Goal: Information Seeking & Learning: Find specific page/section

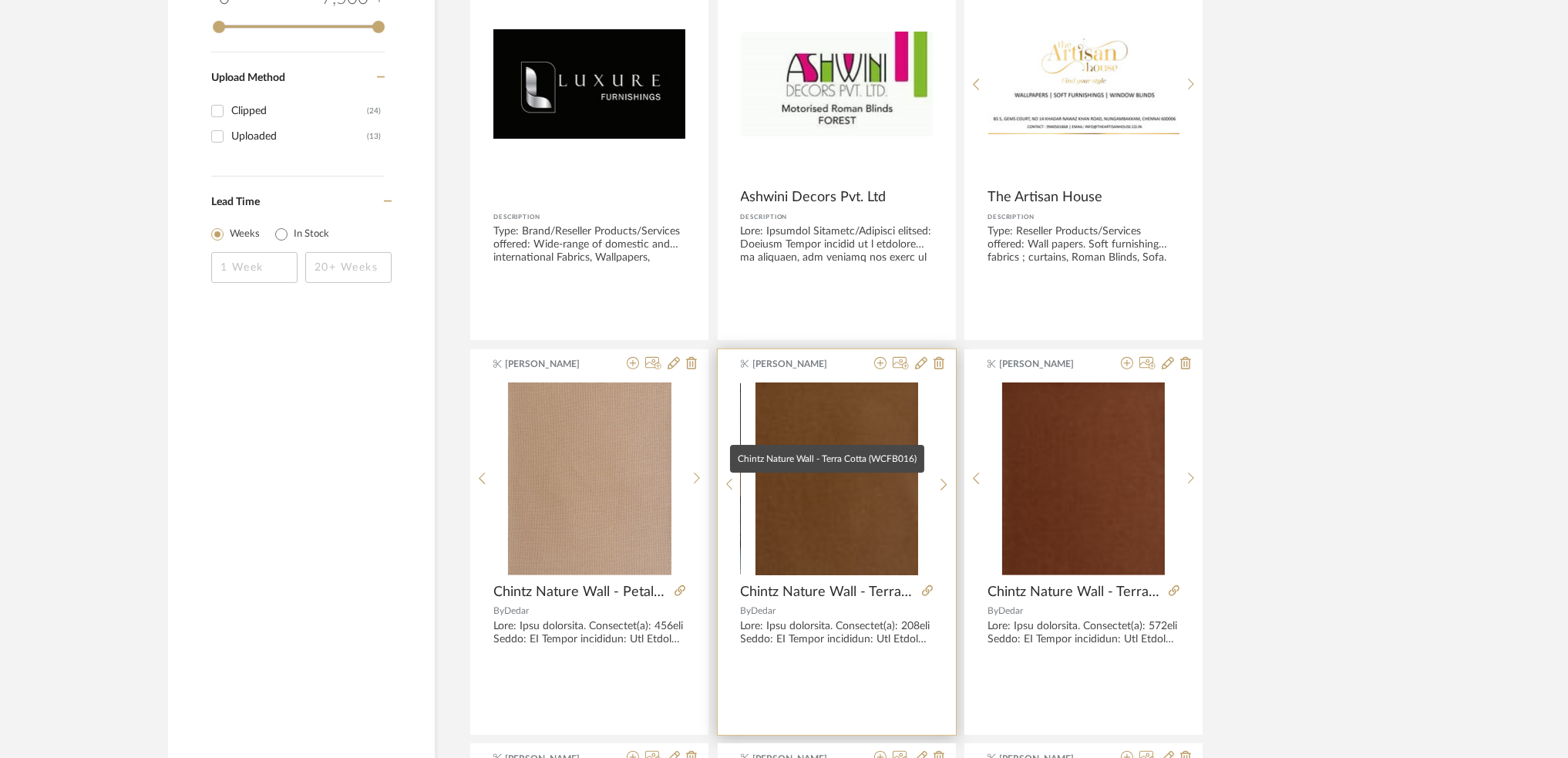
scroll to position [925, 0]
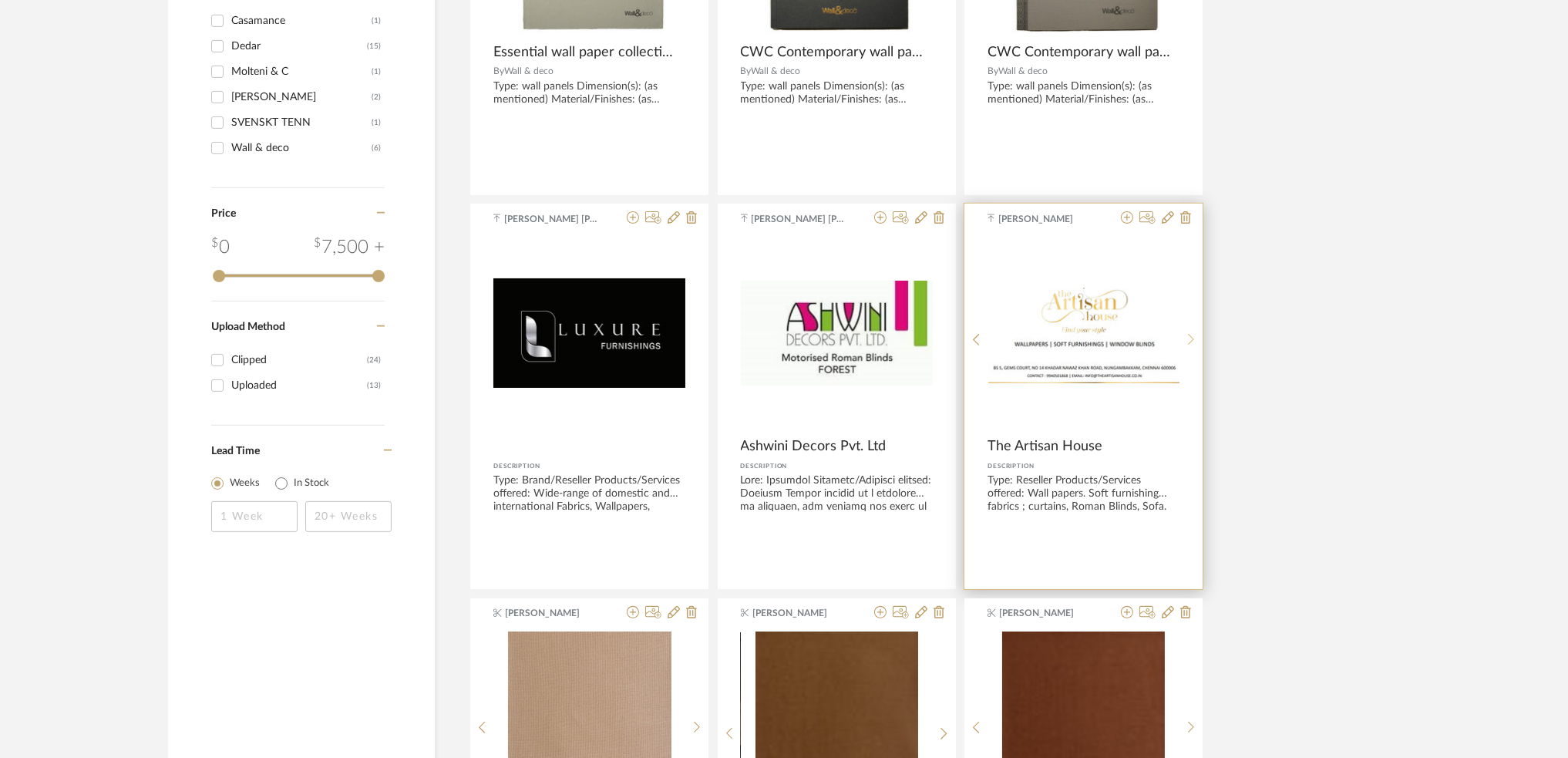
click at [1188, 336] on icon at bounding box center [1192, 339] width 7 height 13
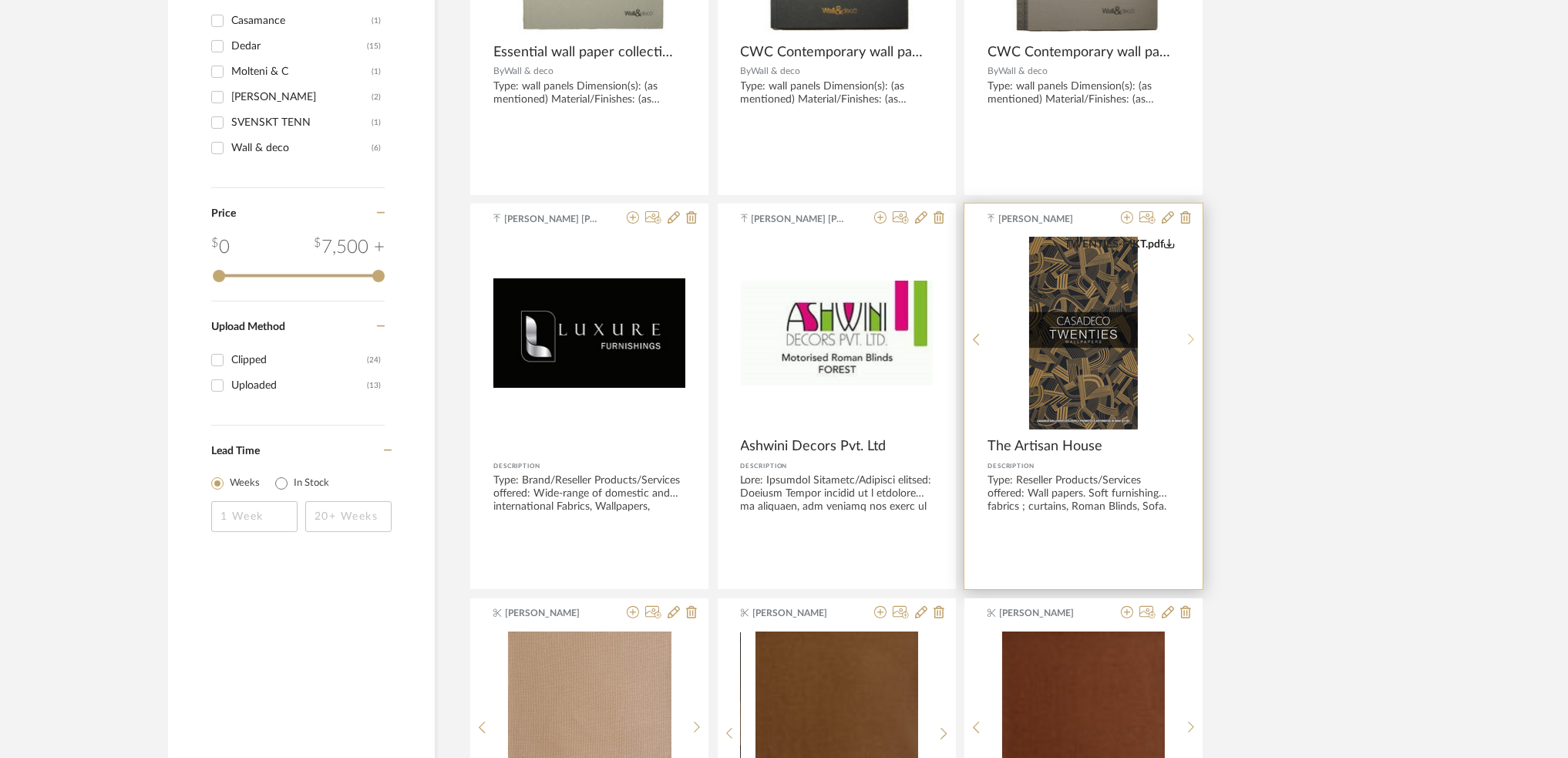
click at [1188, 339] on icon at bounding box center [1192, 339] width 7 height 13
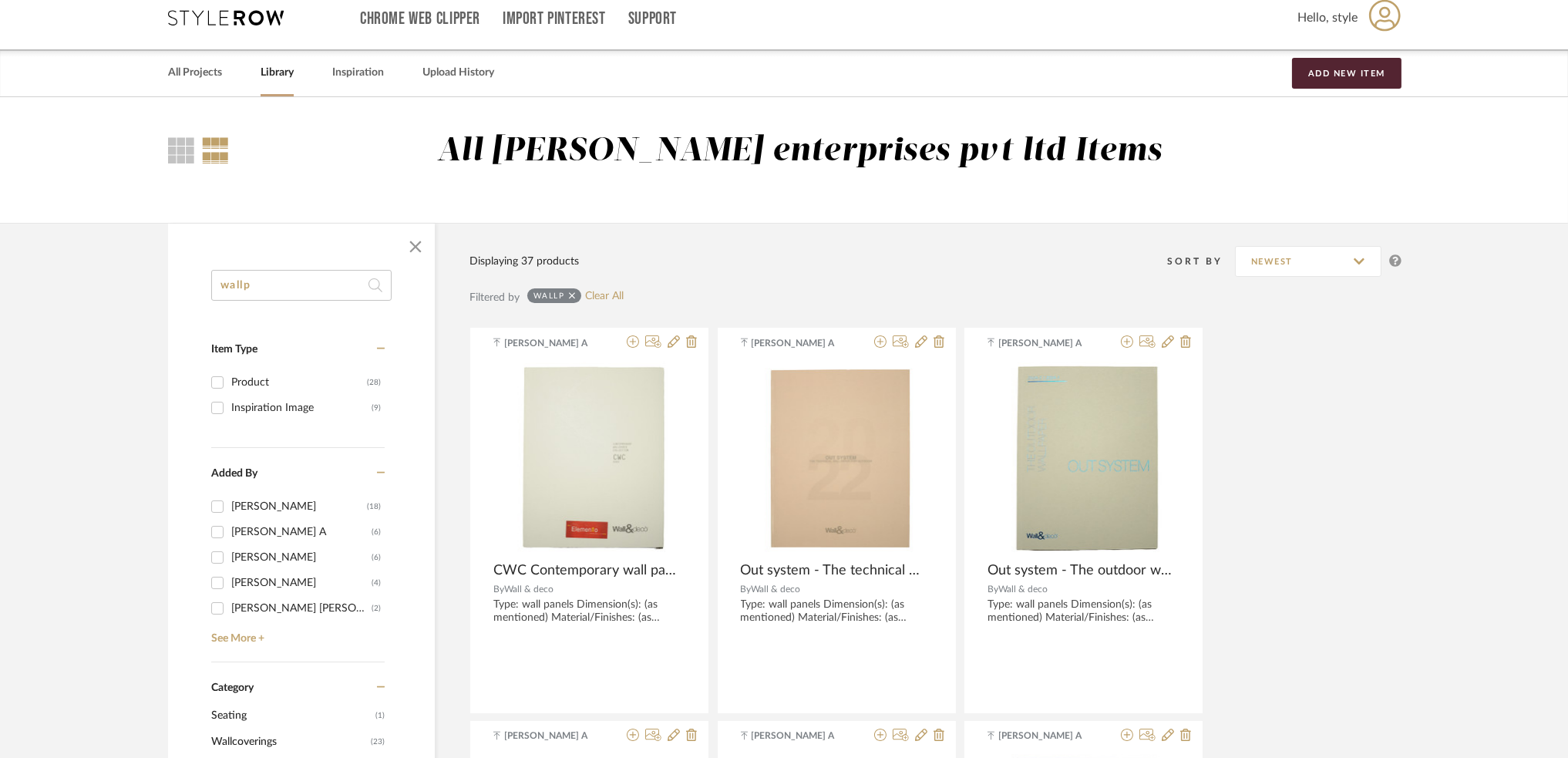
scroll to position [0, 0]
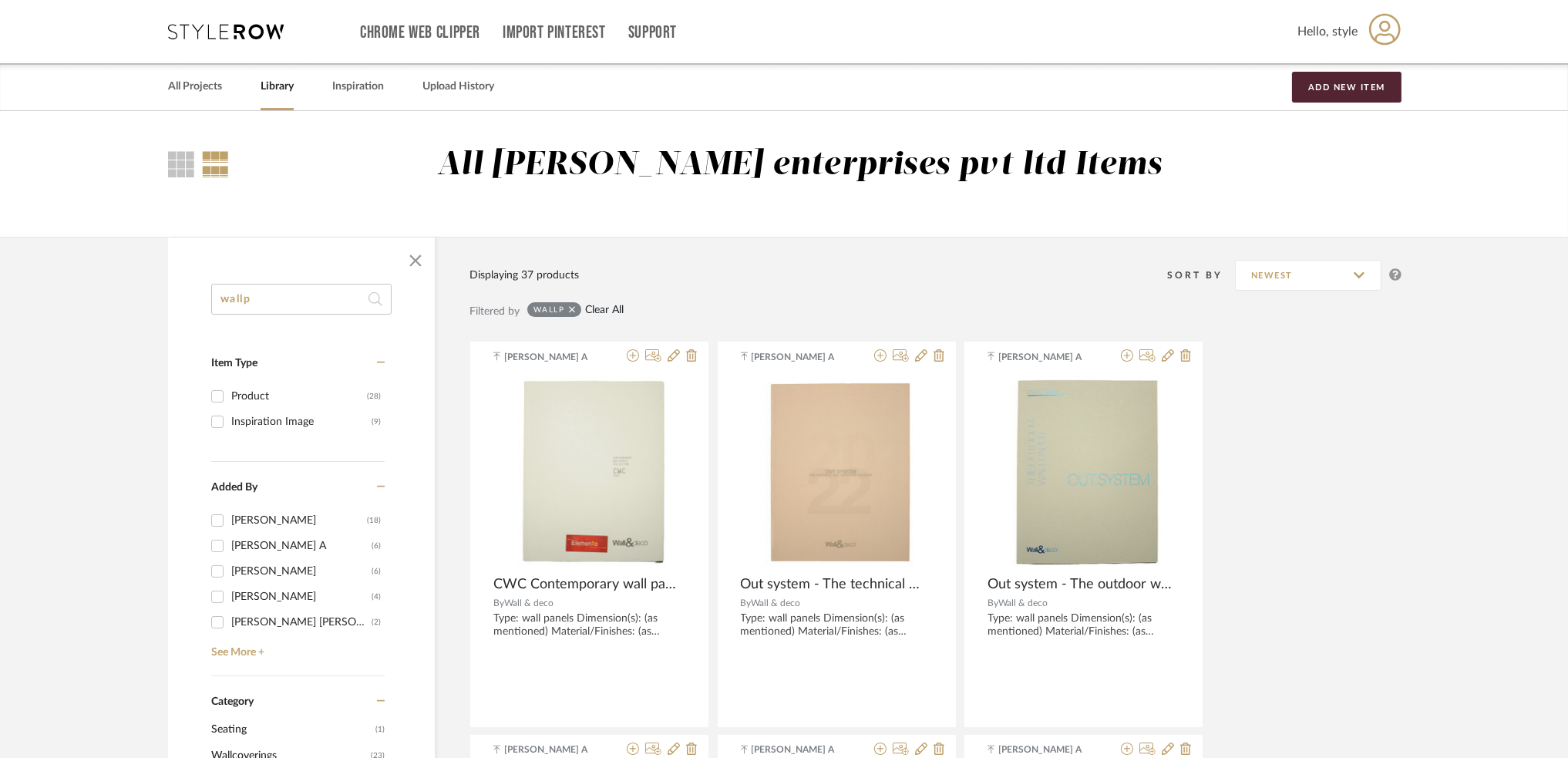
click at [595, 311] on link "Clear All" at bounding box center [604, 311] width 39 height 13
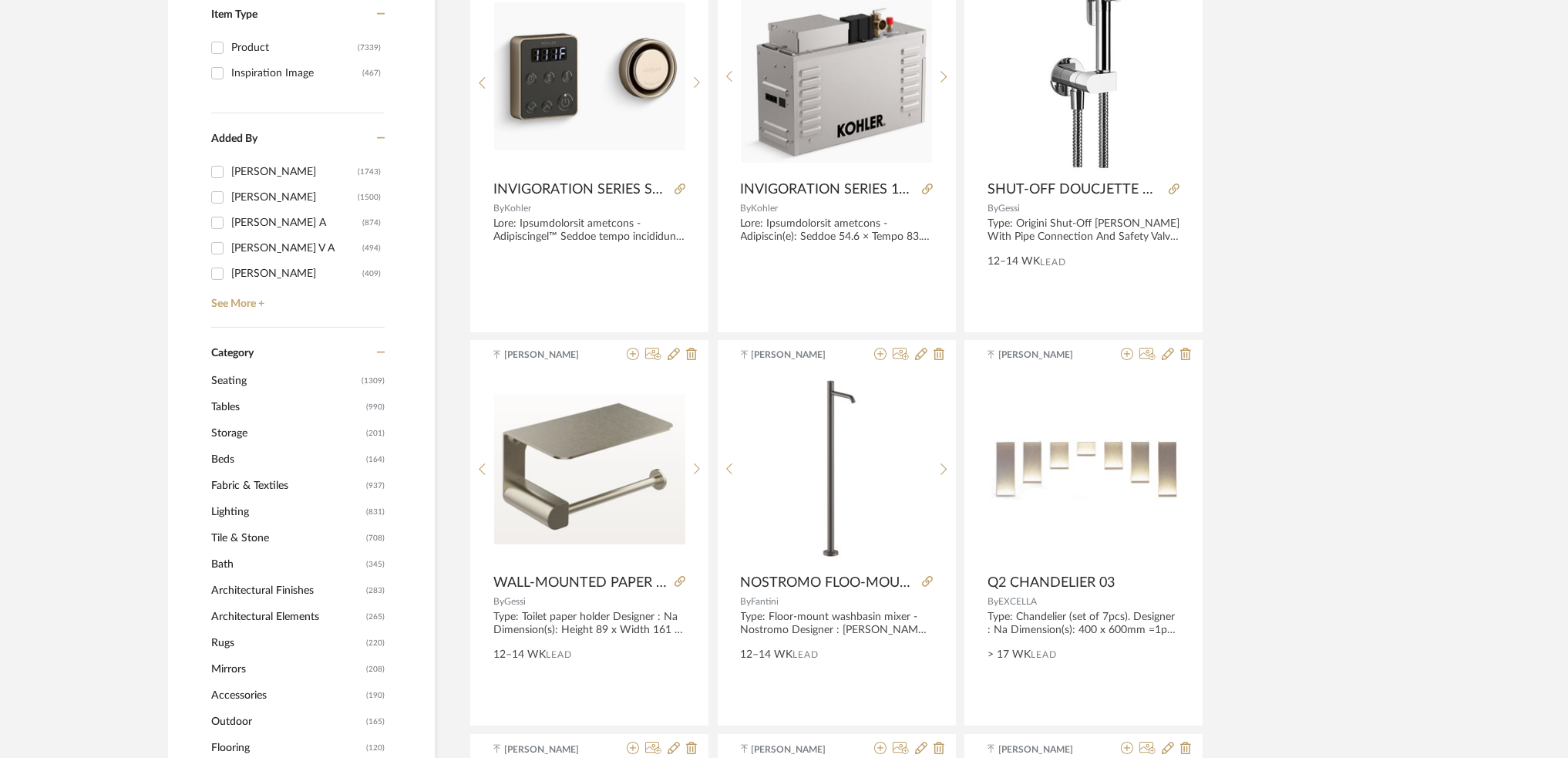
scroll to position [411, 0]
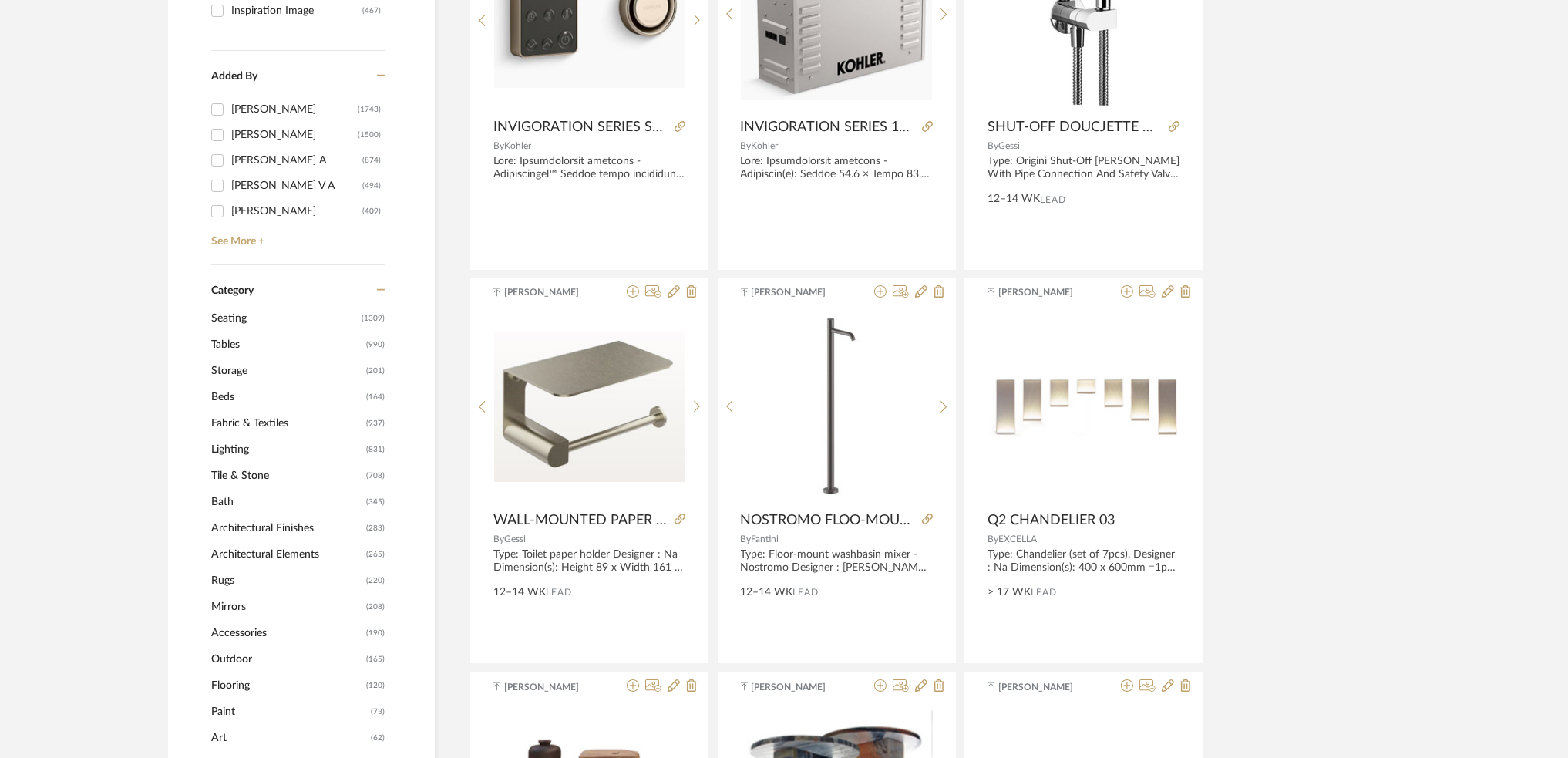
click at [214, 215] on input "[PERSON_NAME] (409)" at bounding box center [217, 211] width 25 height 25
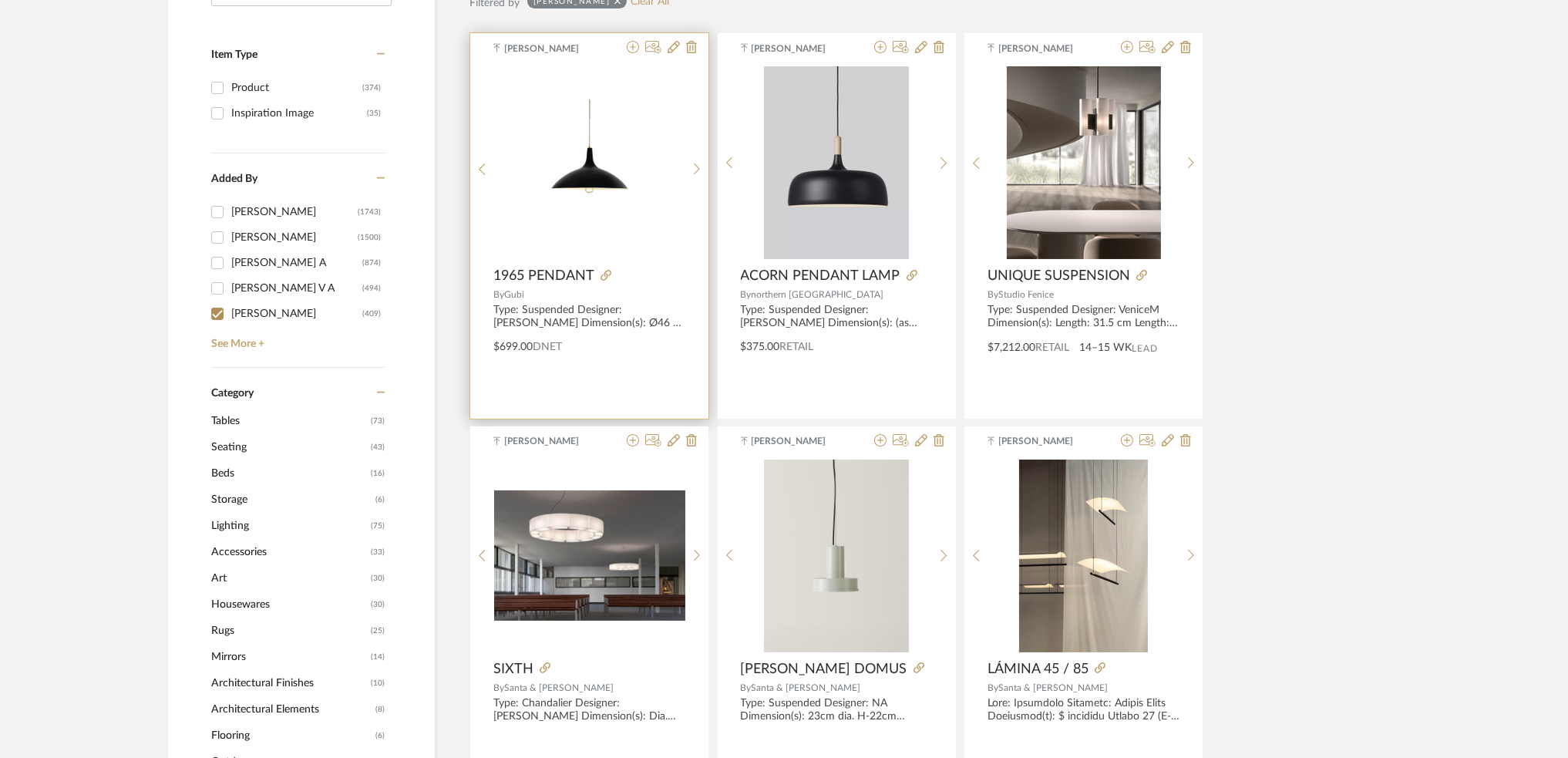
scroll to position [514, 0]
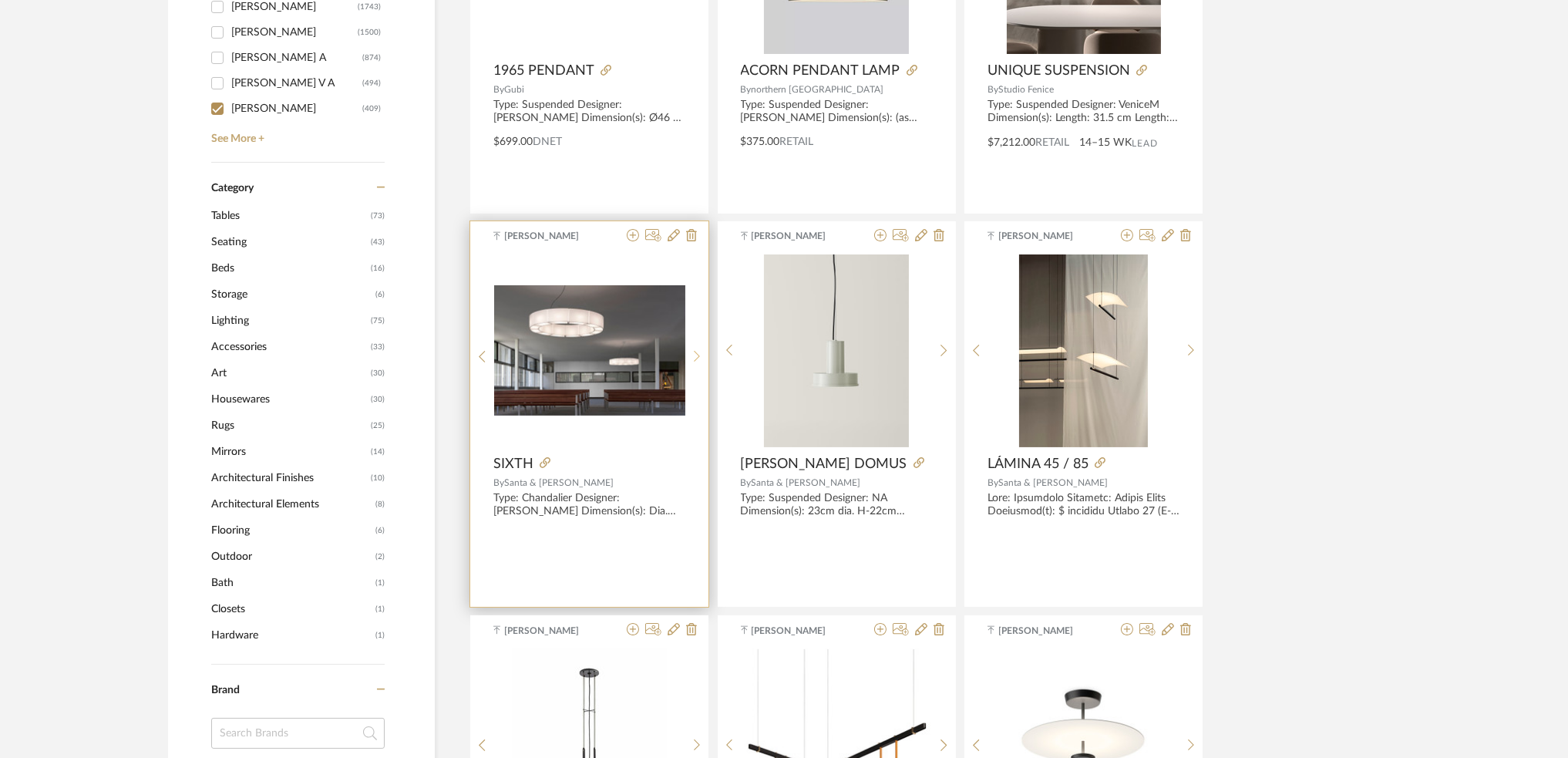
click at [697, 357] on icon at bounding box center [698, 357] width 7 height 13
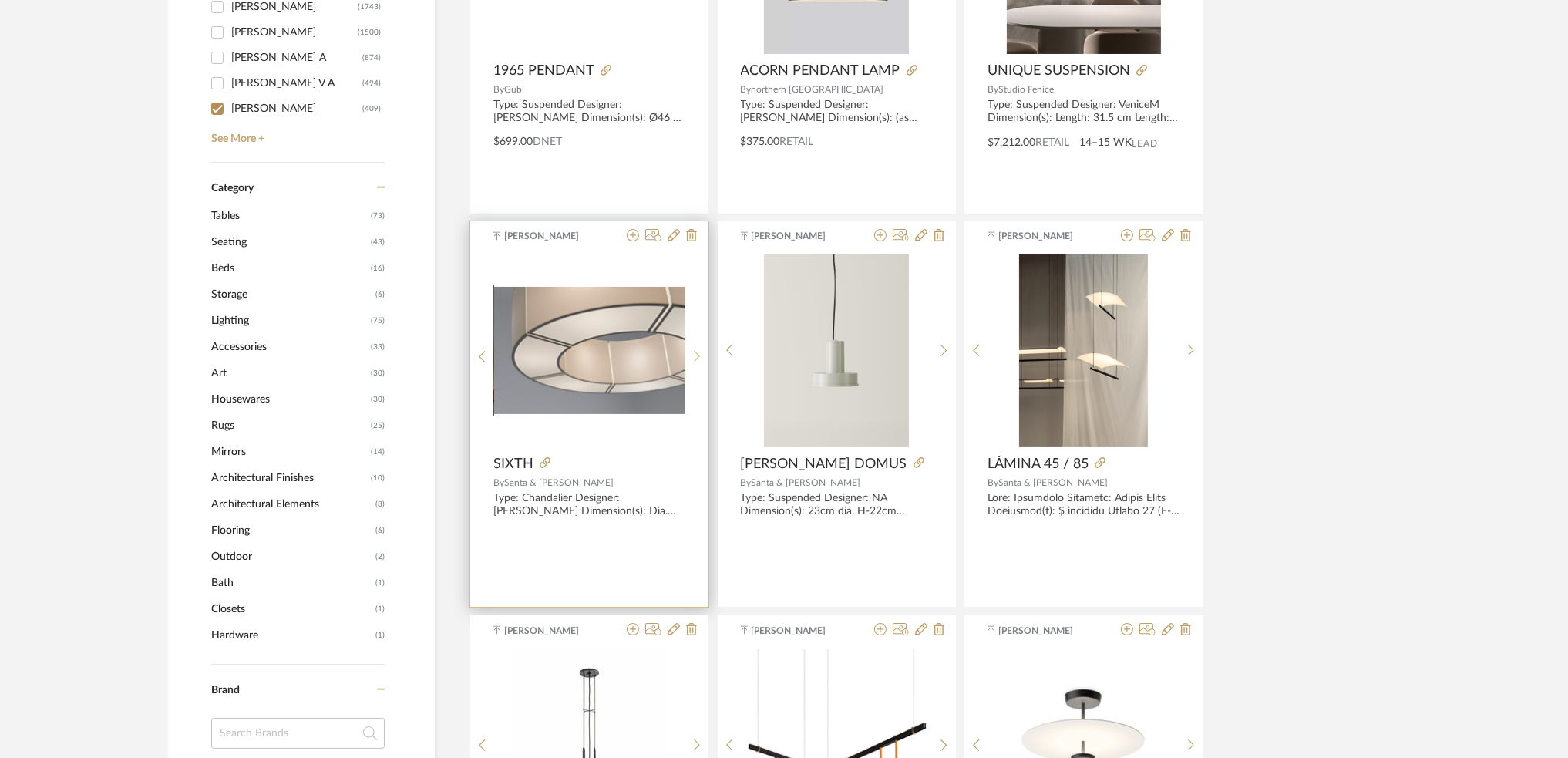
click at [697, 359] on icon at bounding box center [697, 357] width 6 height 12
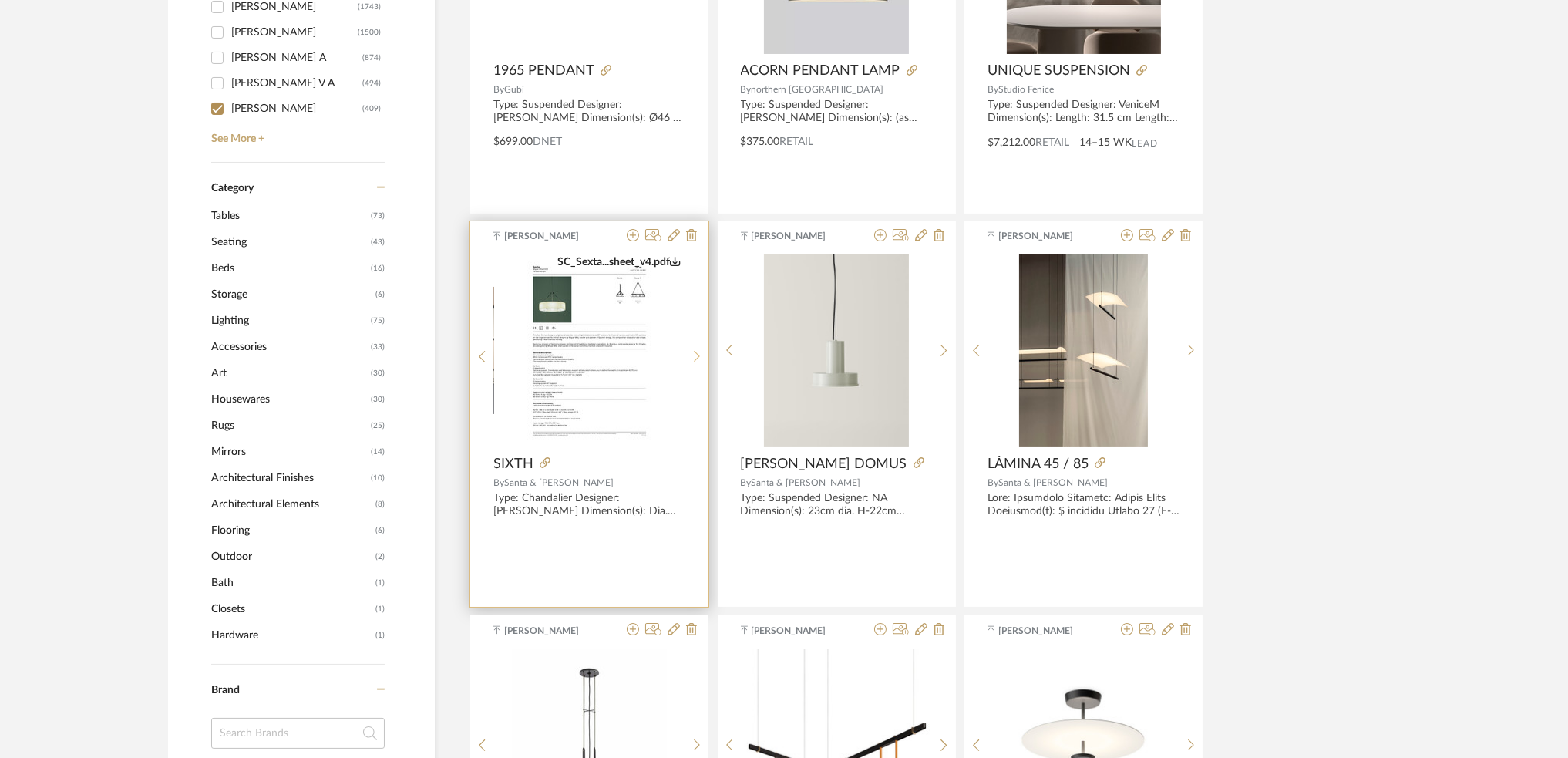
click at [697, 359] on icon at bounding box center [697, 357] width 6 height 12
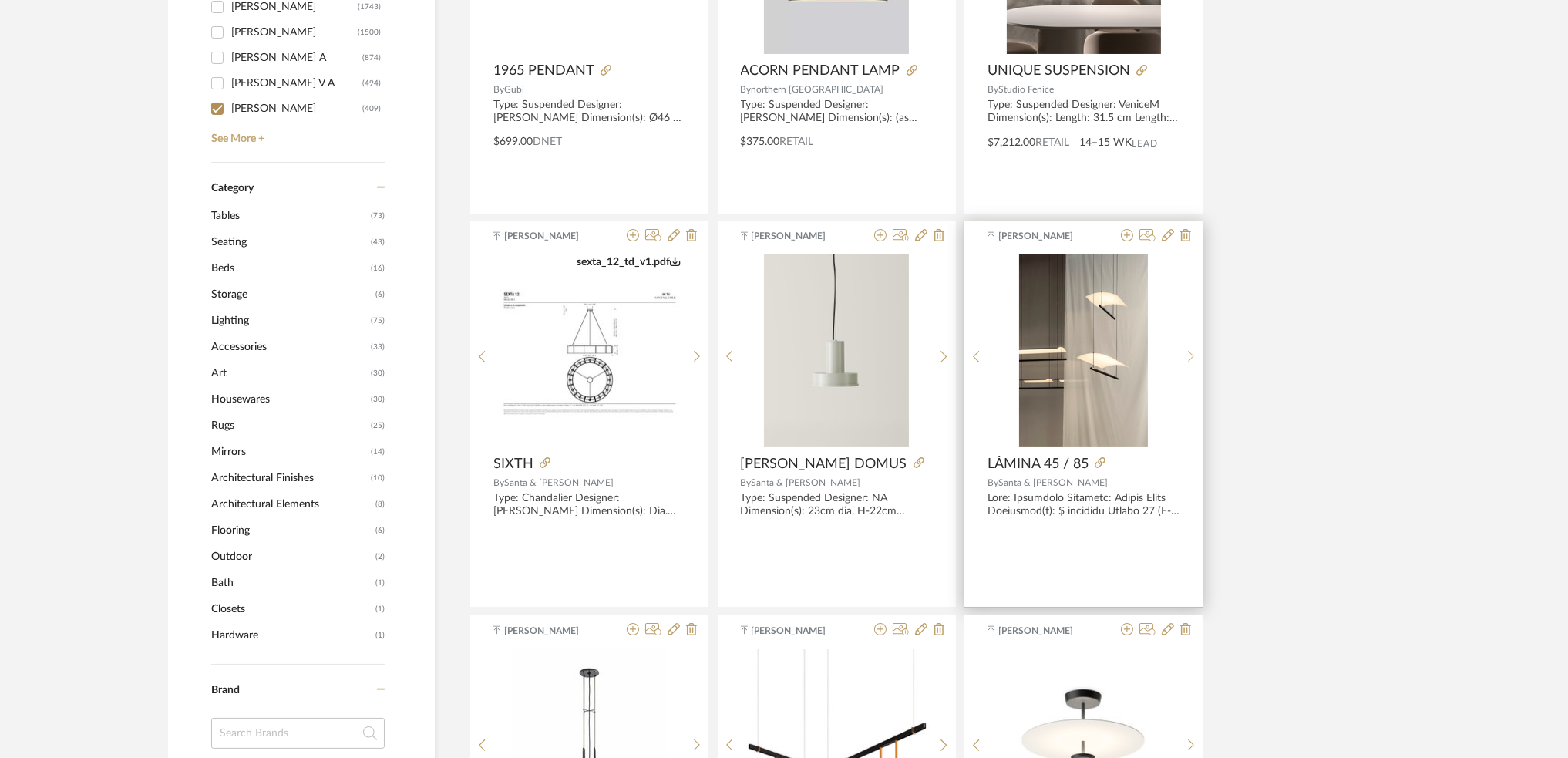
click at [1185, 352] on sr-next-btn at bounding box center [1191, 357] width 24 height 13
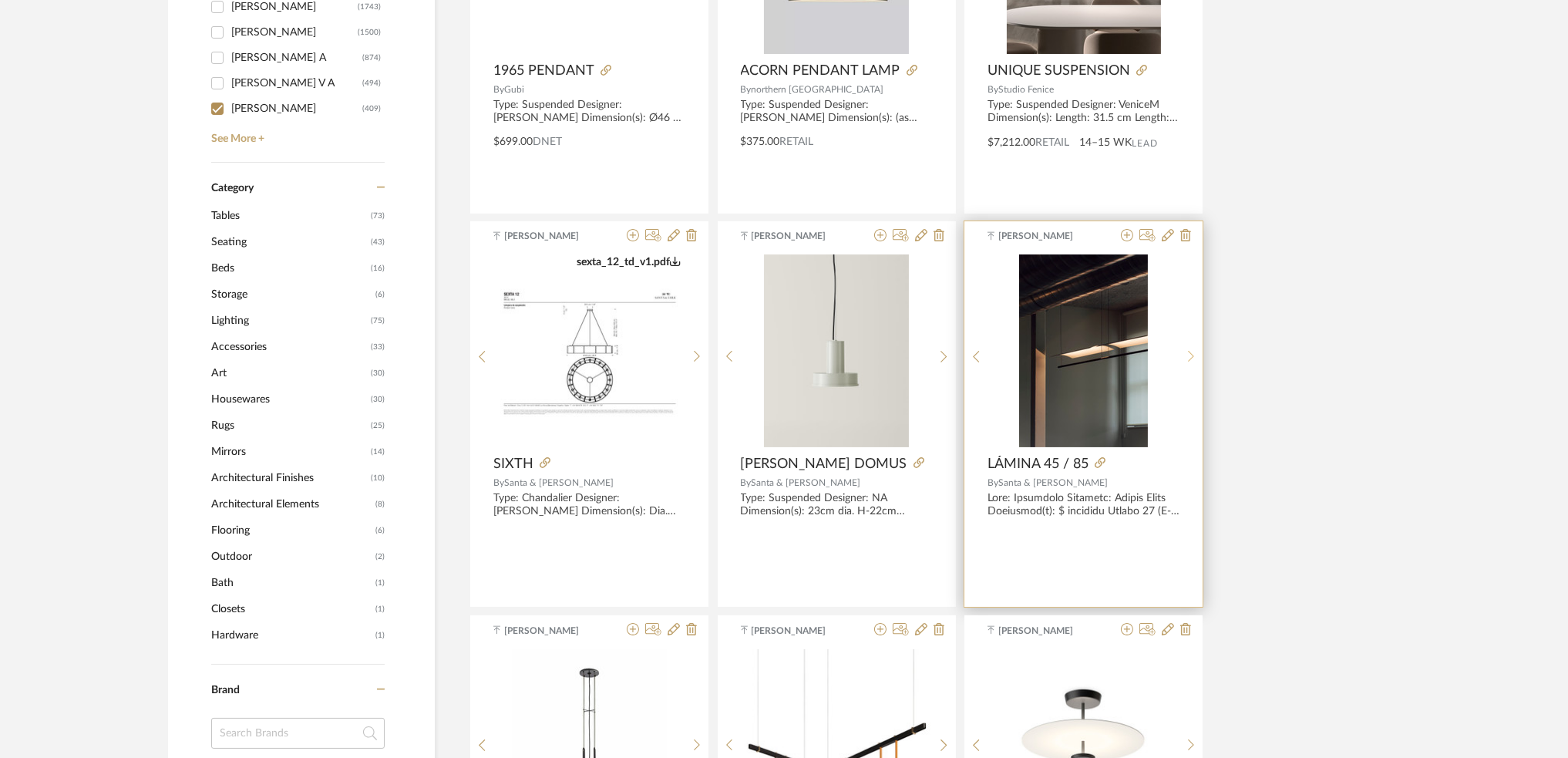
click at [1185, 352] on sr-next-btn at bounding box center [1191, 357] width 24 height 13
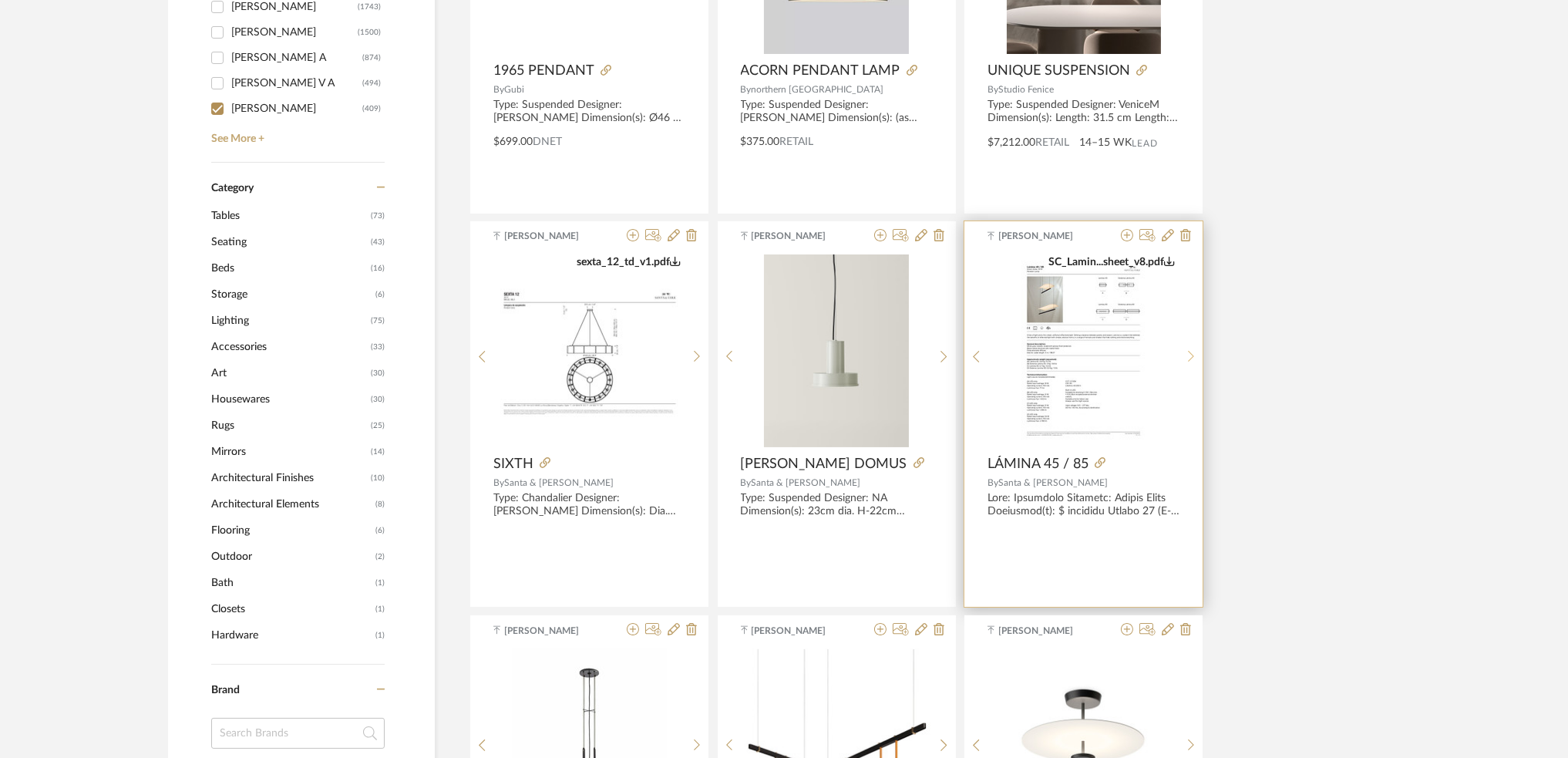
click at [1185, 352] on sr-next-btn at bounding box center [1191, 357] width 24 height 13
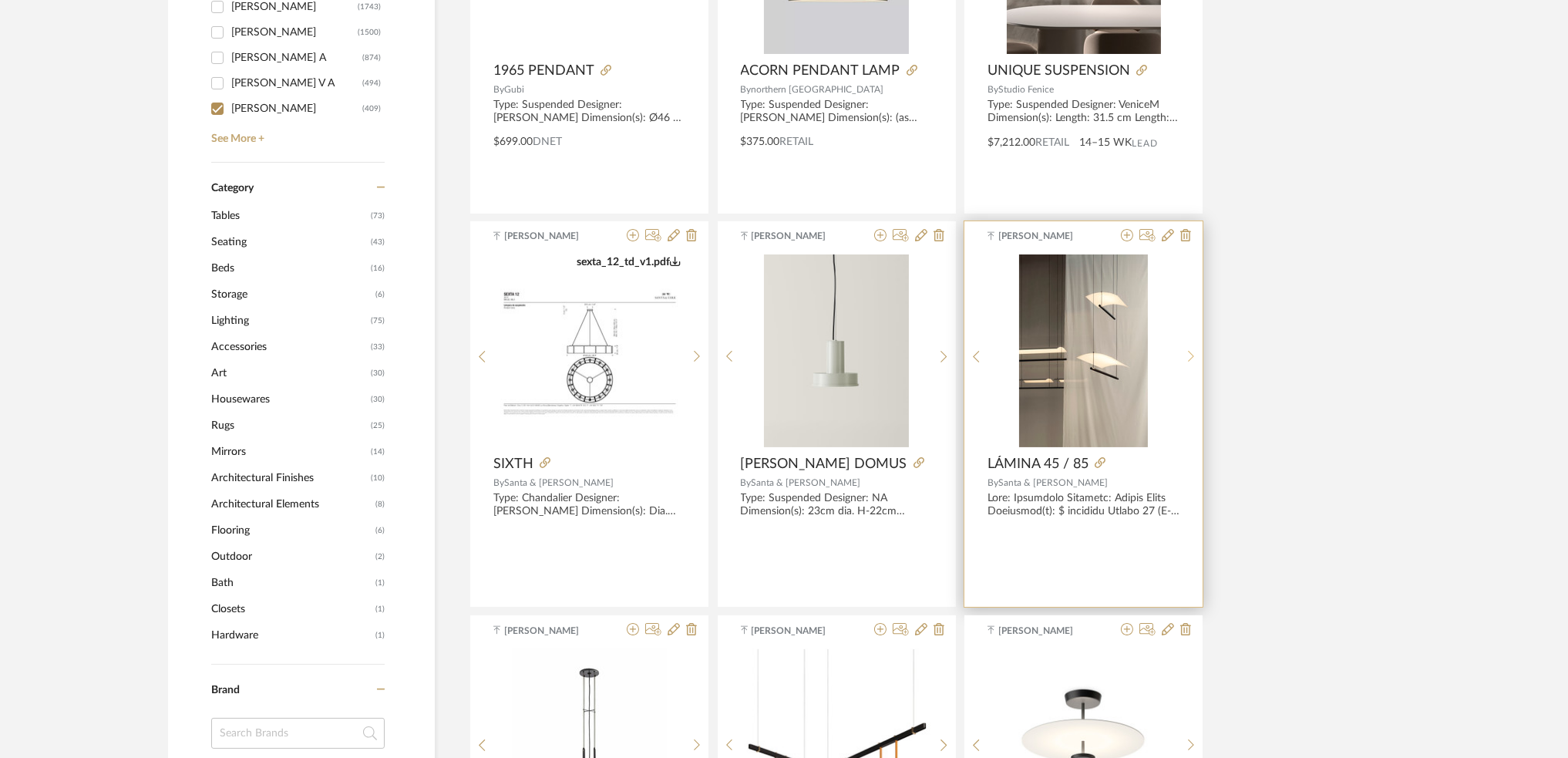
click at [1185, 352] on sr-next-btn at bounding box center [1191, 357] width 24 height 13
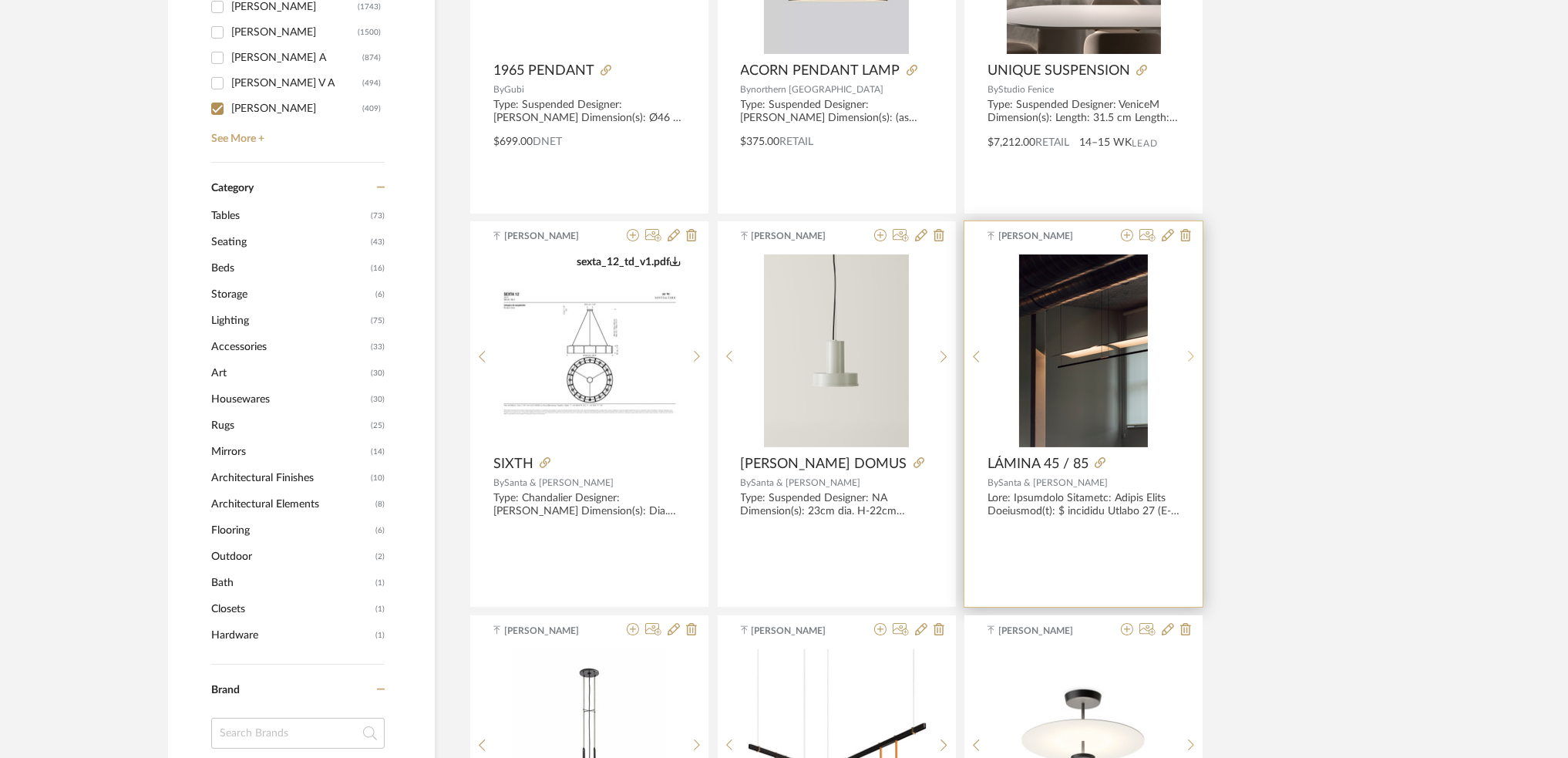
click at [1185, 352] on sr-next-btn at bounding box center [1191, 357] width 24 height 13
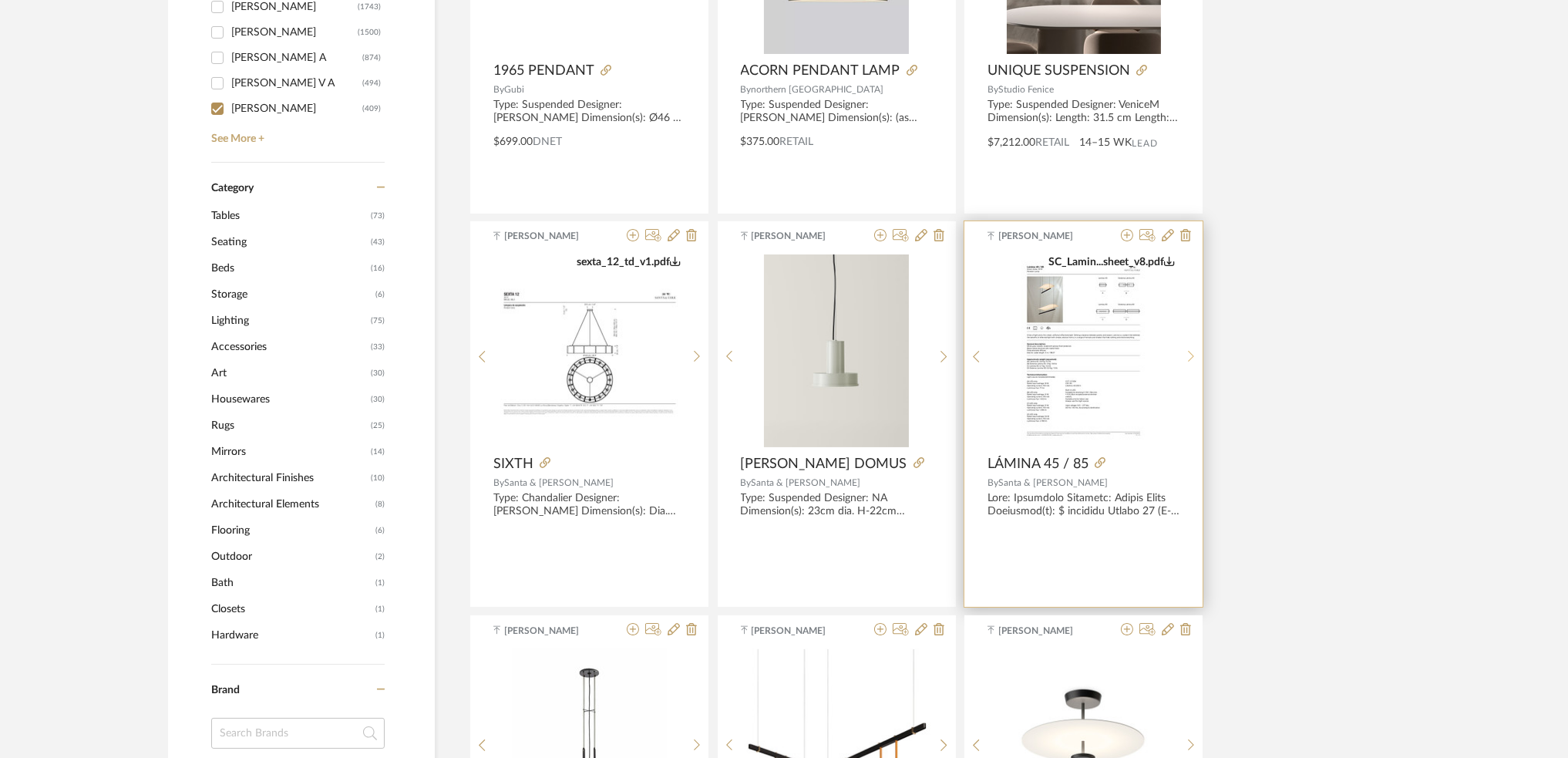
click at [1185, 352] on sr-next-btn at bounding box center [1191, 357] width 24 height 13
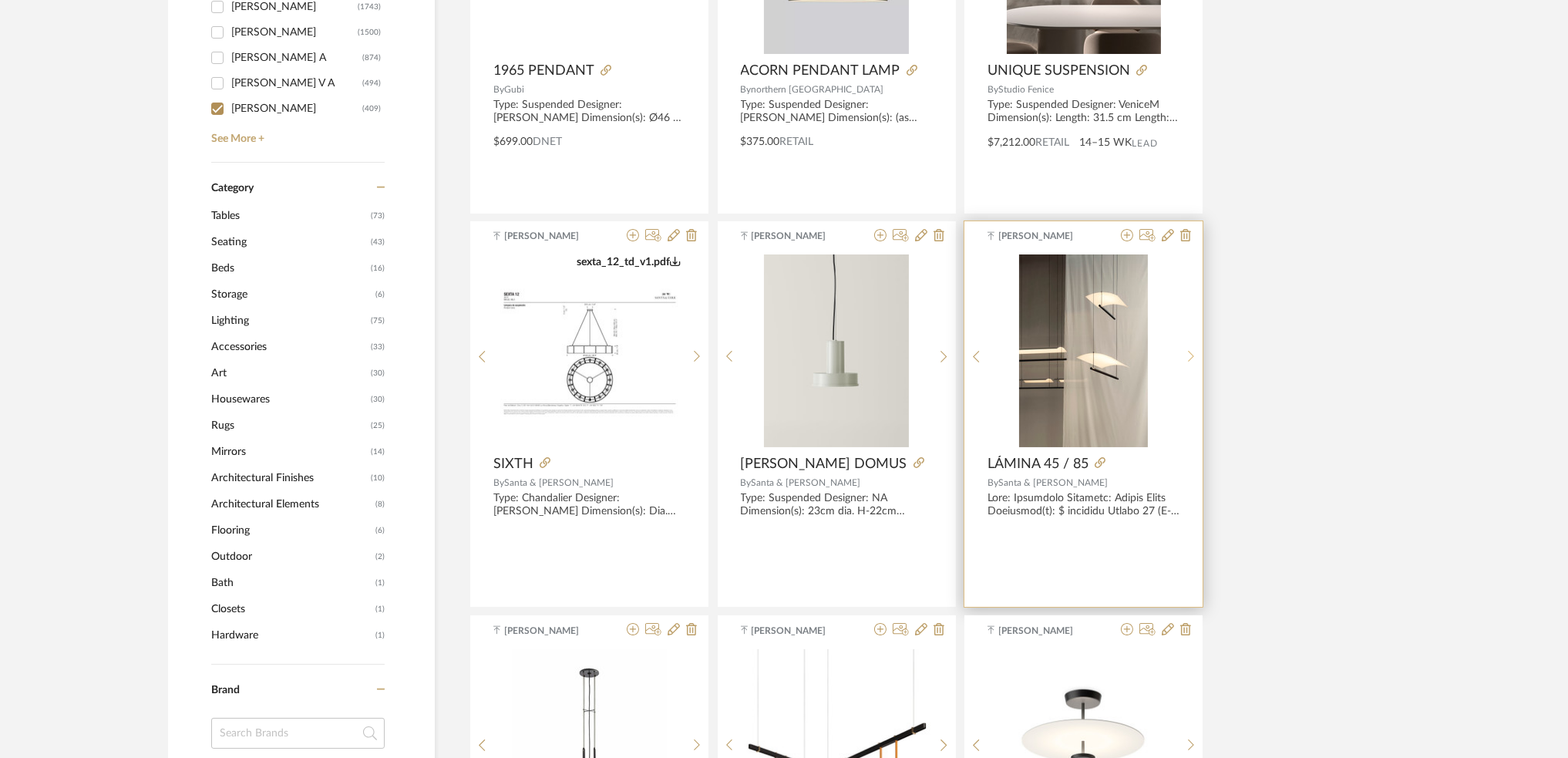
click at [1185, 352] on sr-next-btn at bounding box center [1191, 357] width 24 height 13
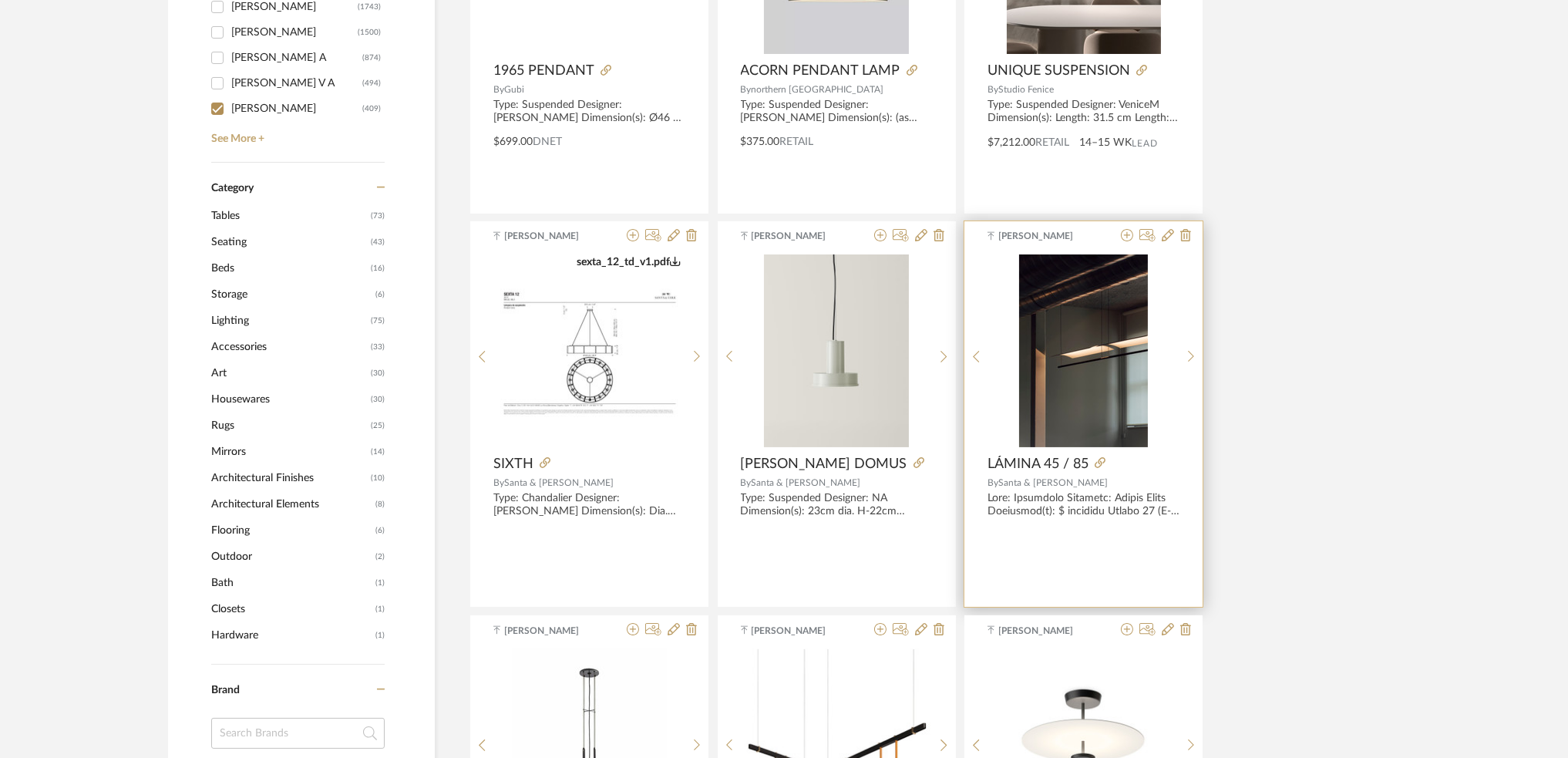
click at [1175, 362] on div "1" at bounding box center [1084, 350] width 191 height 193
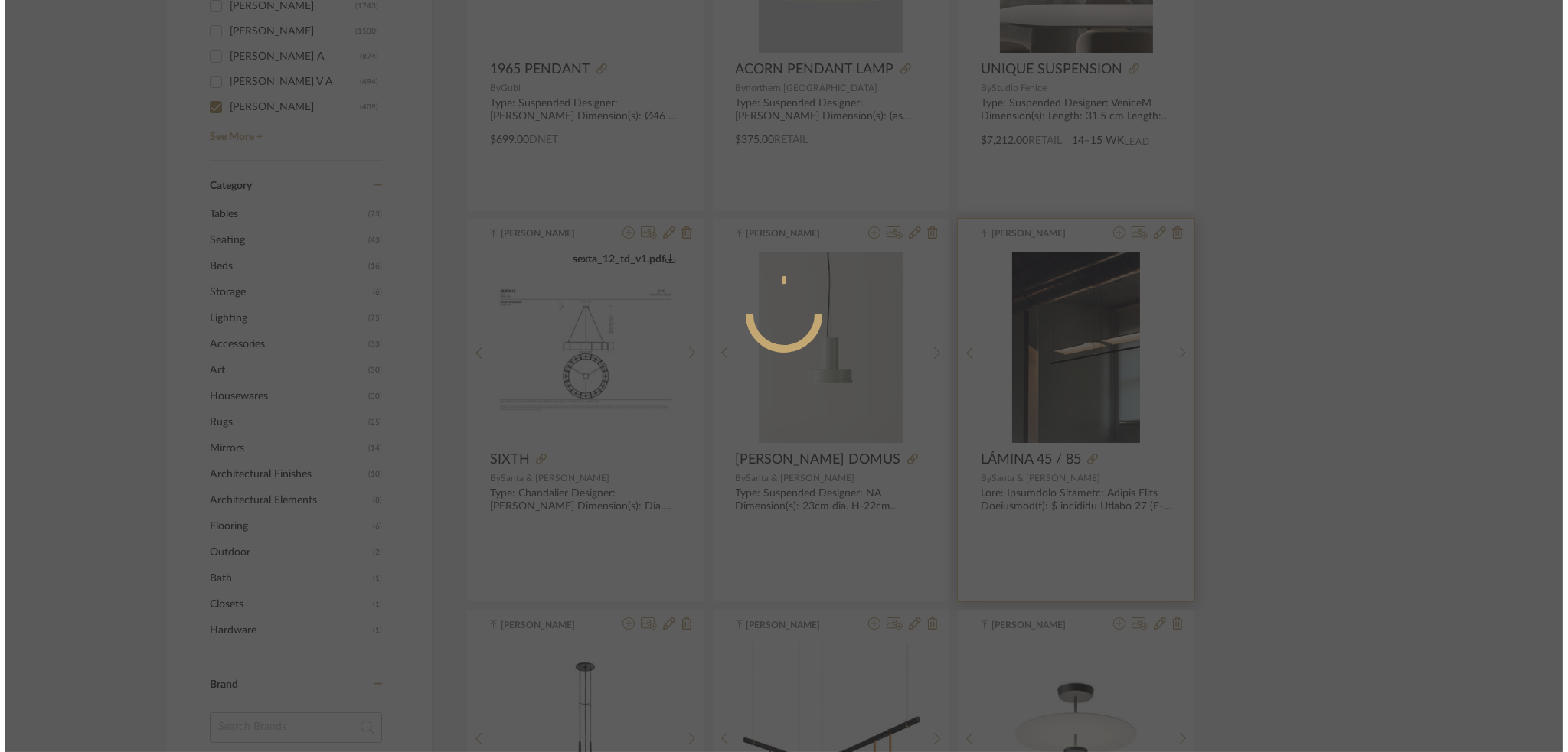
scroll to position [0, 0]
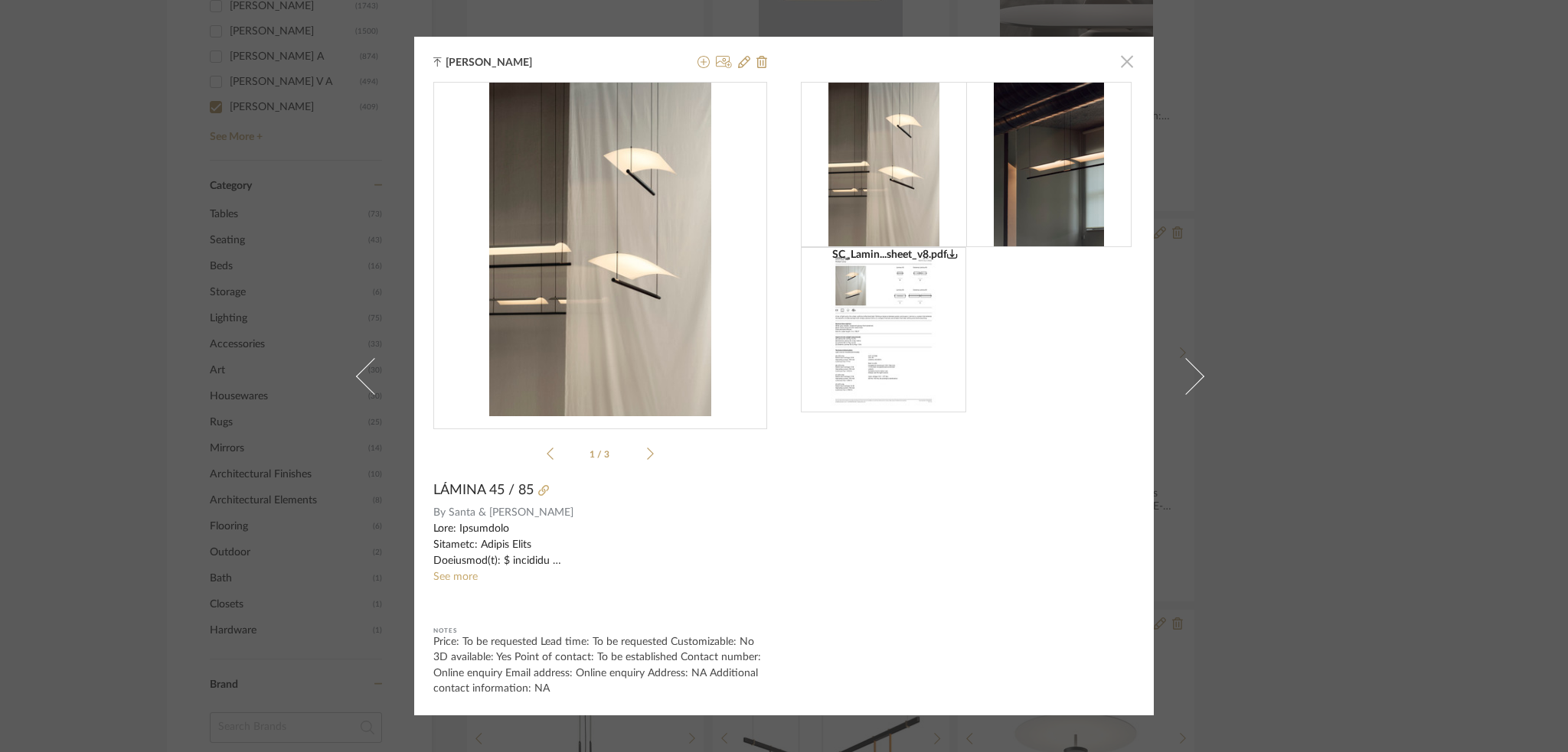
click at [1120, 67] on span "button" at bounding box center [1126, 61] width 30 height 30
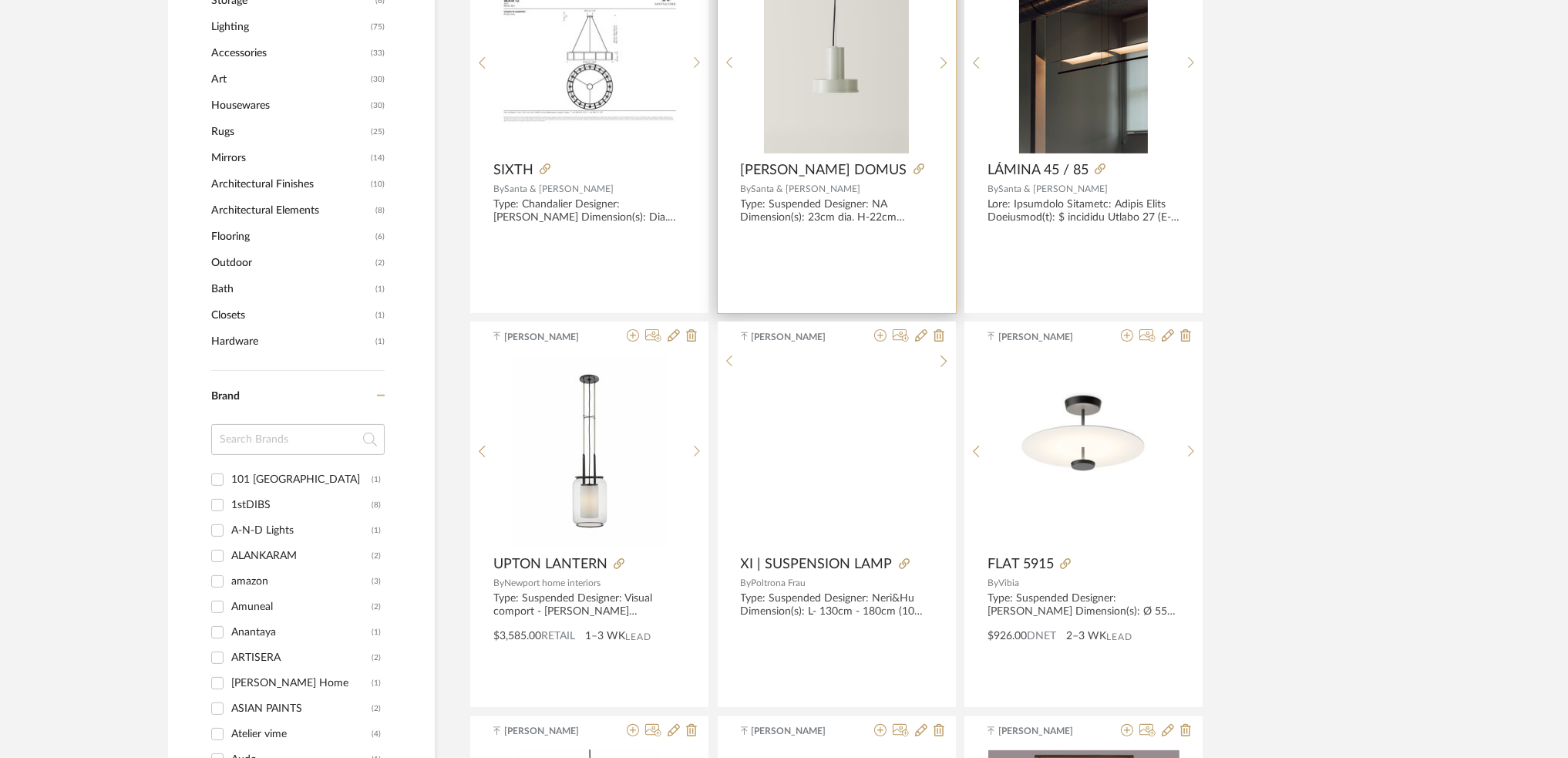
scroll to position [822, 0]
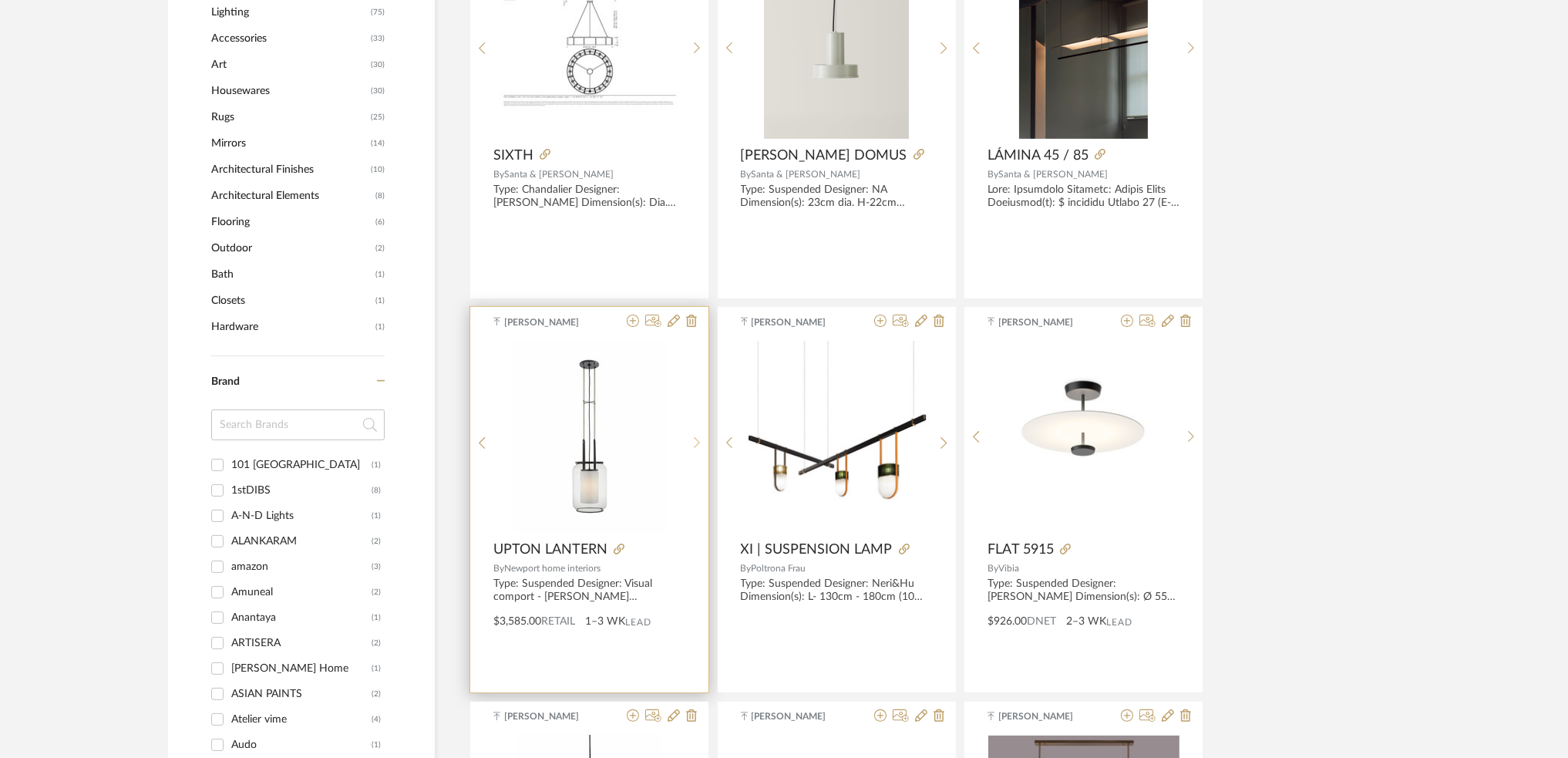
click at [694, 446] on icon at bounding box center [698, 443] width 7 height 13
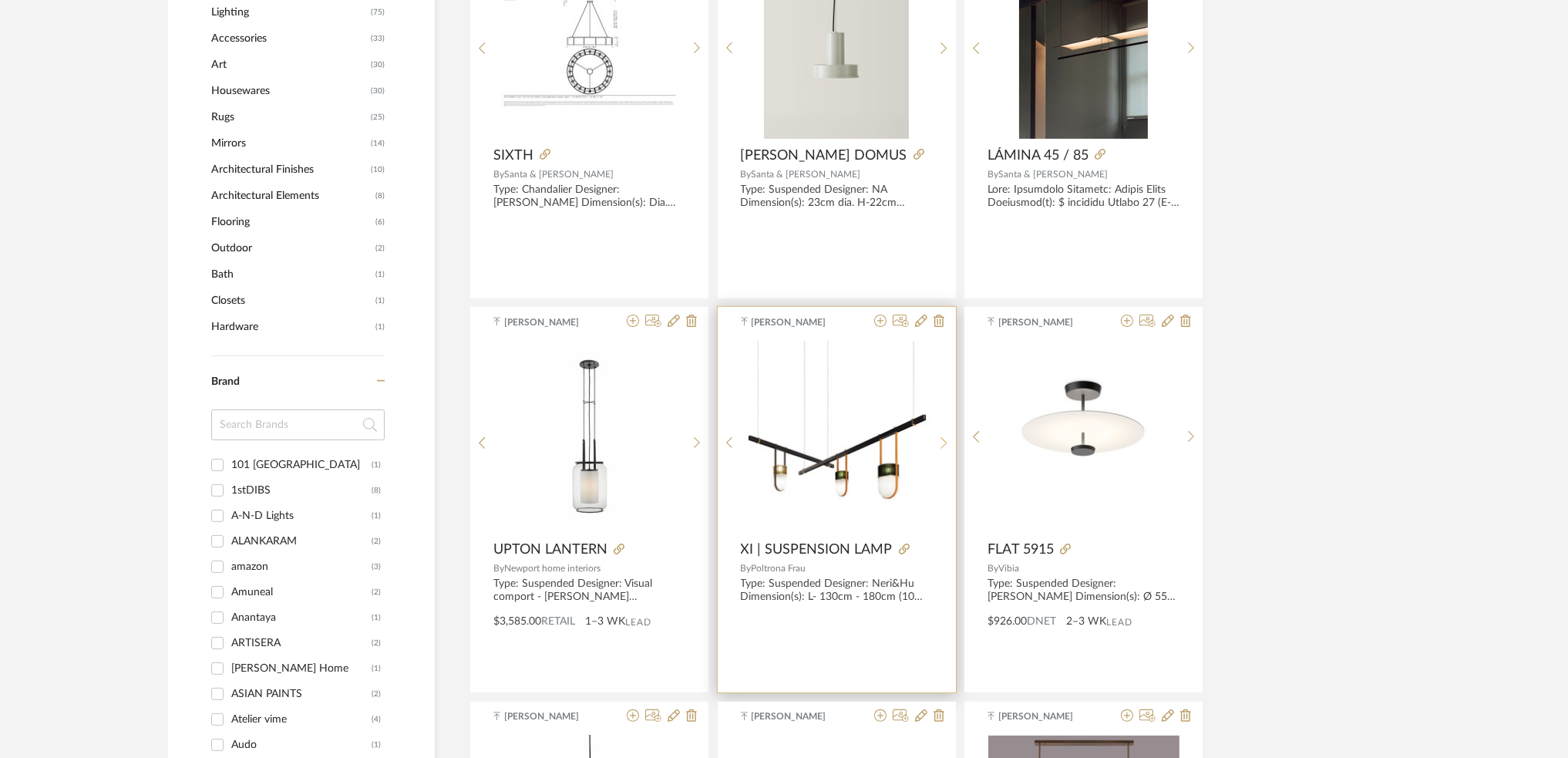
click at [941, 446] on icon at bounding box center [944, 443] width 7 height 13
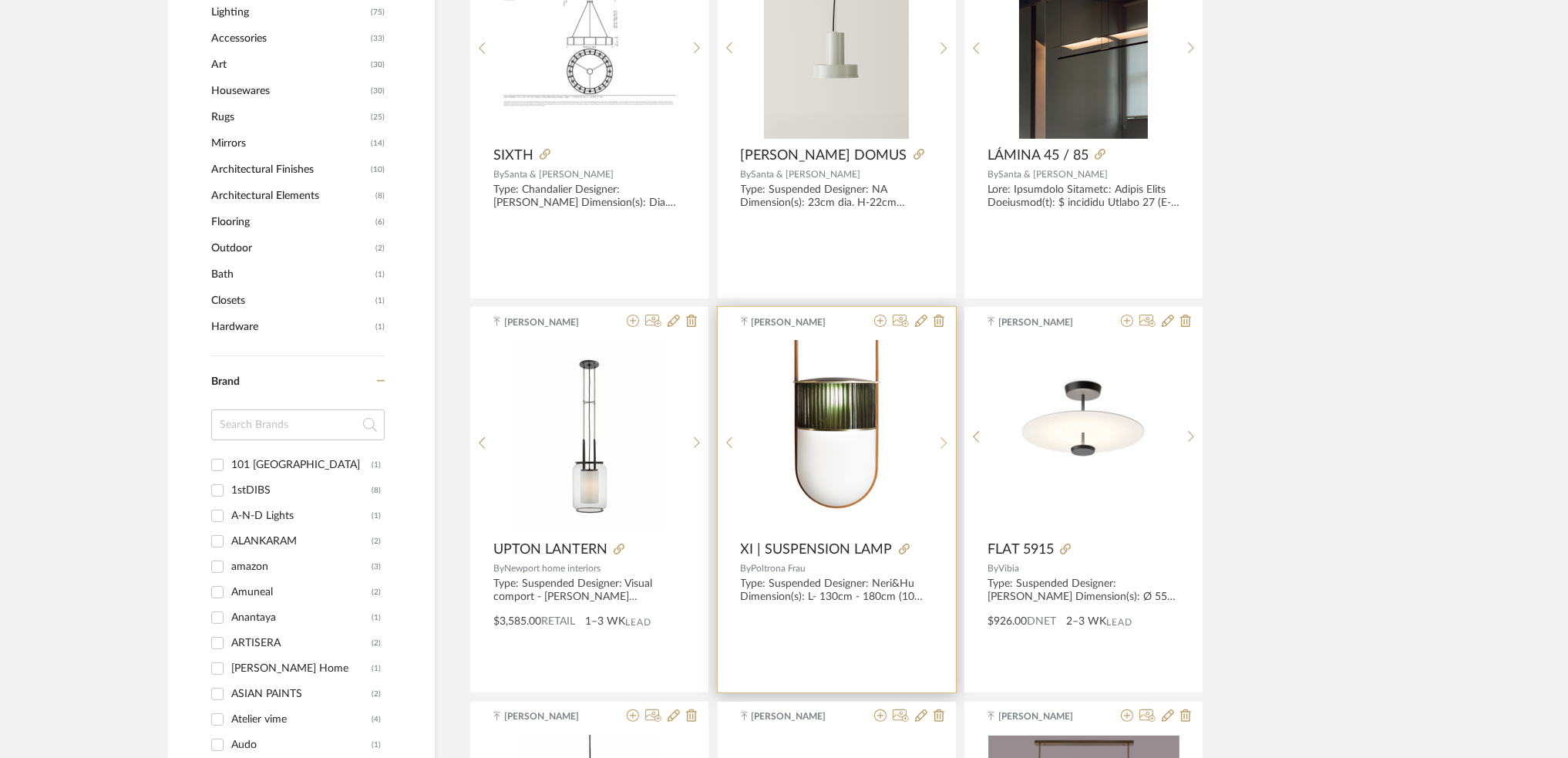
click at [941, 446] on icon at bounding box center [944, 443] width 7 height 13
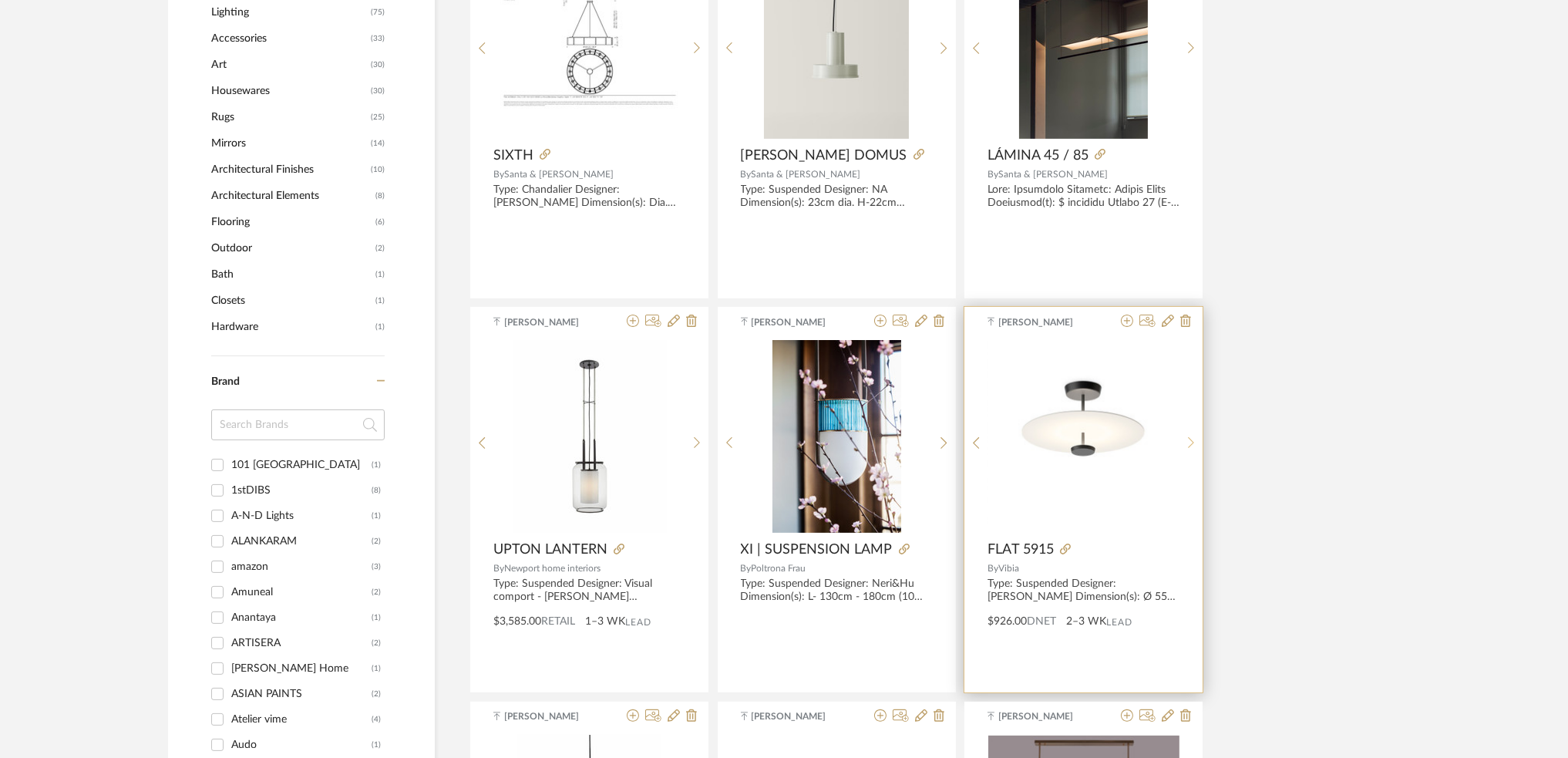
click at [1188, 438] on icon at bounding box center [1192, 443] width 7 height 13
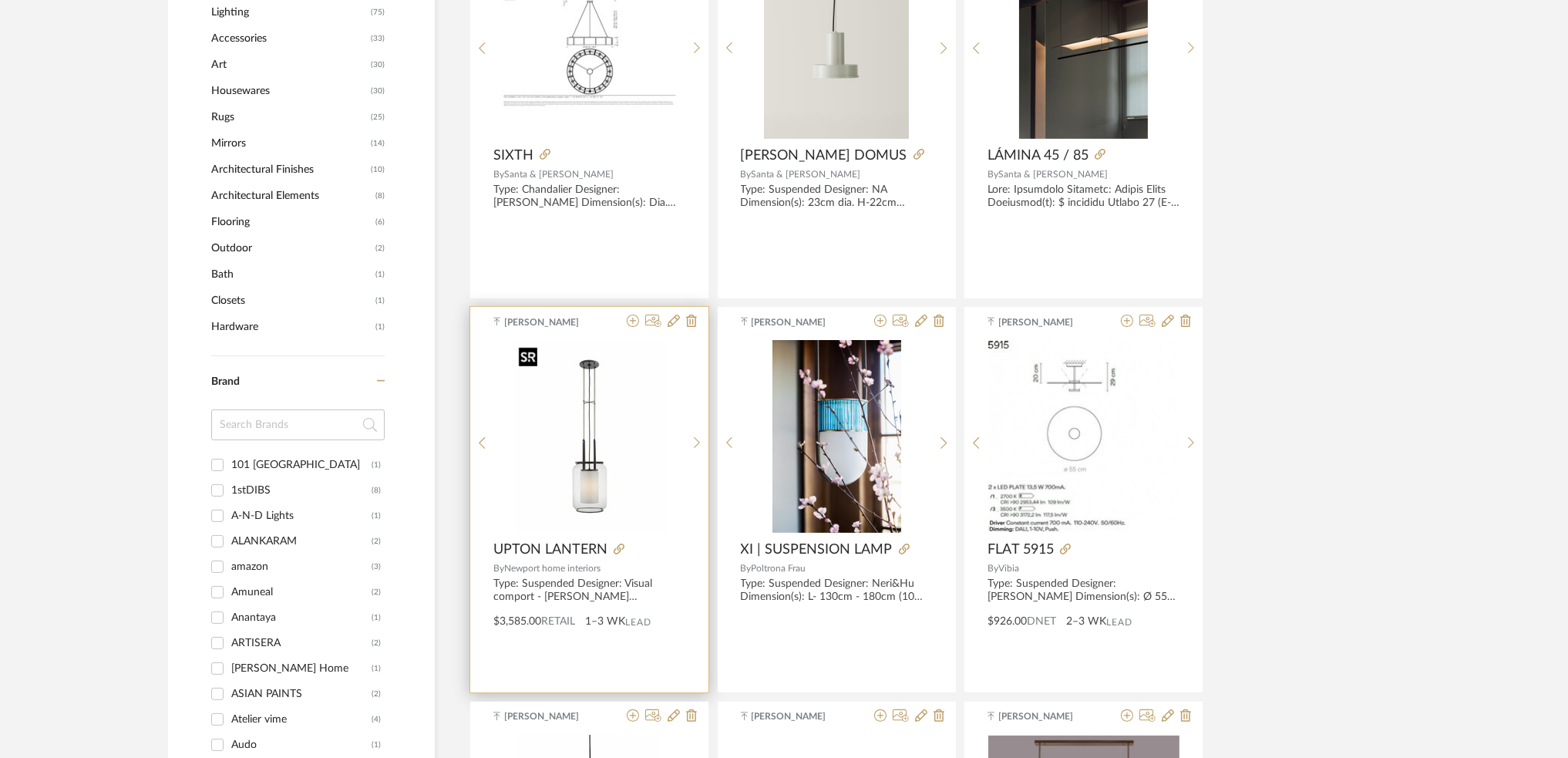
scroll to position [1028, 0]
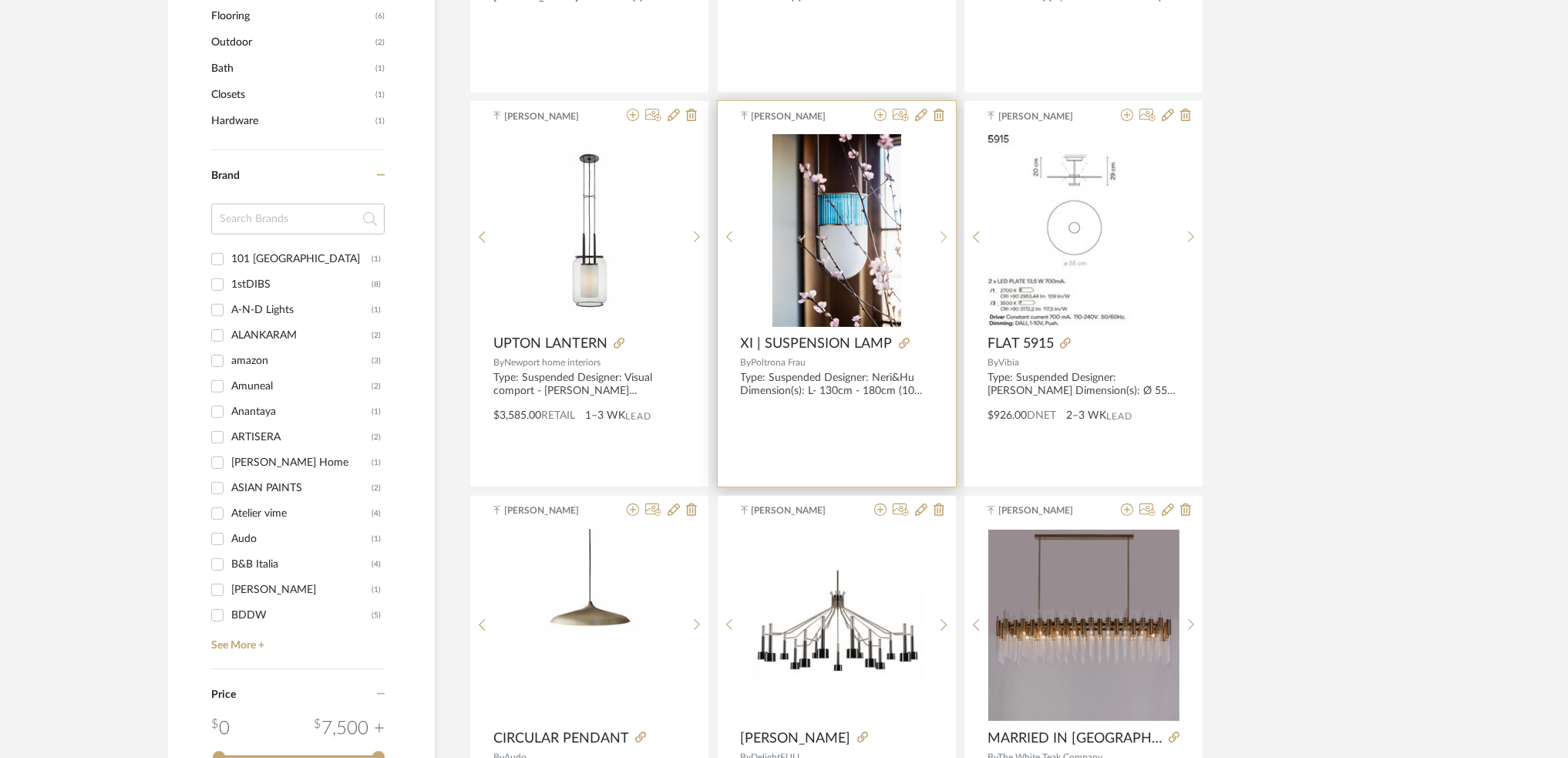
click at [941, 241] on icon at bounding box center [944, 237] width 7 height 13
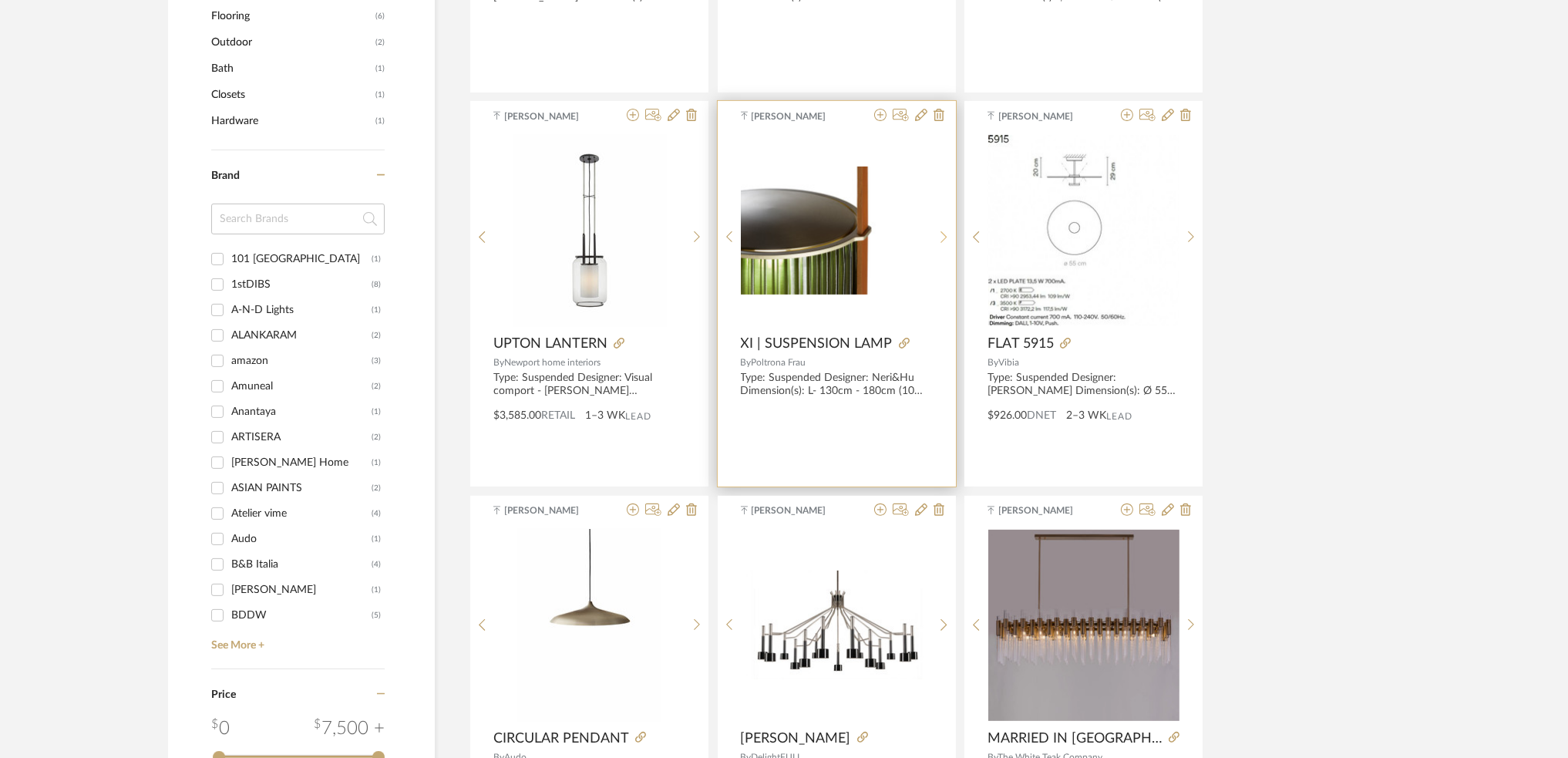
click at [943, 238] on icon at bounding box center [944, 237] width 7 height 13
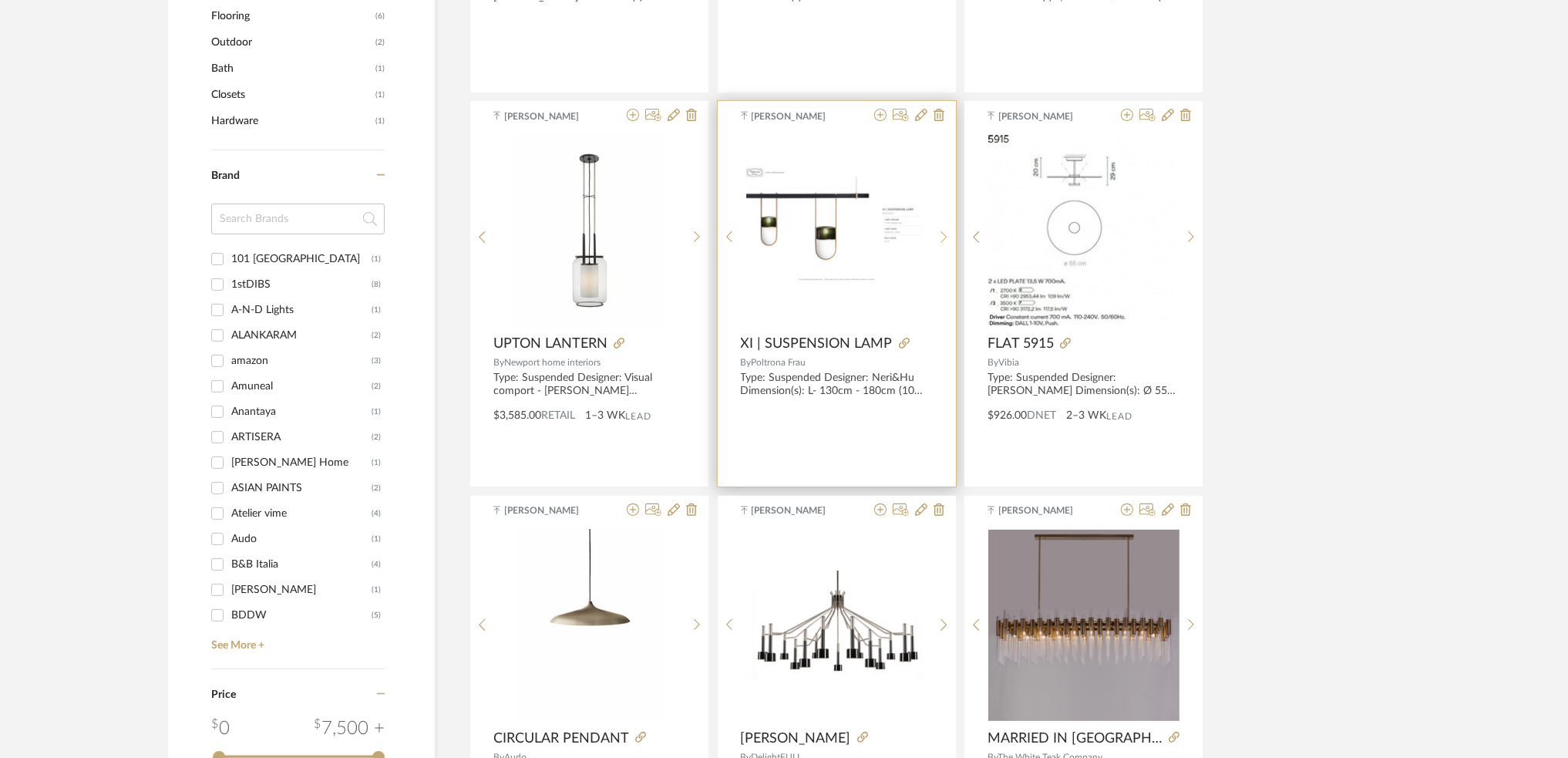
click at [943, 238] on icon at bounding box center [944, 237] width 7 height 13
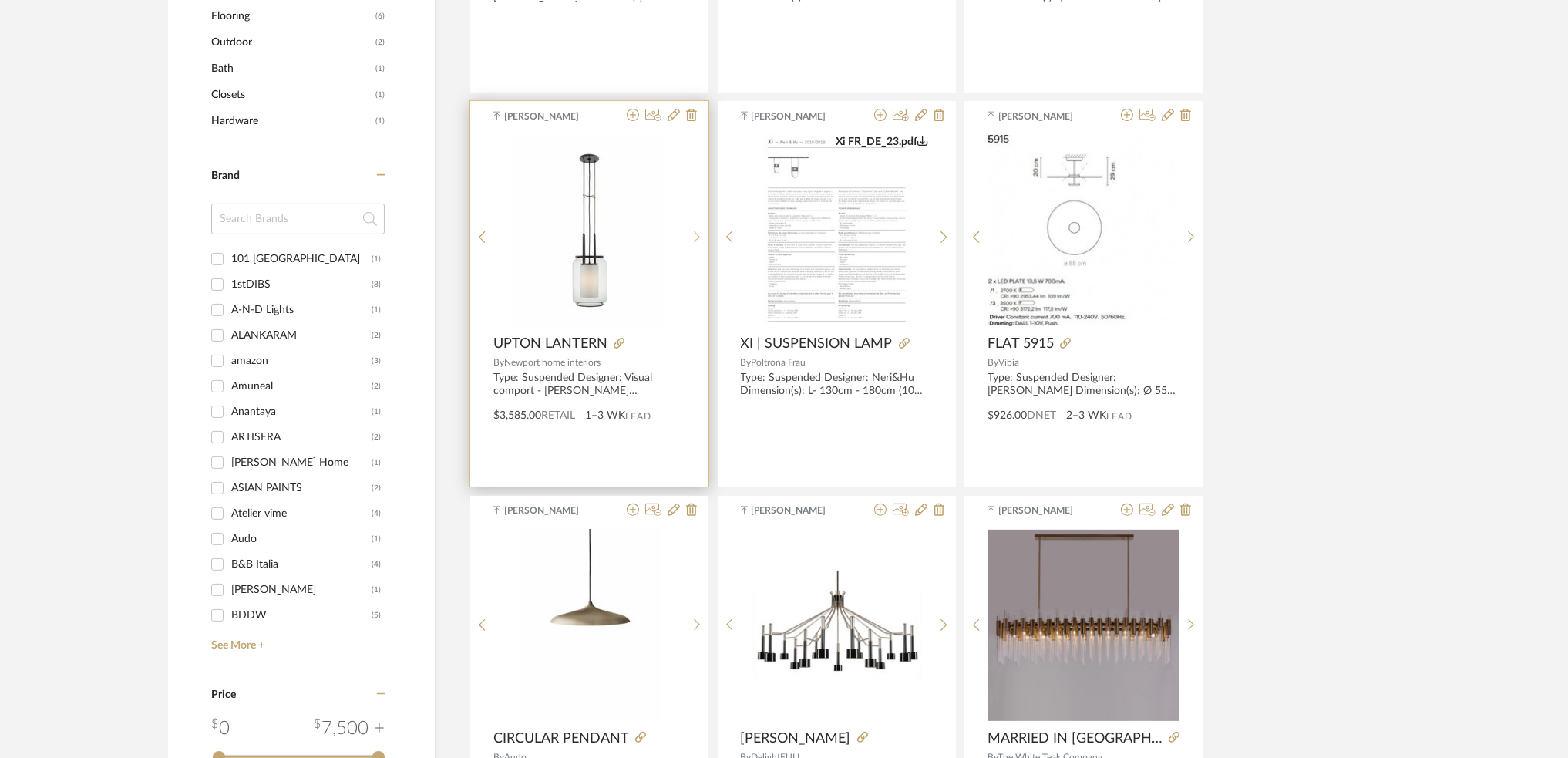
click at [695, 241] on icon at bounding box center [697, 237] width 6 height 12
click at [694, 241] on icon at bounding box center [697, 237] width 6 height 12
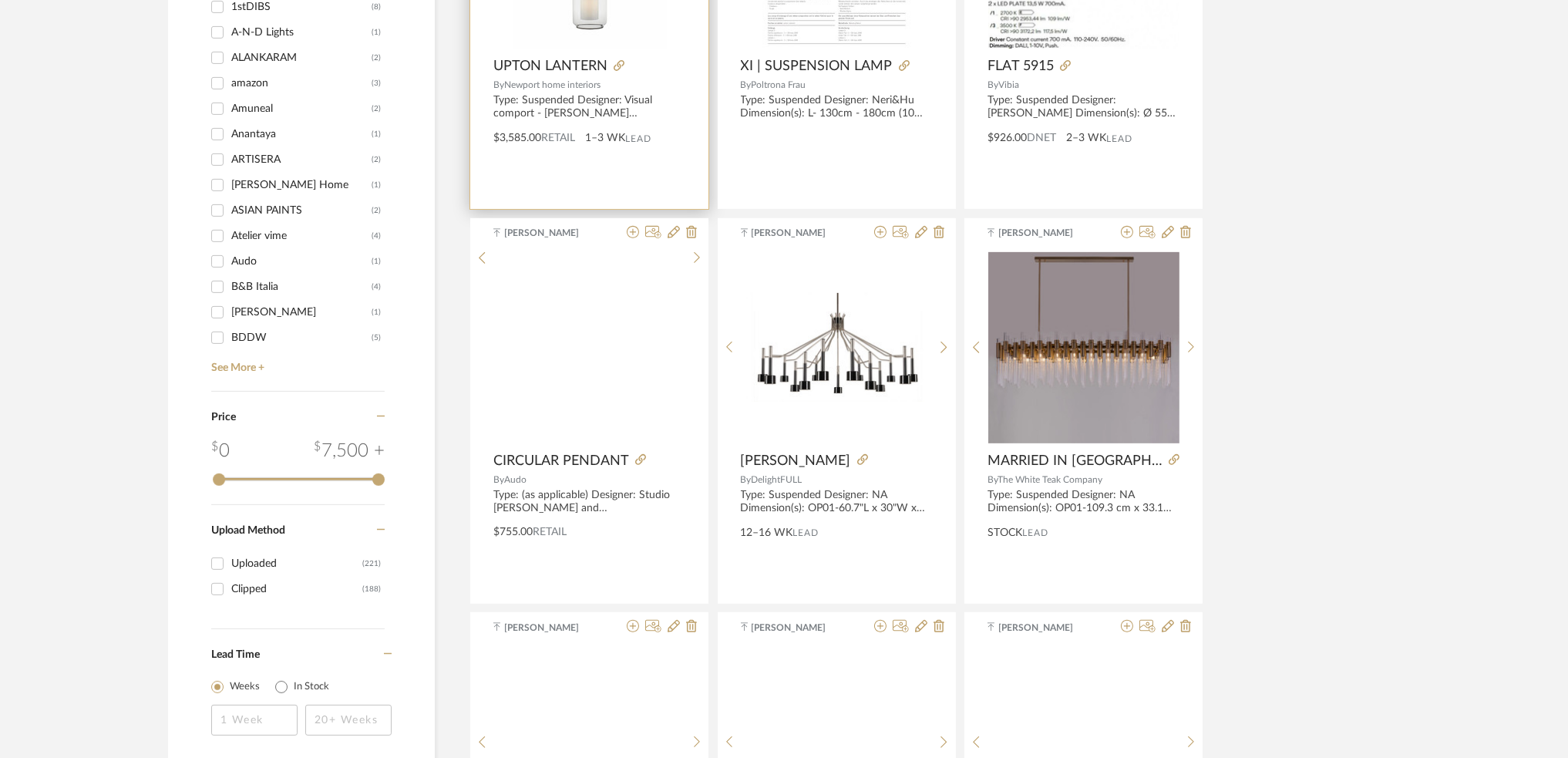
scroll to position [1337, 0]
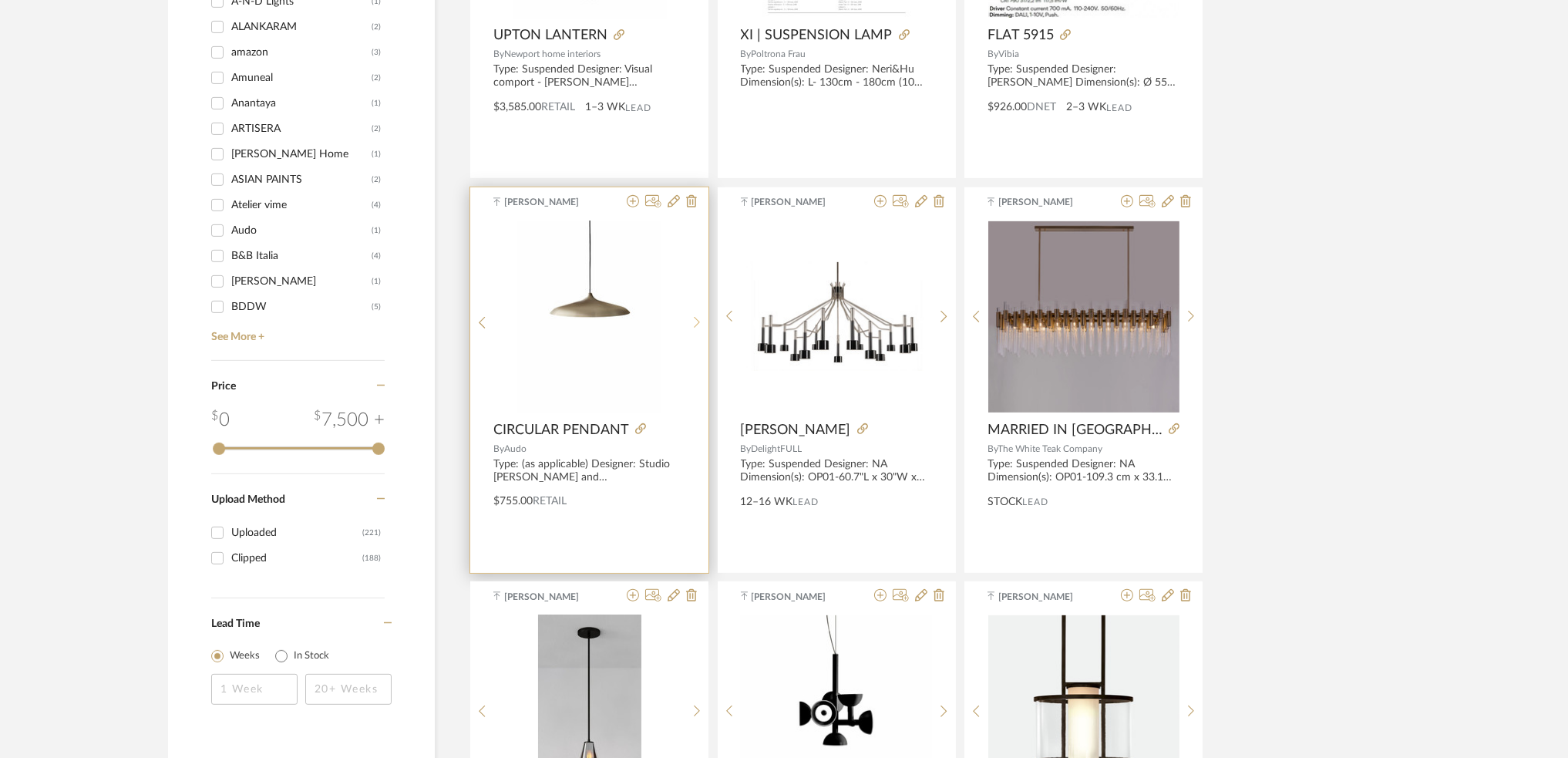
click at [699, 322] on icon at bounding box center [698, 323] width 7 height 13
click at [695, 323] on icon at bounding box center [698, 323] width 7 height 13
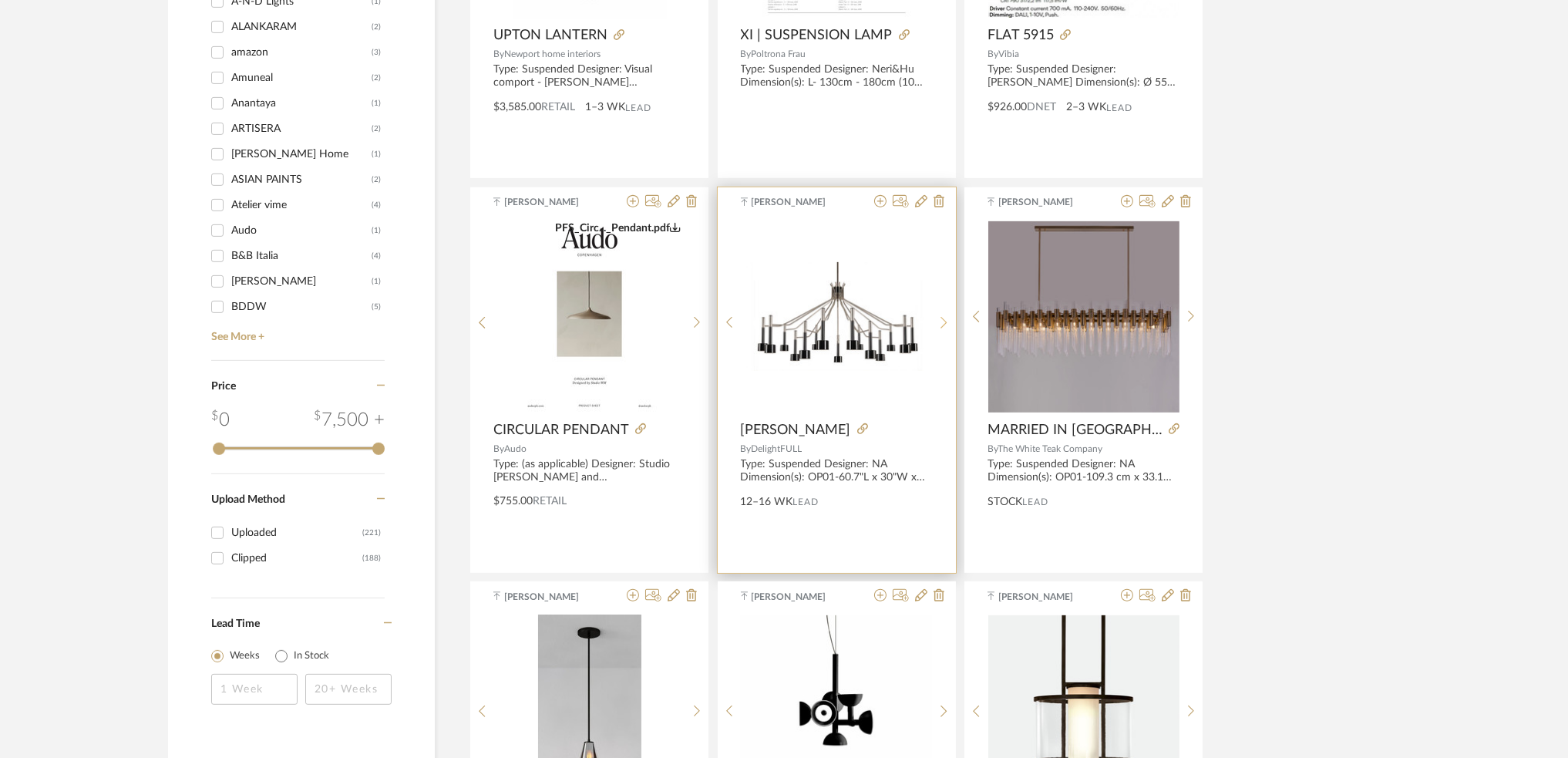
click at [942, 325] on icon at bounding box center [943, 323] width 6 height 12
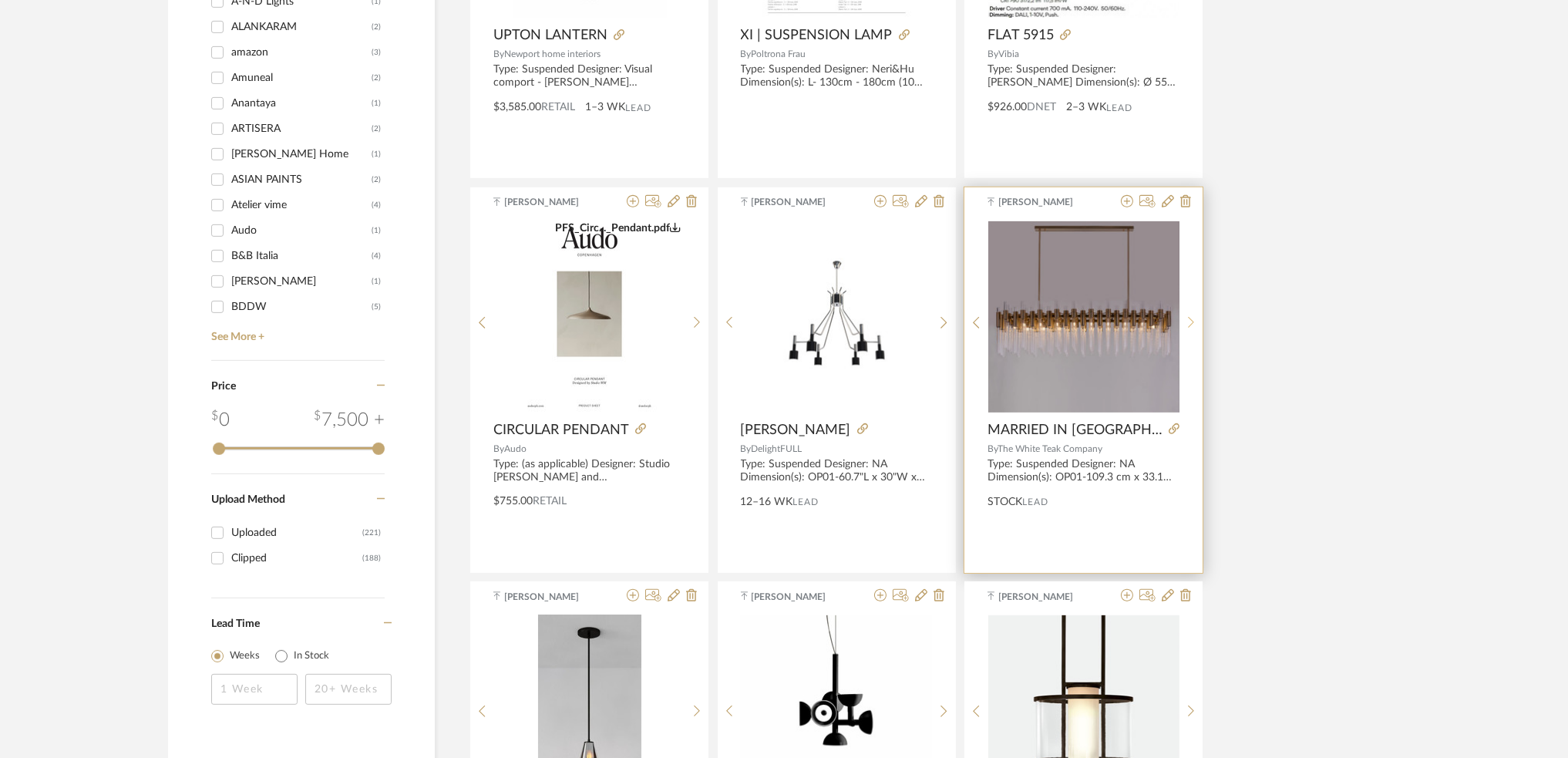
click at [1193, 324] on icon at bounding box center [1191, 323] width 6 height 12
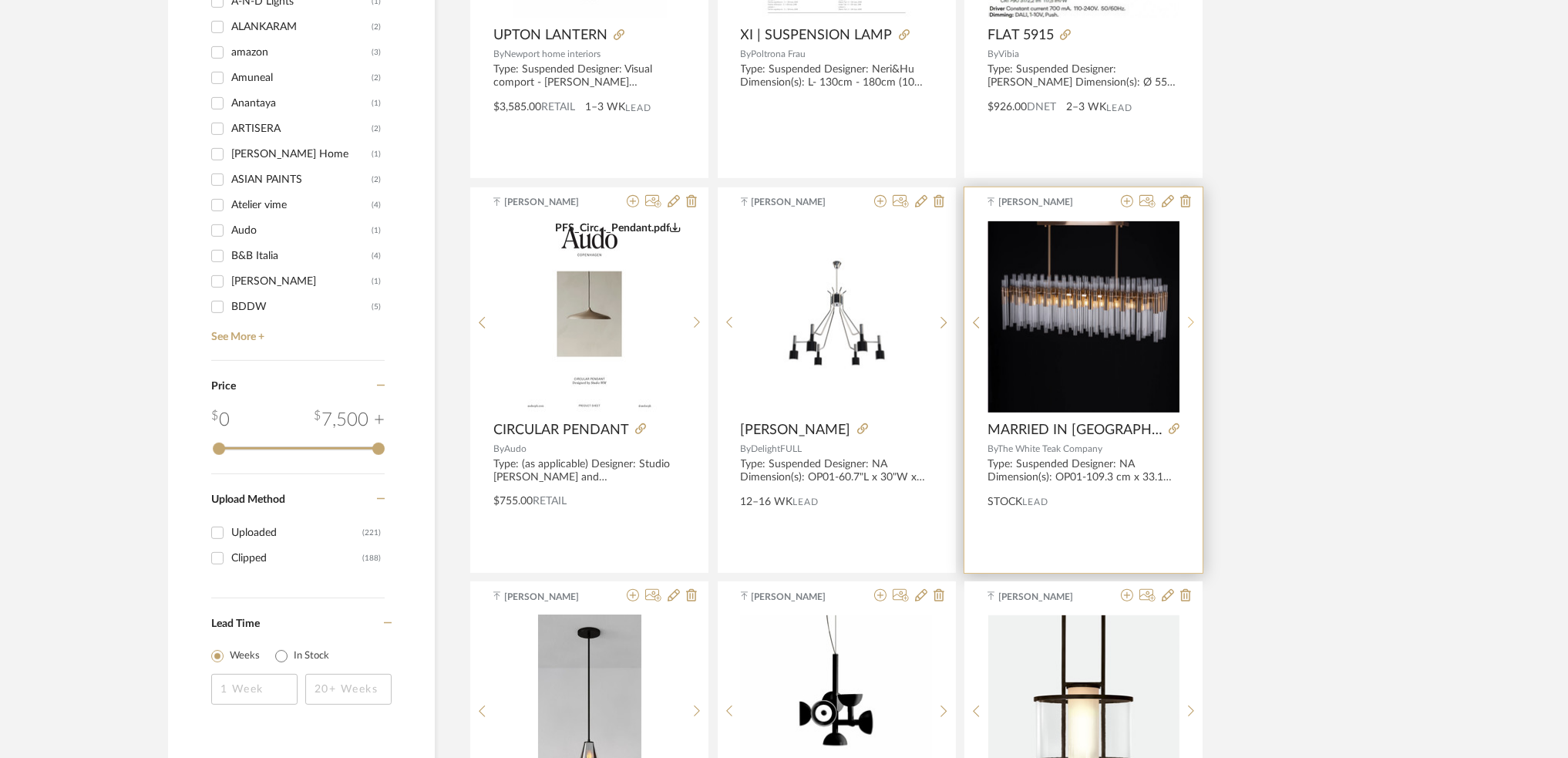
click at [1193, 324] on icon at bounding box center [1191, 323] width 6 height 12
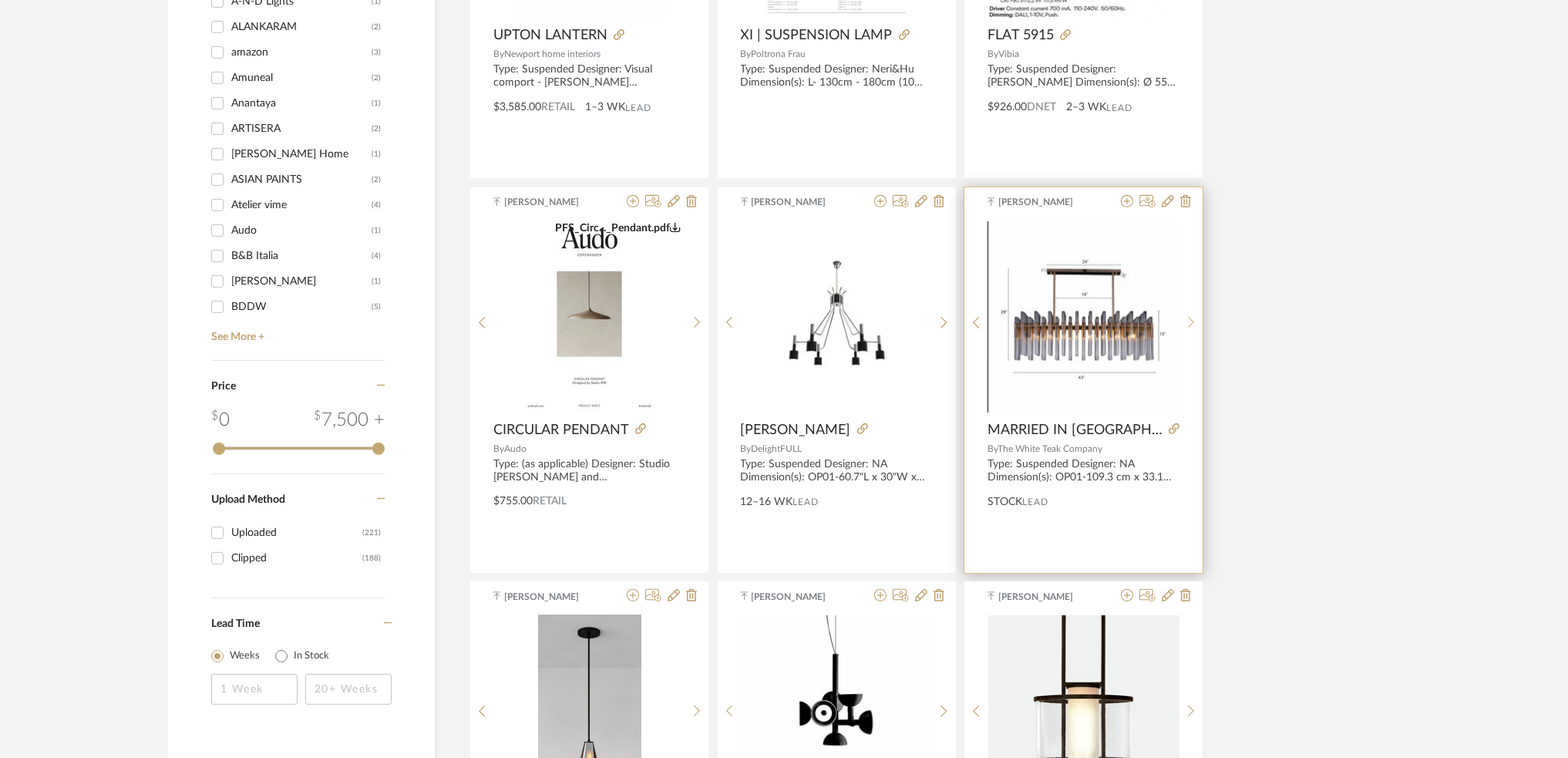
click at [1192, 324] on icon at bounding box center [1192, 323] width 7 height 13
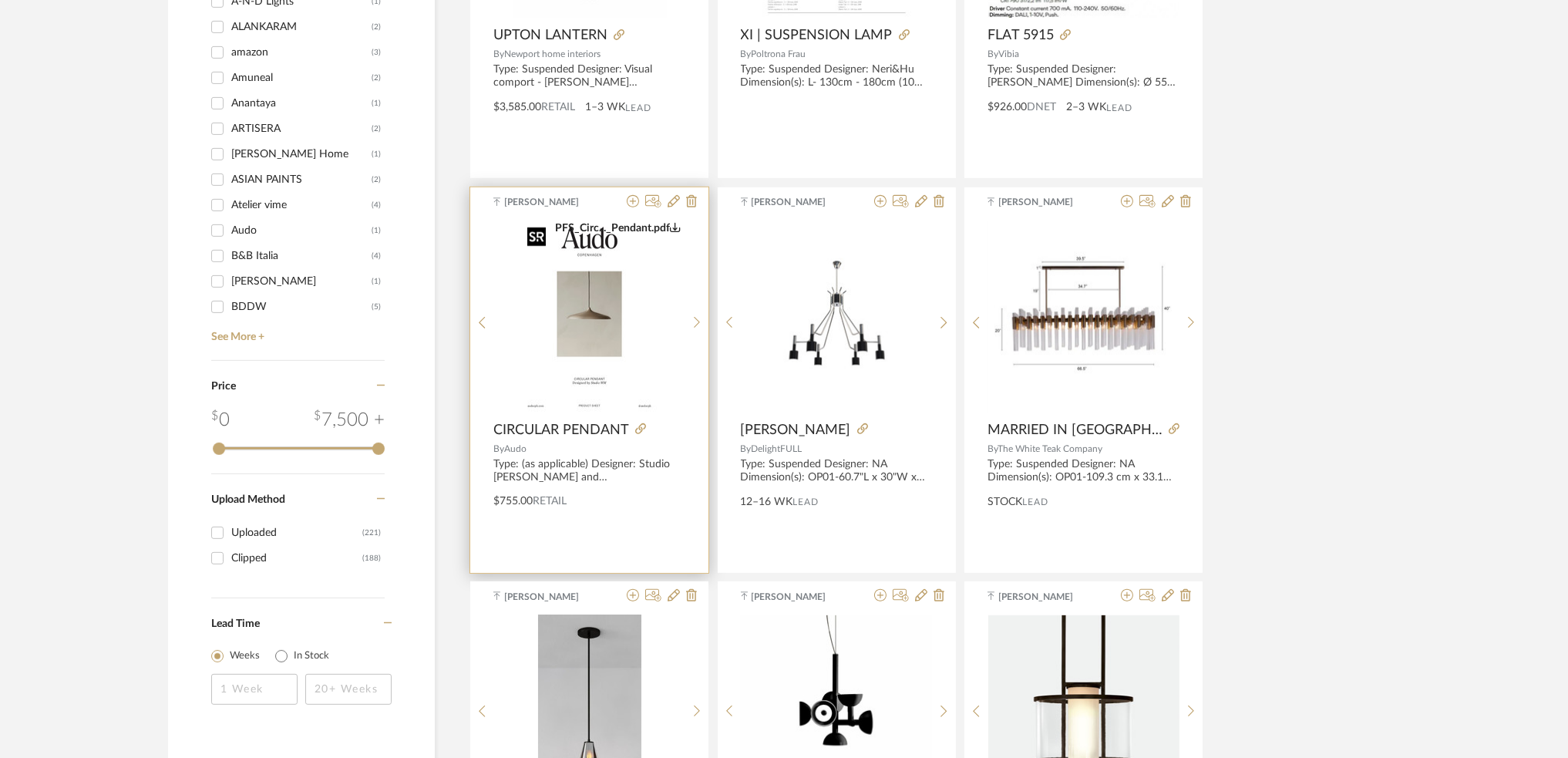
scroll to position [1747, 0]
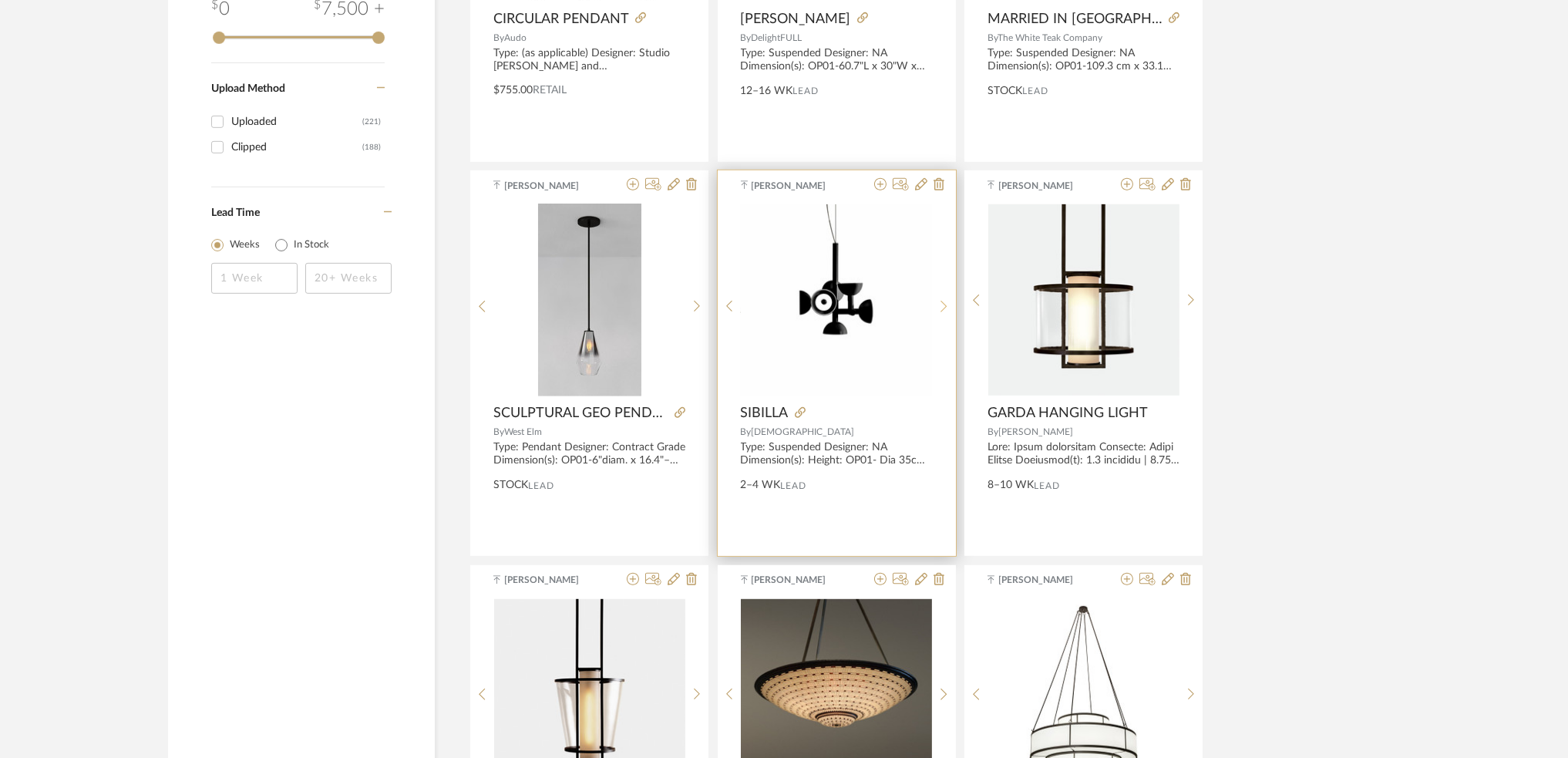
click at [938, 297] on div at bounding box center [944, 306] width 24 height 205
click at [942, 300] on icon at bounding box center [944, 307] width 7 height 13
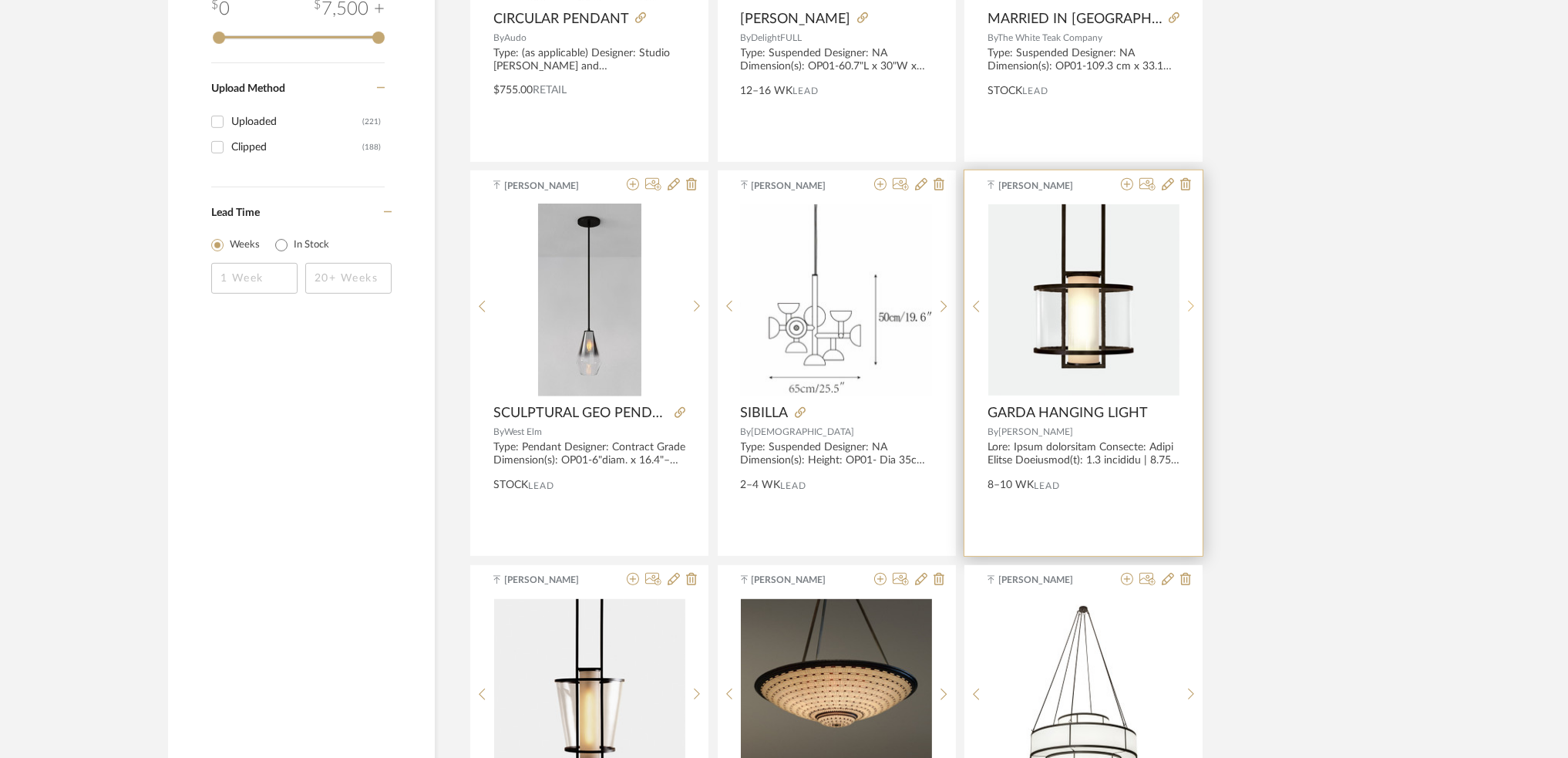
click at [1193, 305] on icon at bounding box center [1192, 307] width 7 height 13
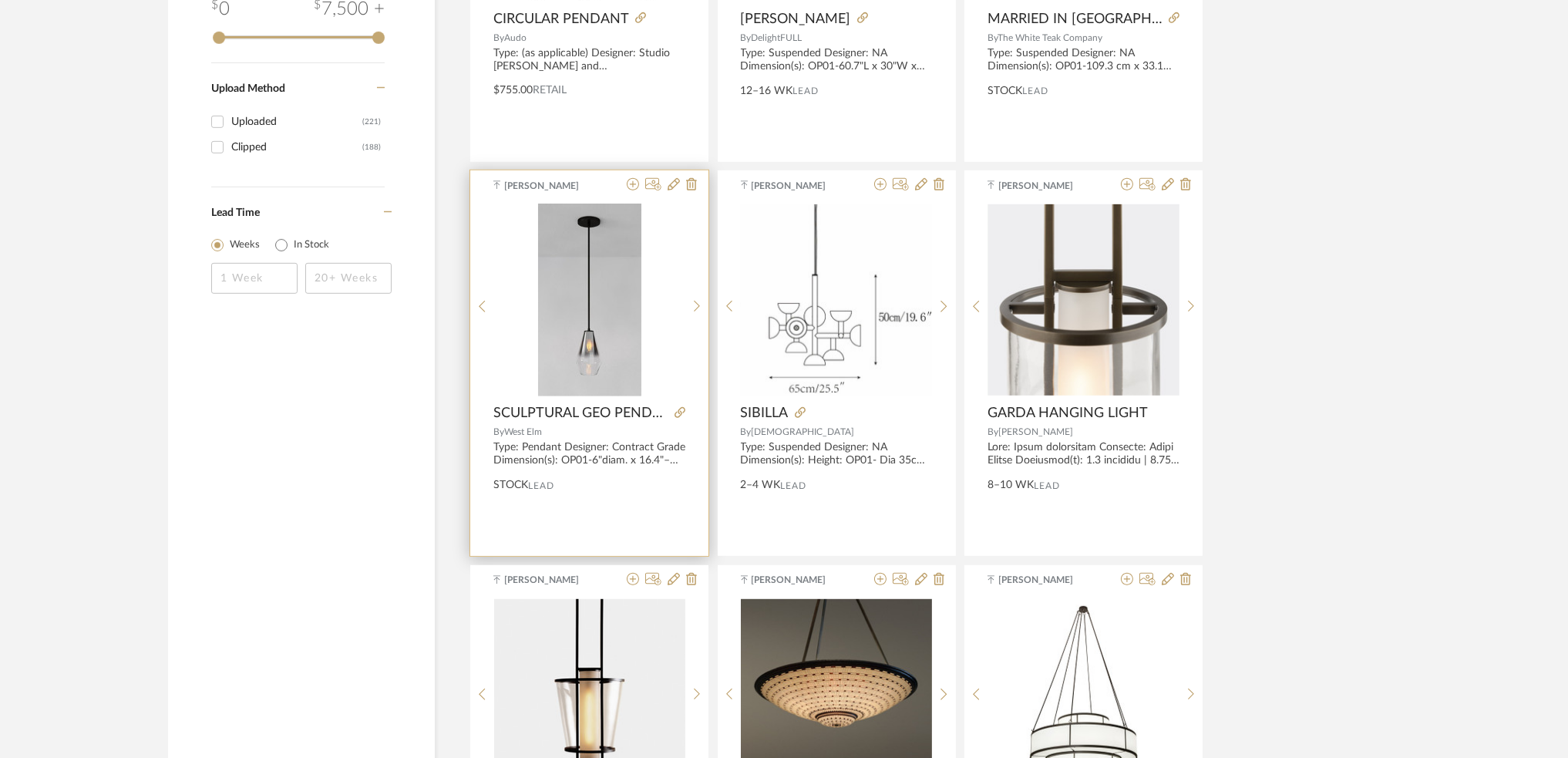
click at [681, 314] on div "0" at bounding box center [590, 300] width 191 height 193
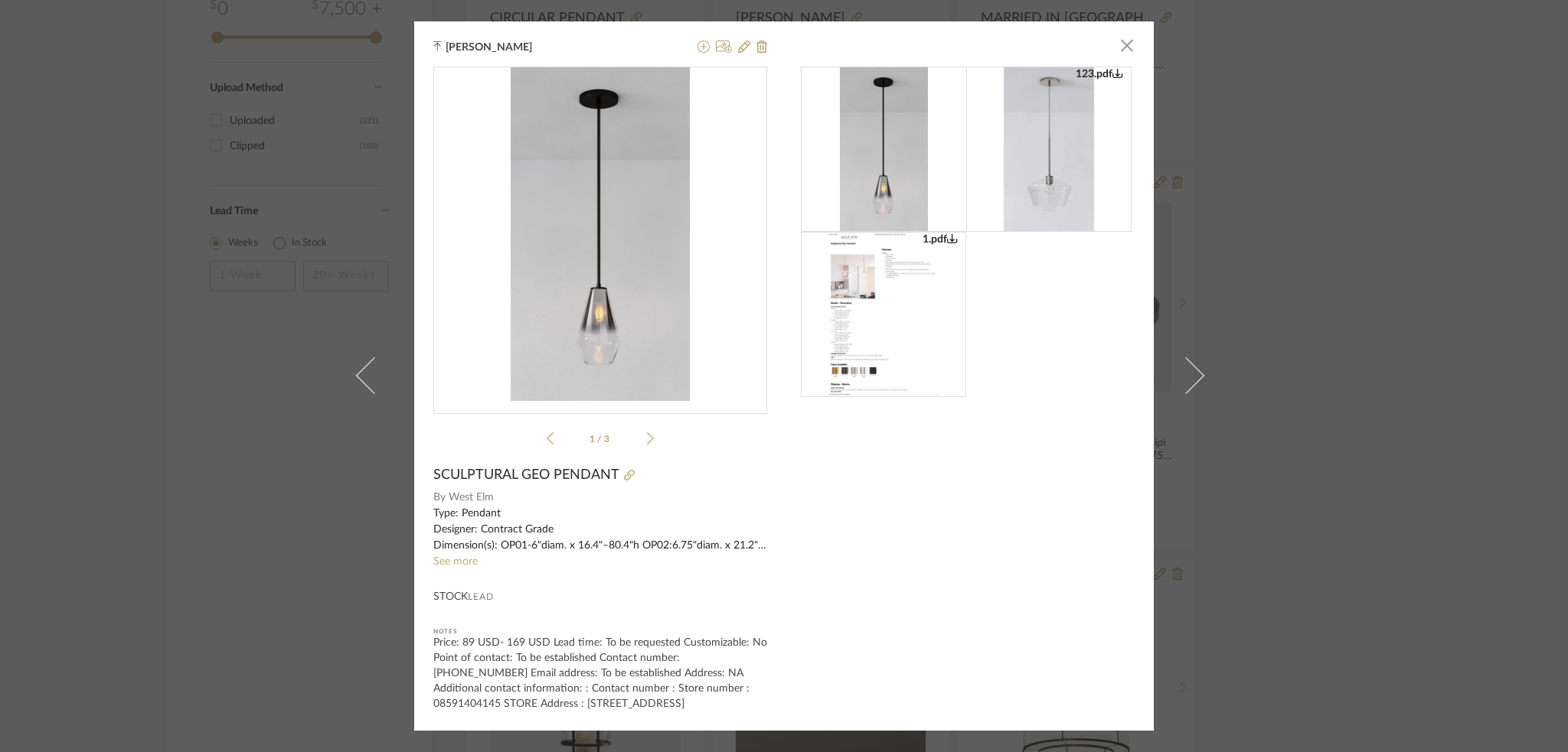
click at [316, 366] on div "[PERSON_NAME] × 1.pdf 123.pdf 1.pdf 1 / 3 SCULPTURAL GEO PENDANT By West Elm Ty…" at bounding box center [784, 376] width 1568 height 752
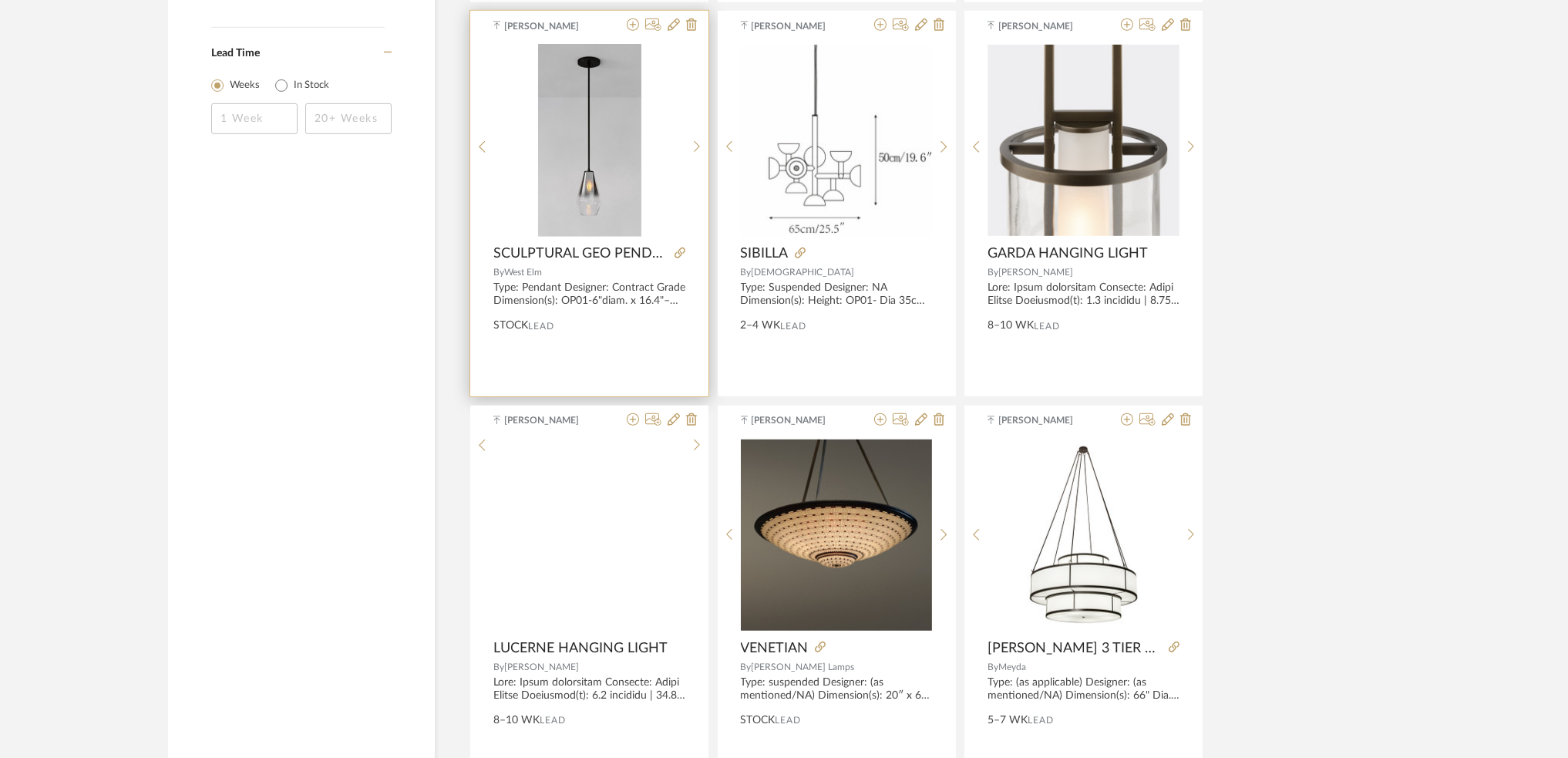
scroll to position [2159, 0]
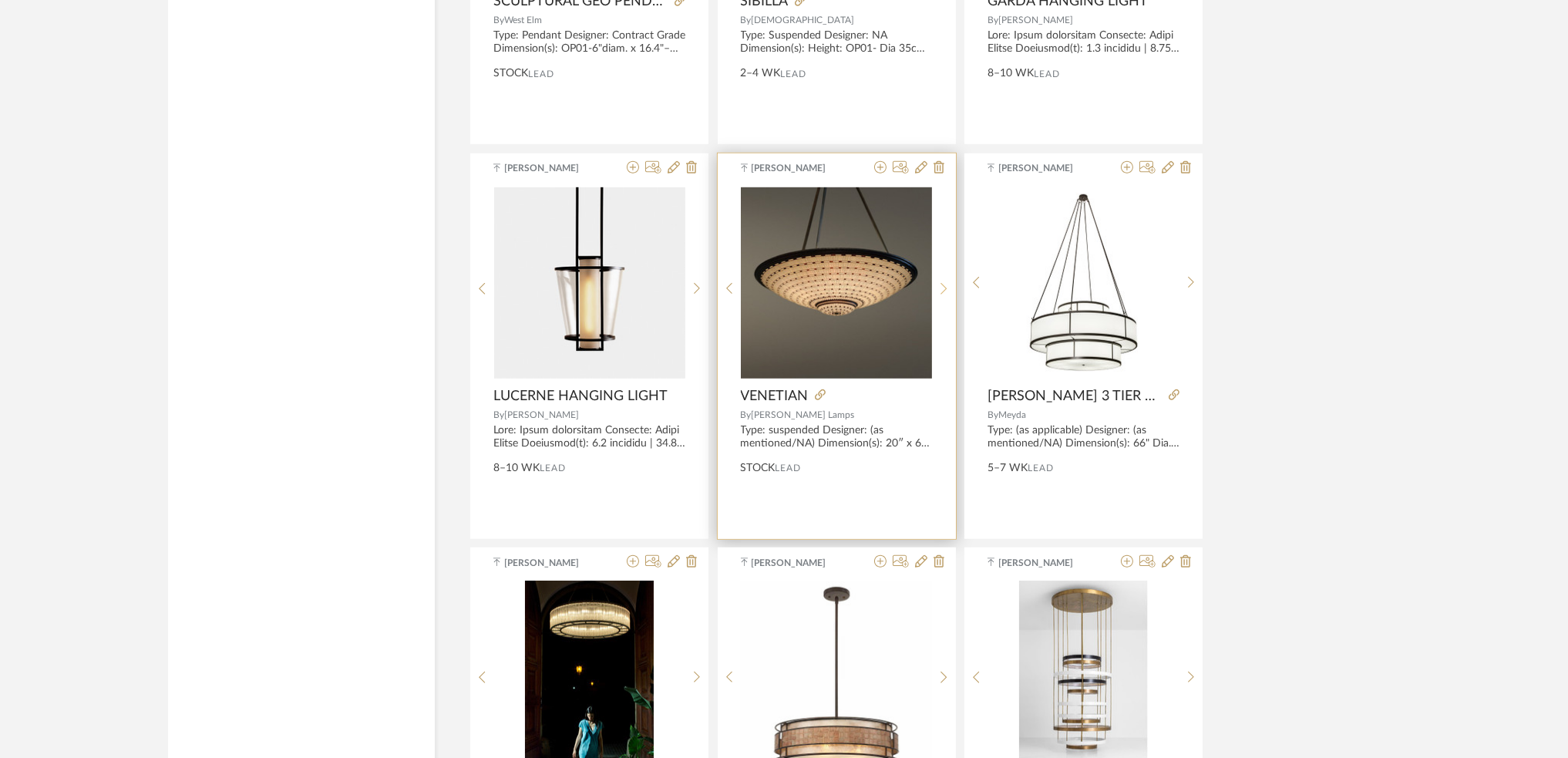
click at [943, 278] on div at bounding box center [944, 289] width 24 height 205
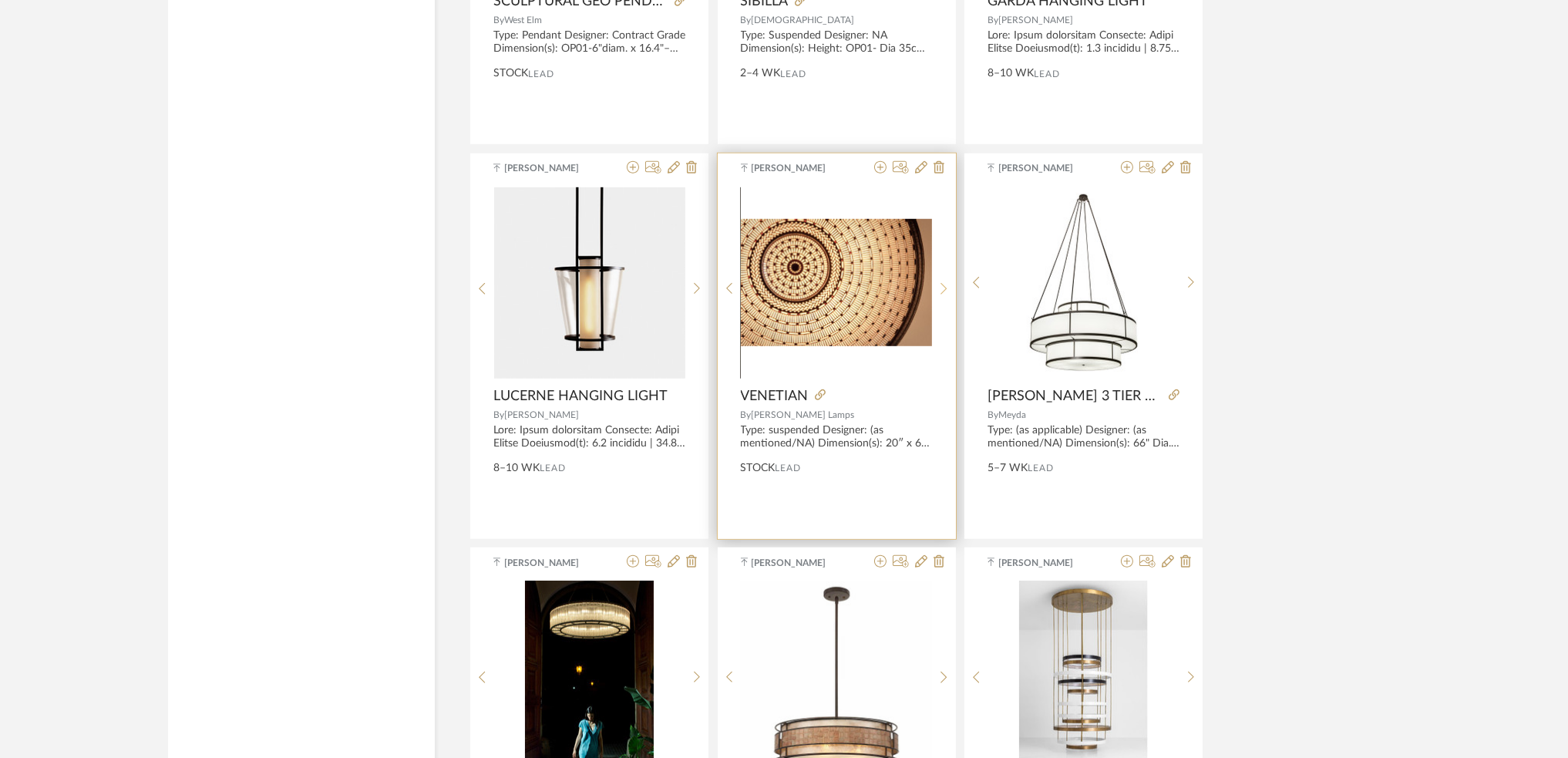
click at [943, 278] on div at bounding box center [944, 289] width 24 height 205
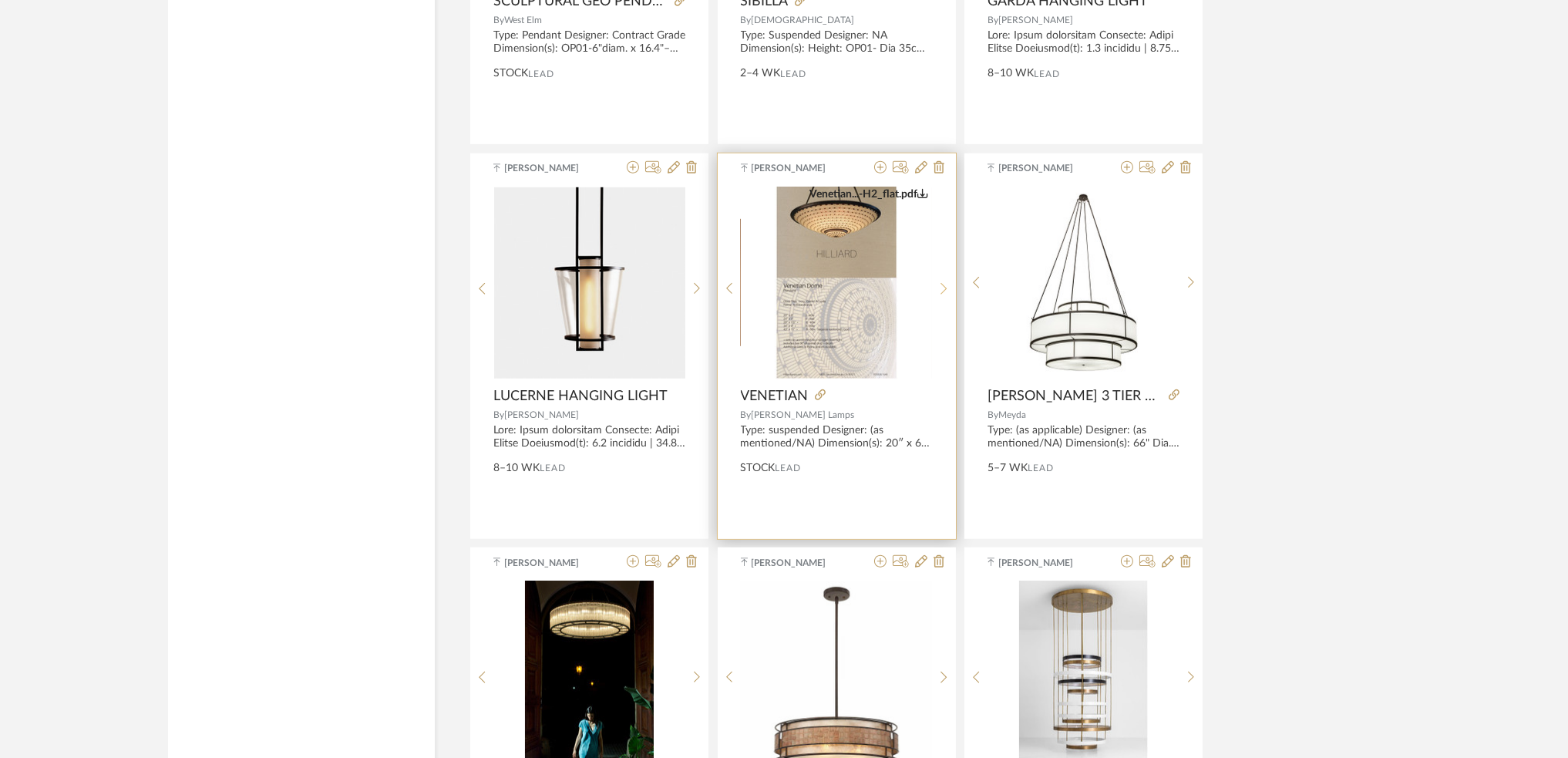
click at [943, 278] on div at bounding box center [944, 289] width 24 height 205
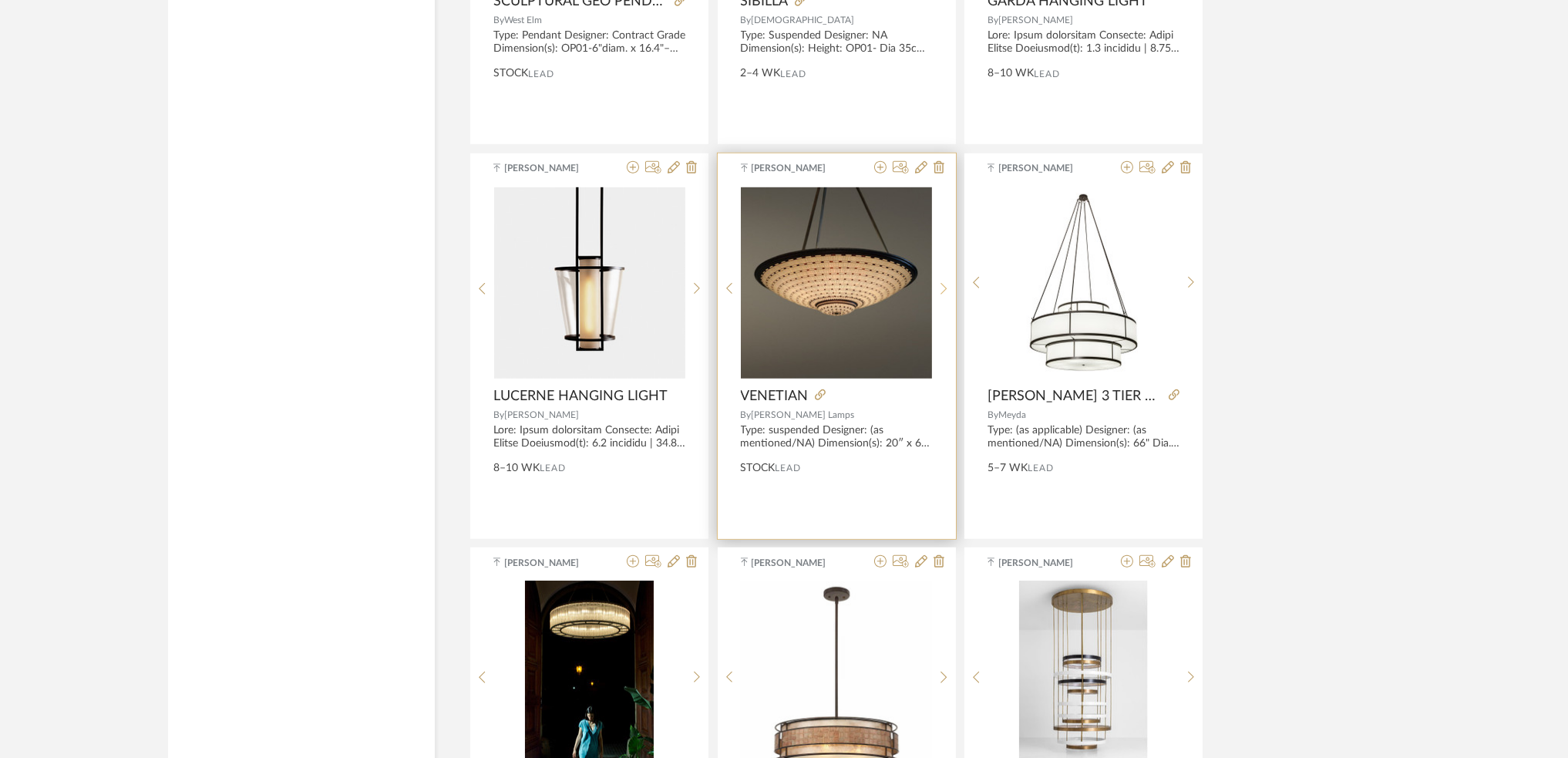
click at [943, 278] on div at bounding box center [944, 289] width 24 height 205
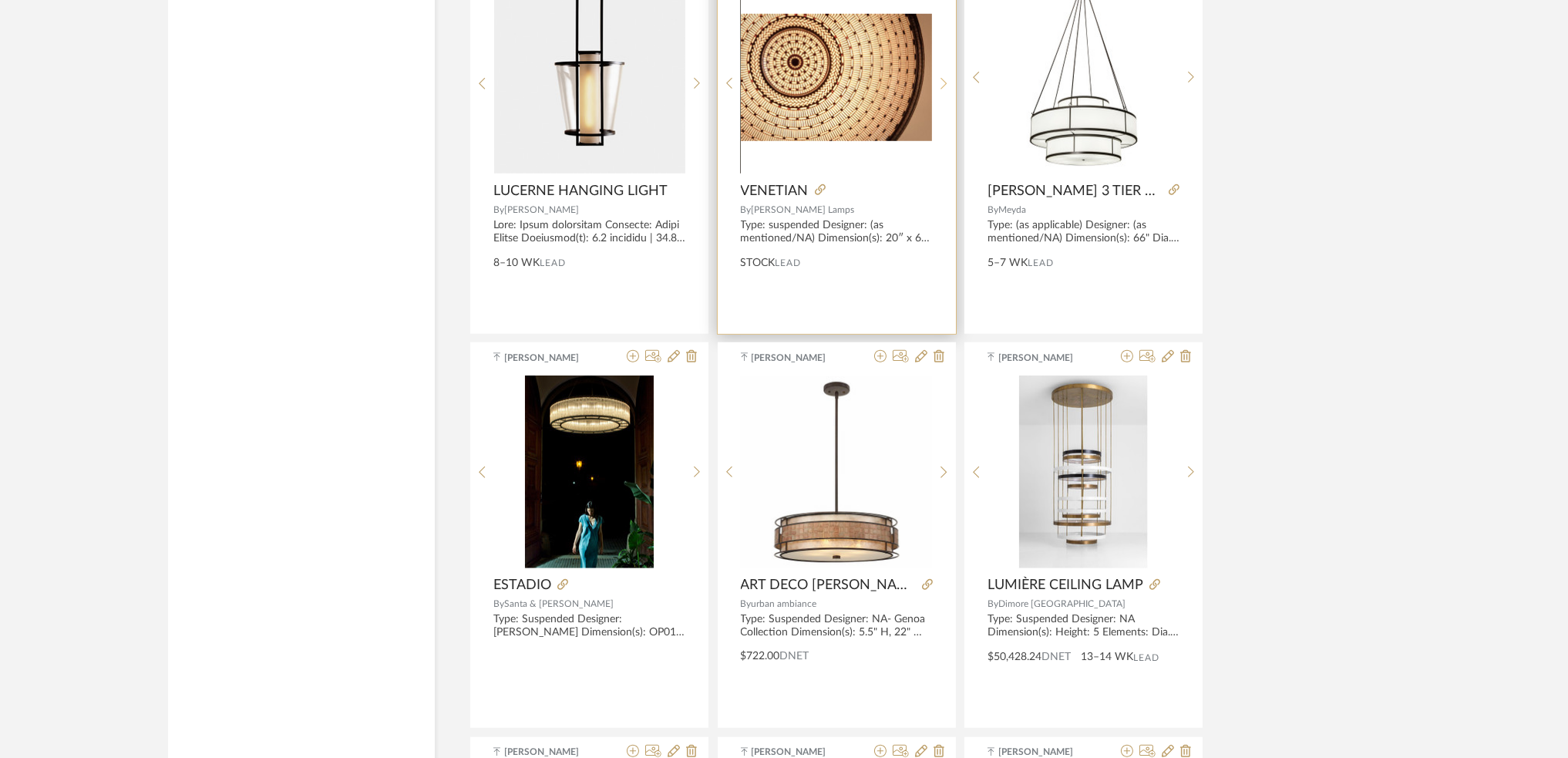
scroll to position [2571, 0]
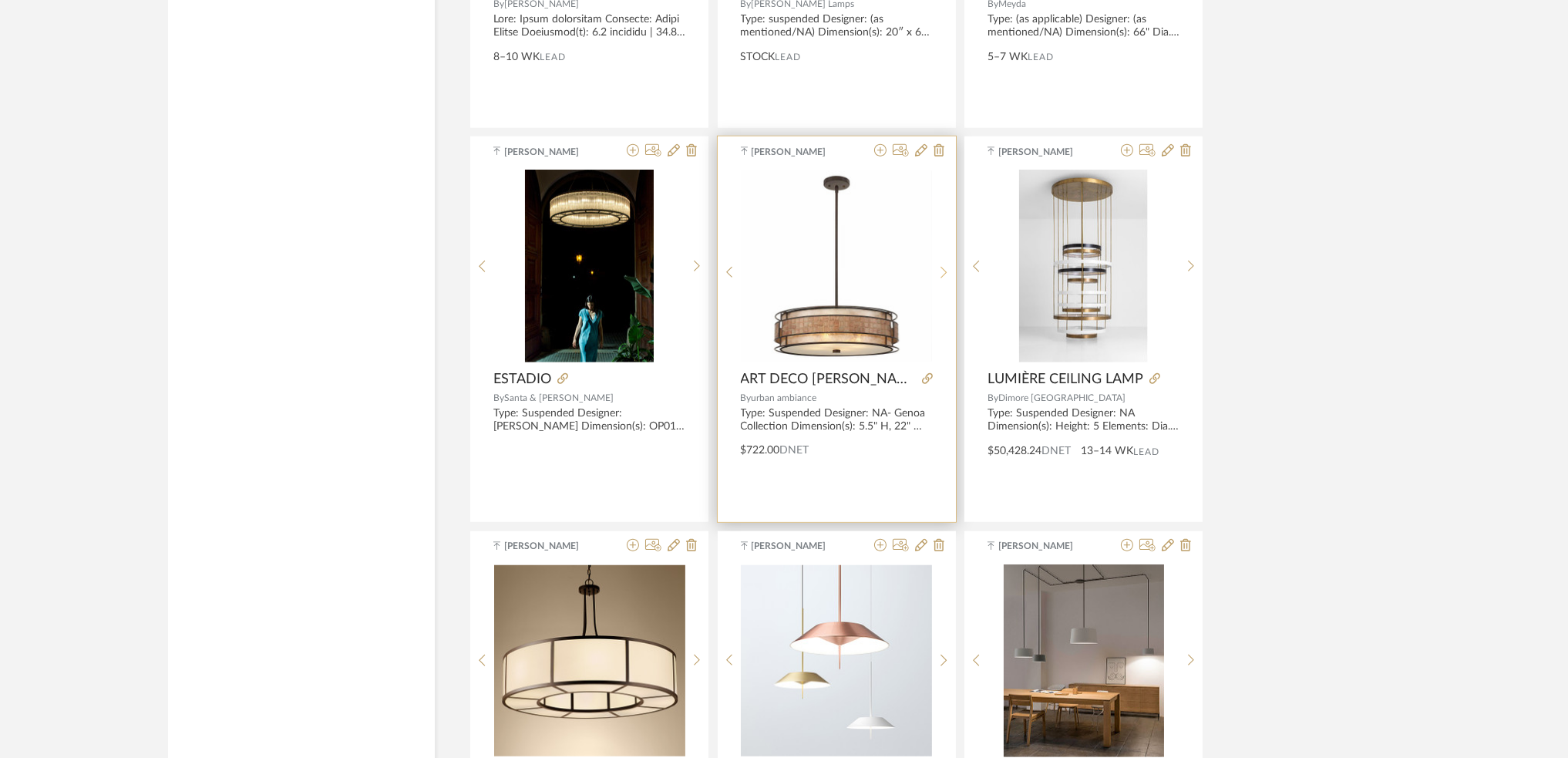
click at [941, 272] on icon at bounding box center [944, 273] width 7 height 13
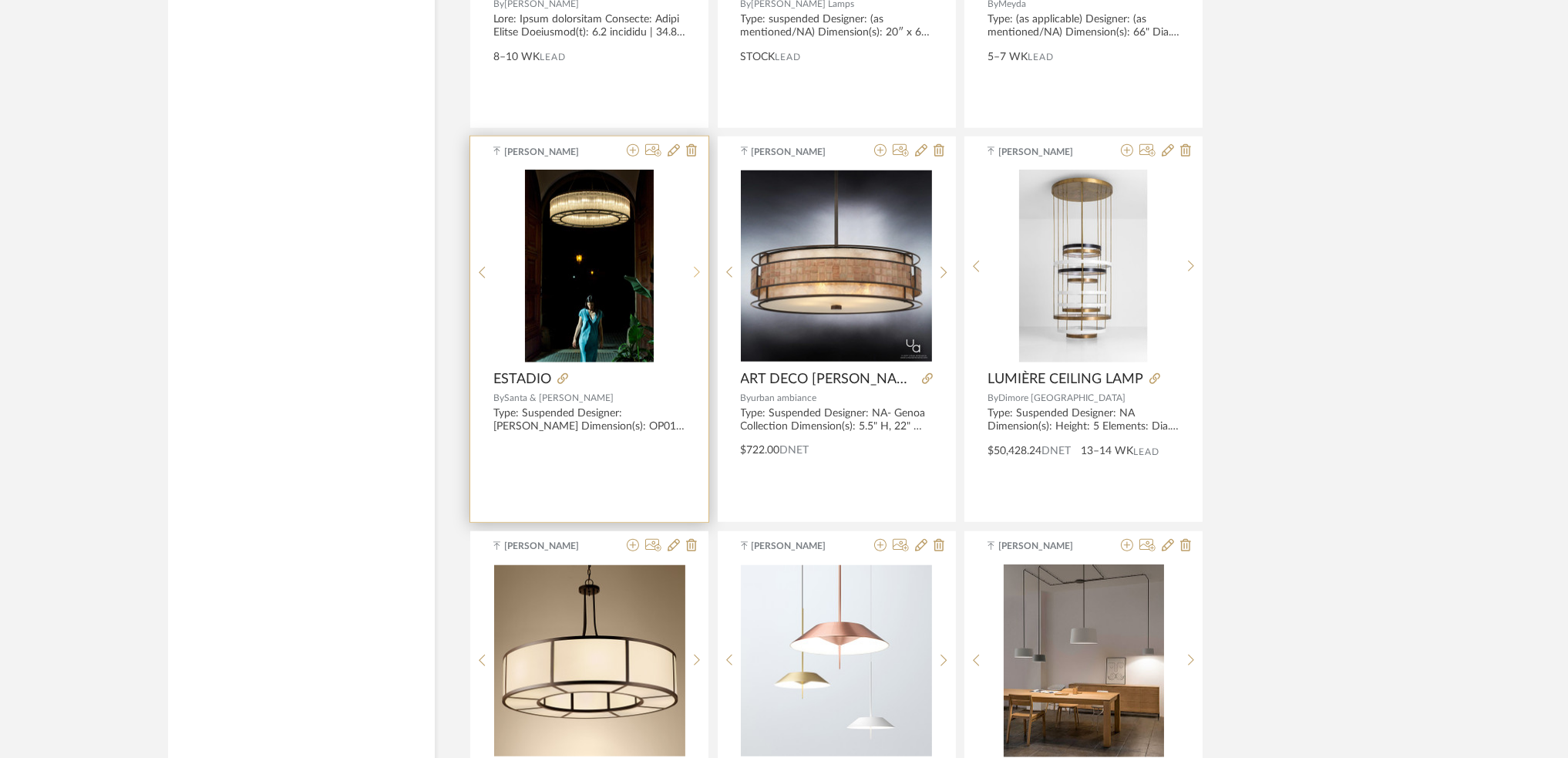
click at [694, 269] on icon at bounding box center [698, 273] width 7 height 13
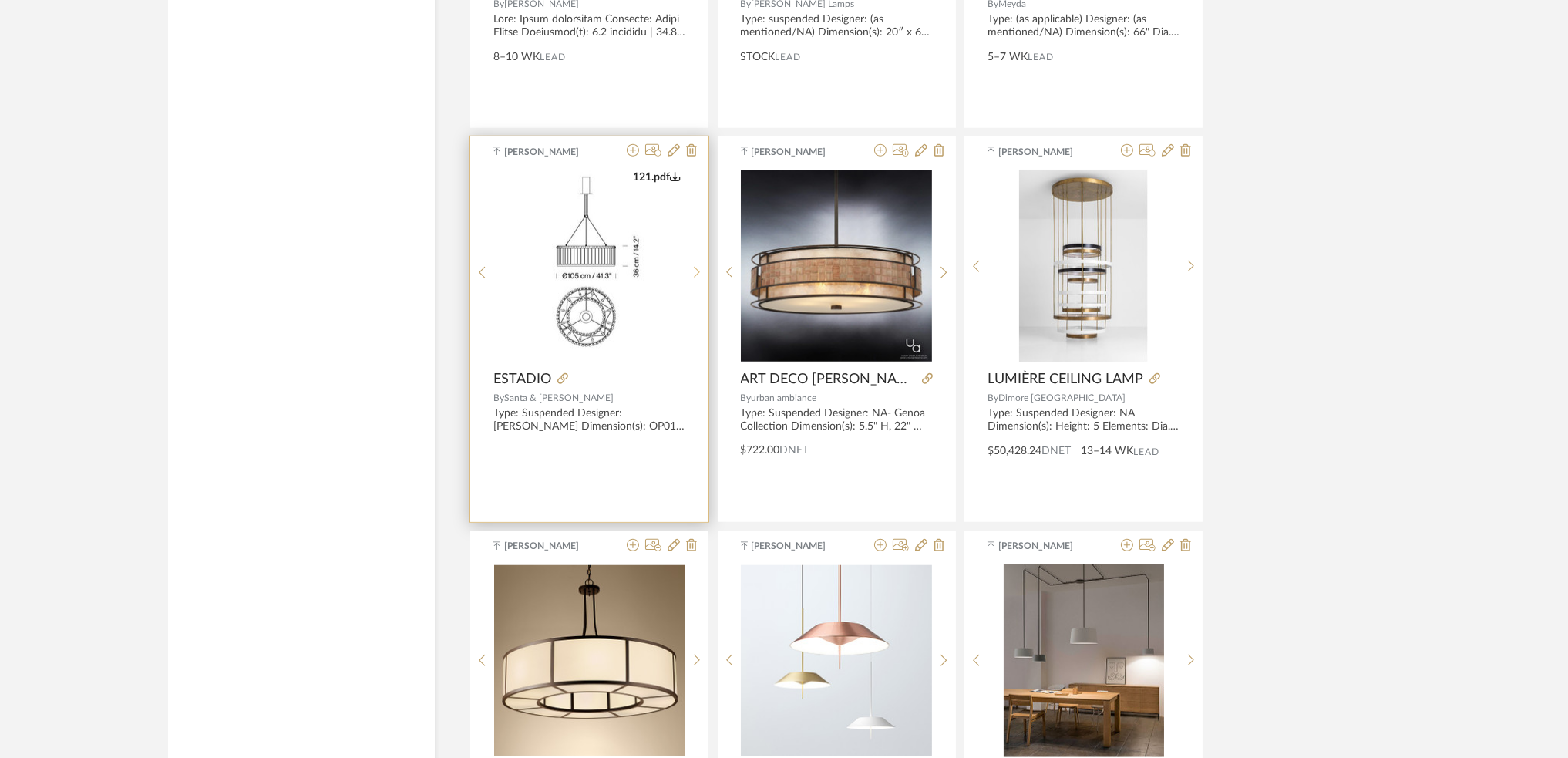
click at [694, 269] on icon at bounding box center [698, 273] width 7 height 13
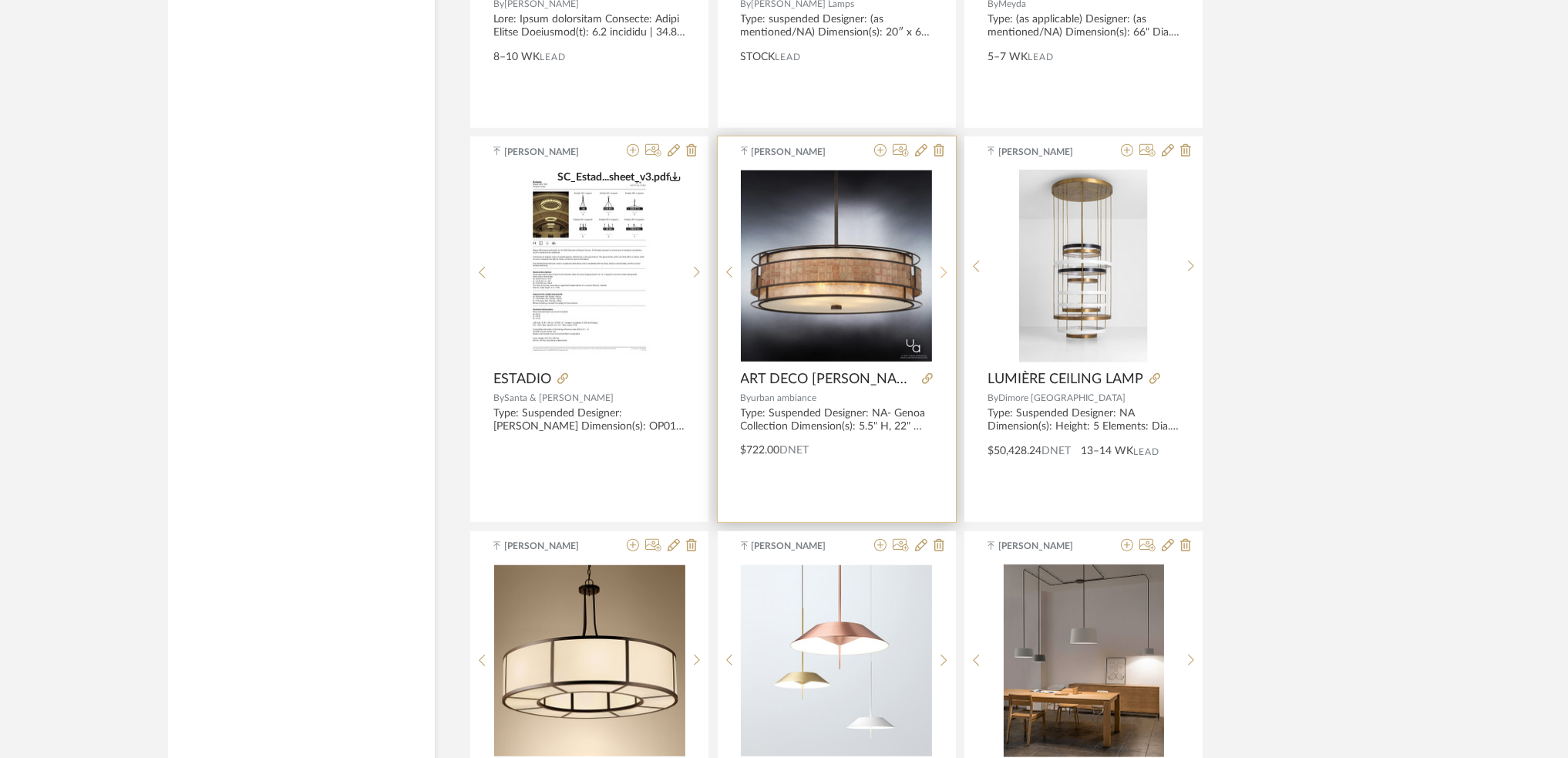
click at [943, 270] on icon at bounding box center [943, 273] width 6 height 12
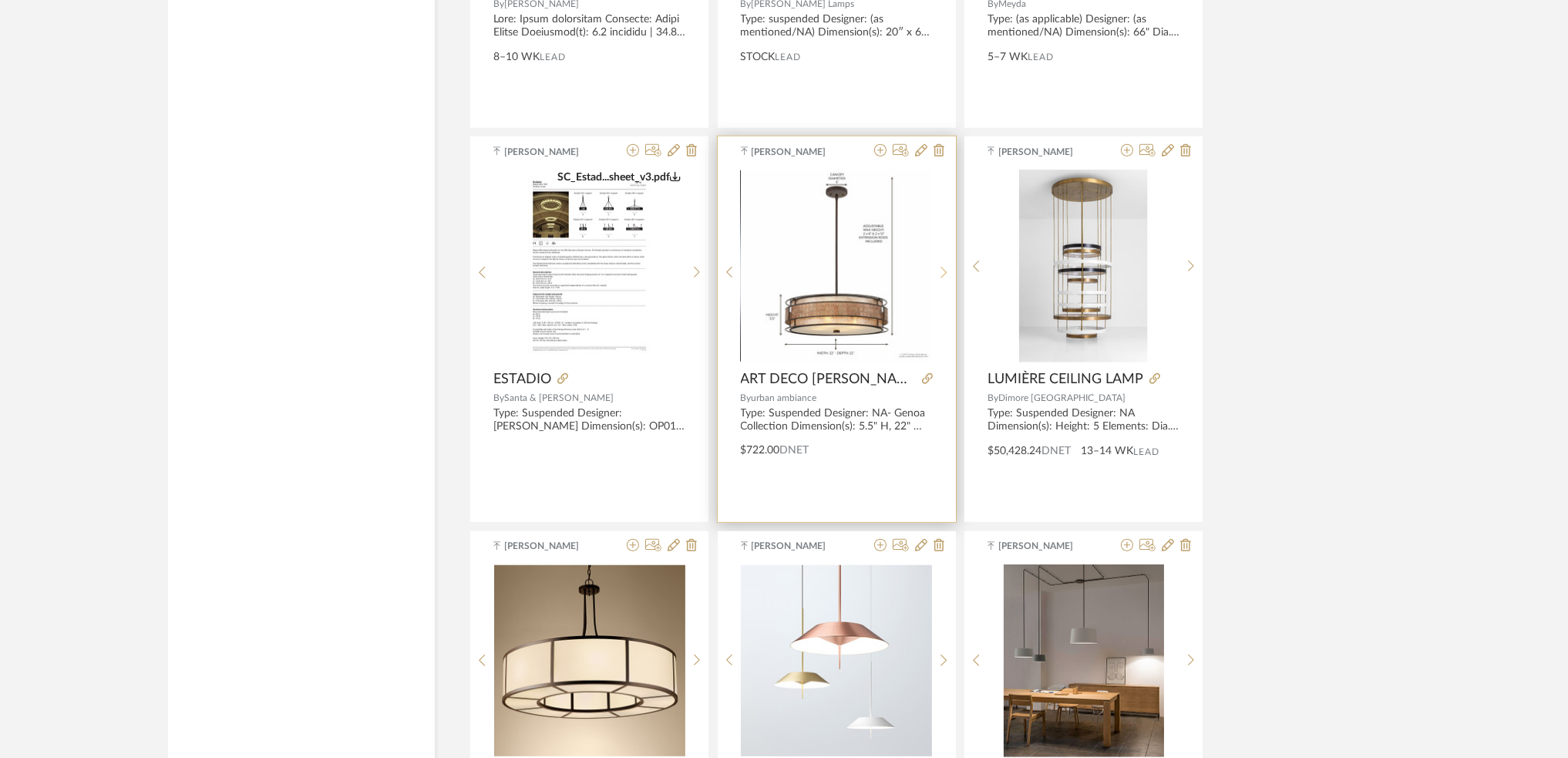
click at [941, 271] on icon at bounding box center [944, 273] width 7 height 13
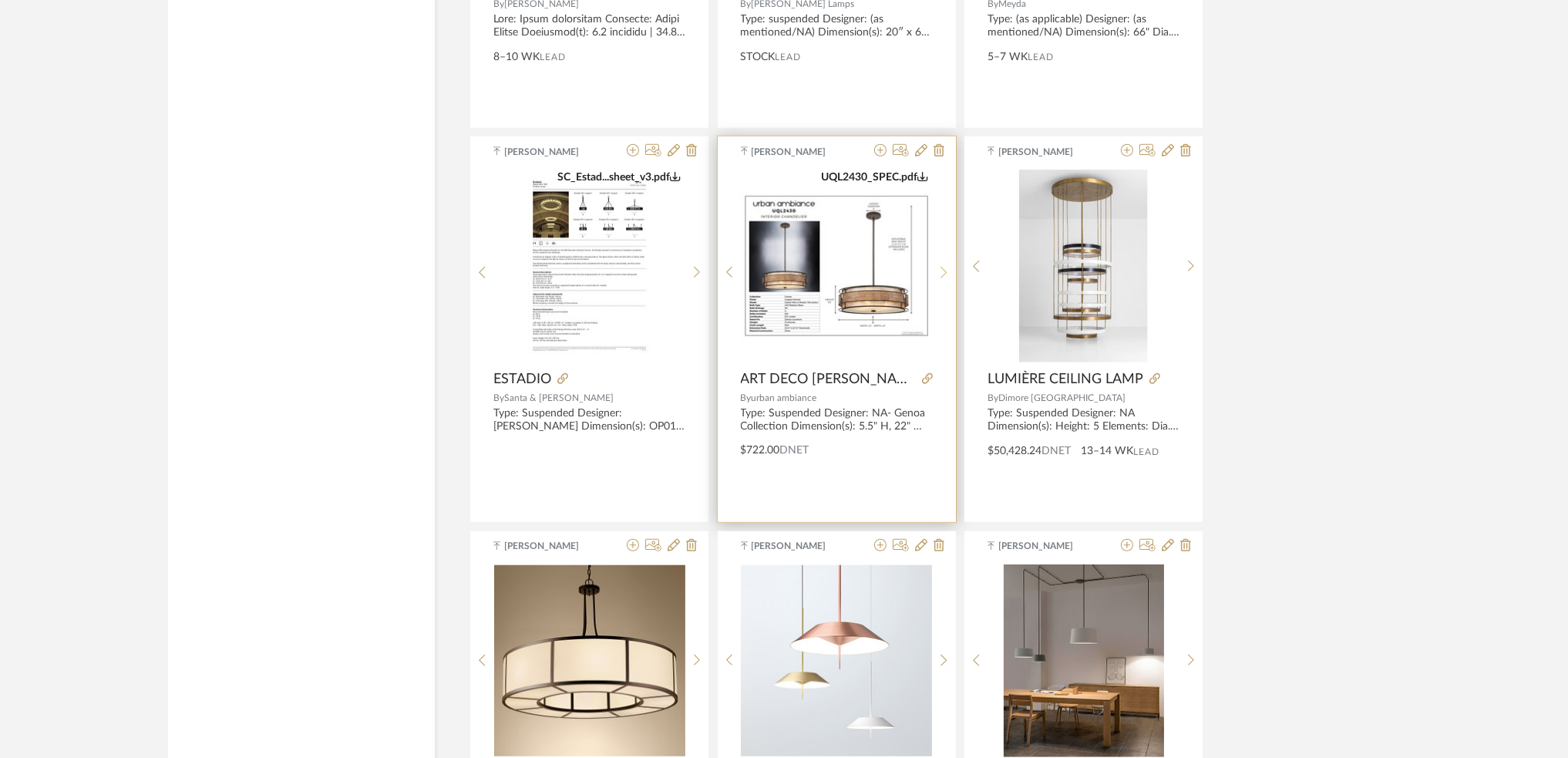
click at [941, 271] on icon at bounding box center [944, 273] width 7 height 13
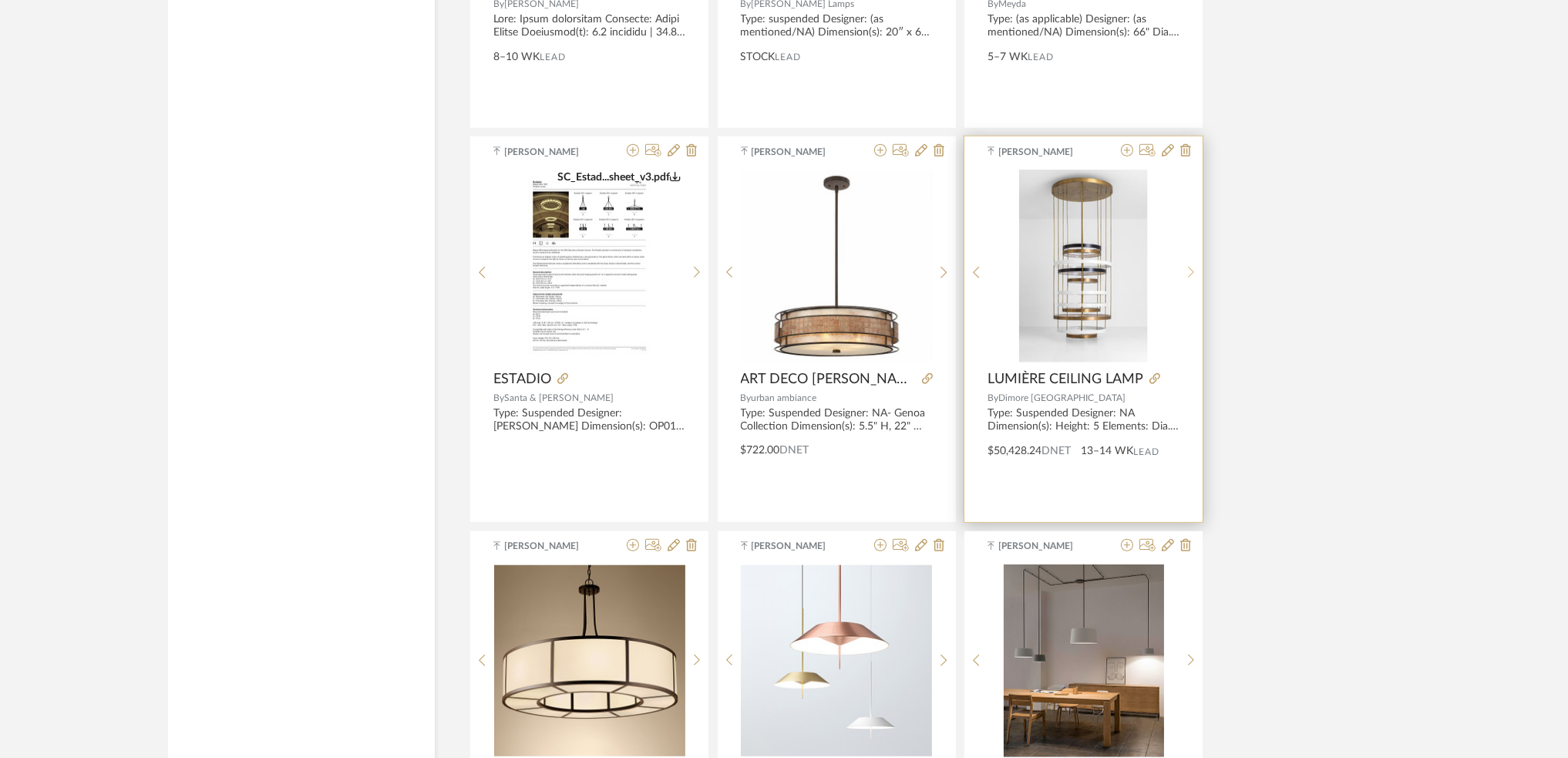
click at [1189, 277] on icon at bounding box center [1192, 273] width 7 height 13
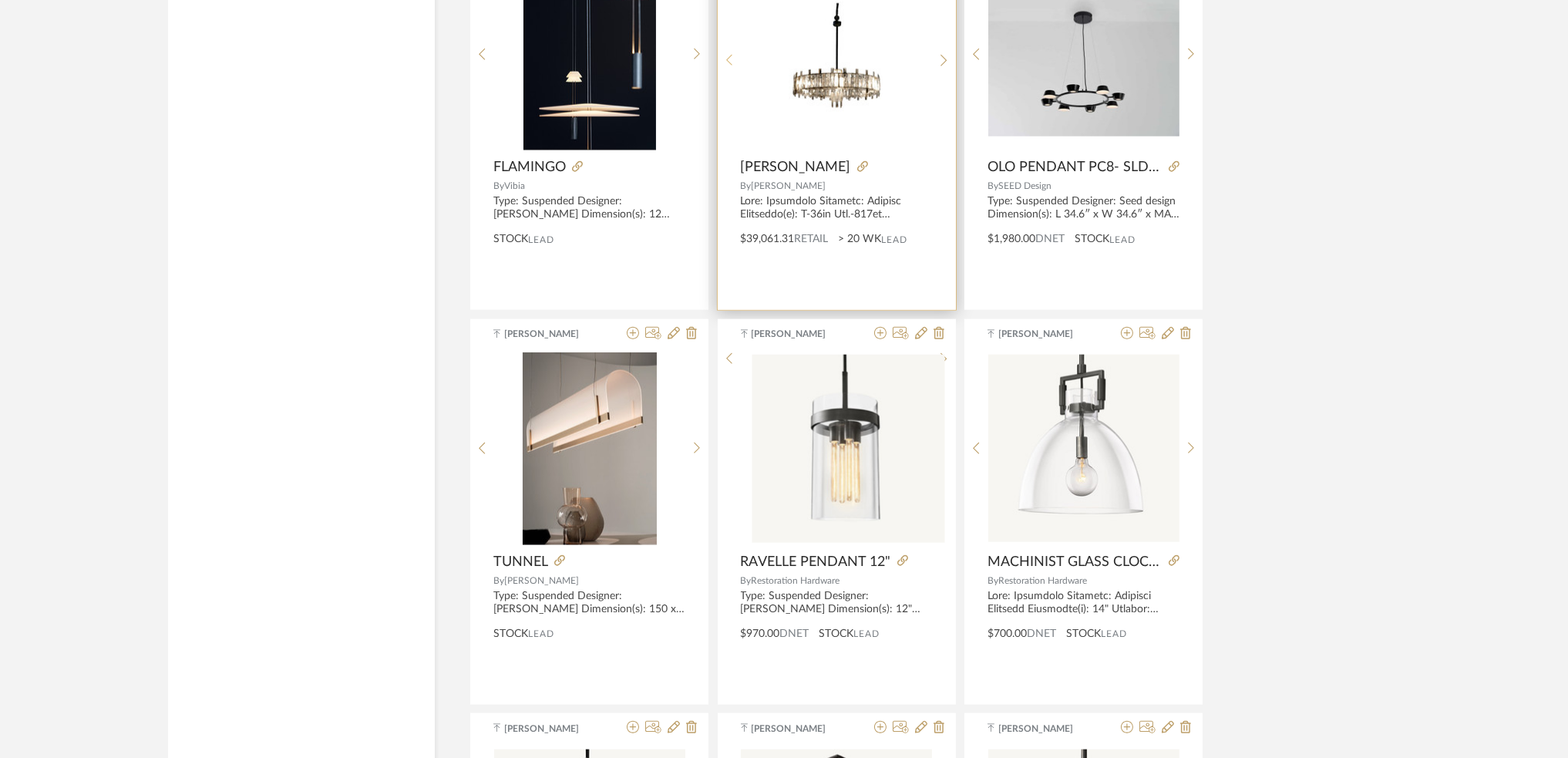
scroll to position [3804, 0]
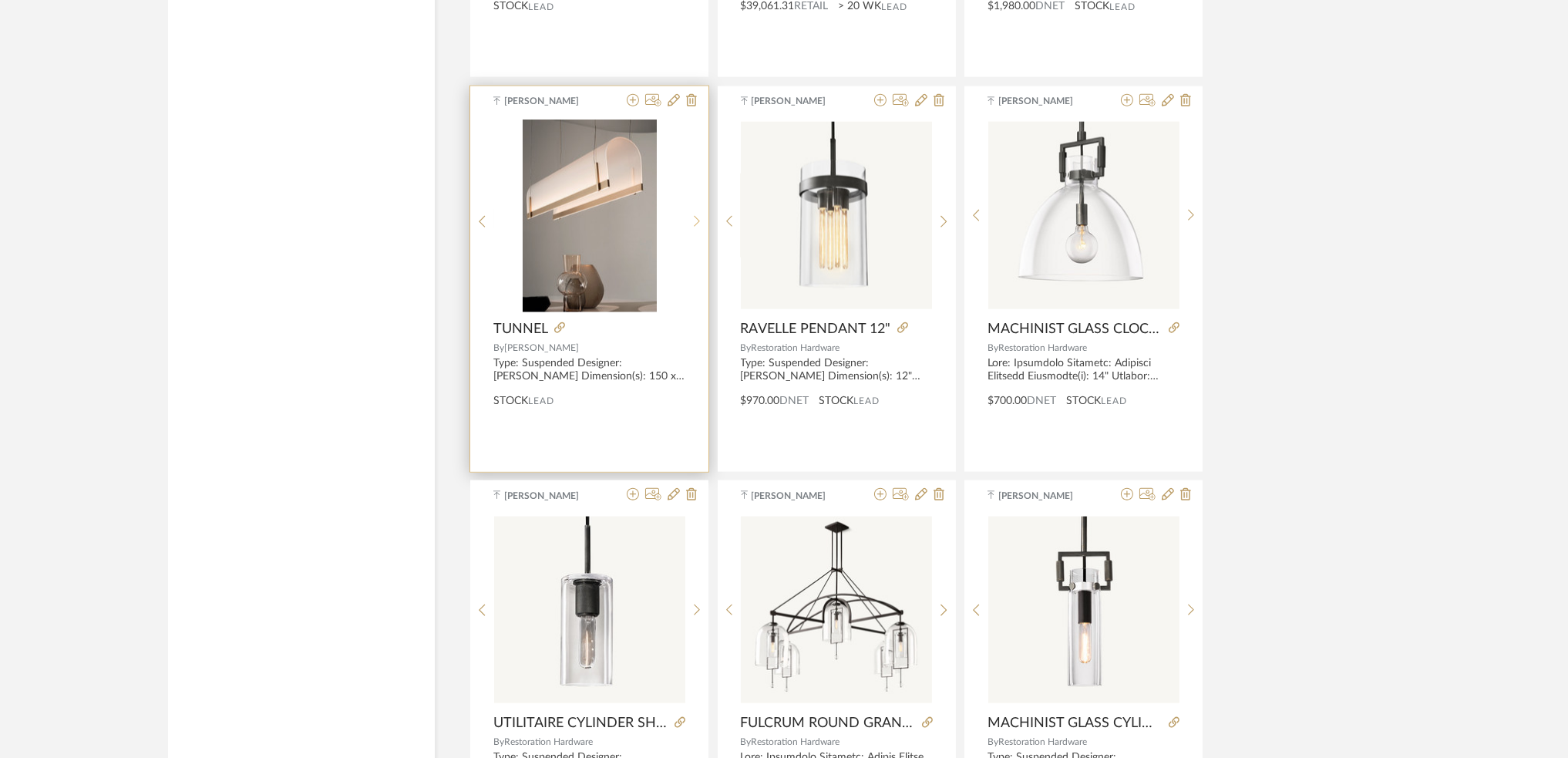
click at [696, 217] on icon at bounding box center [698, 222] width 7 height 13
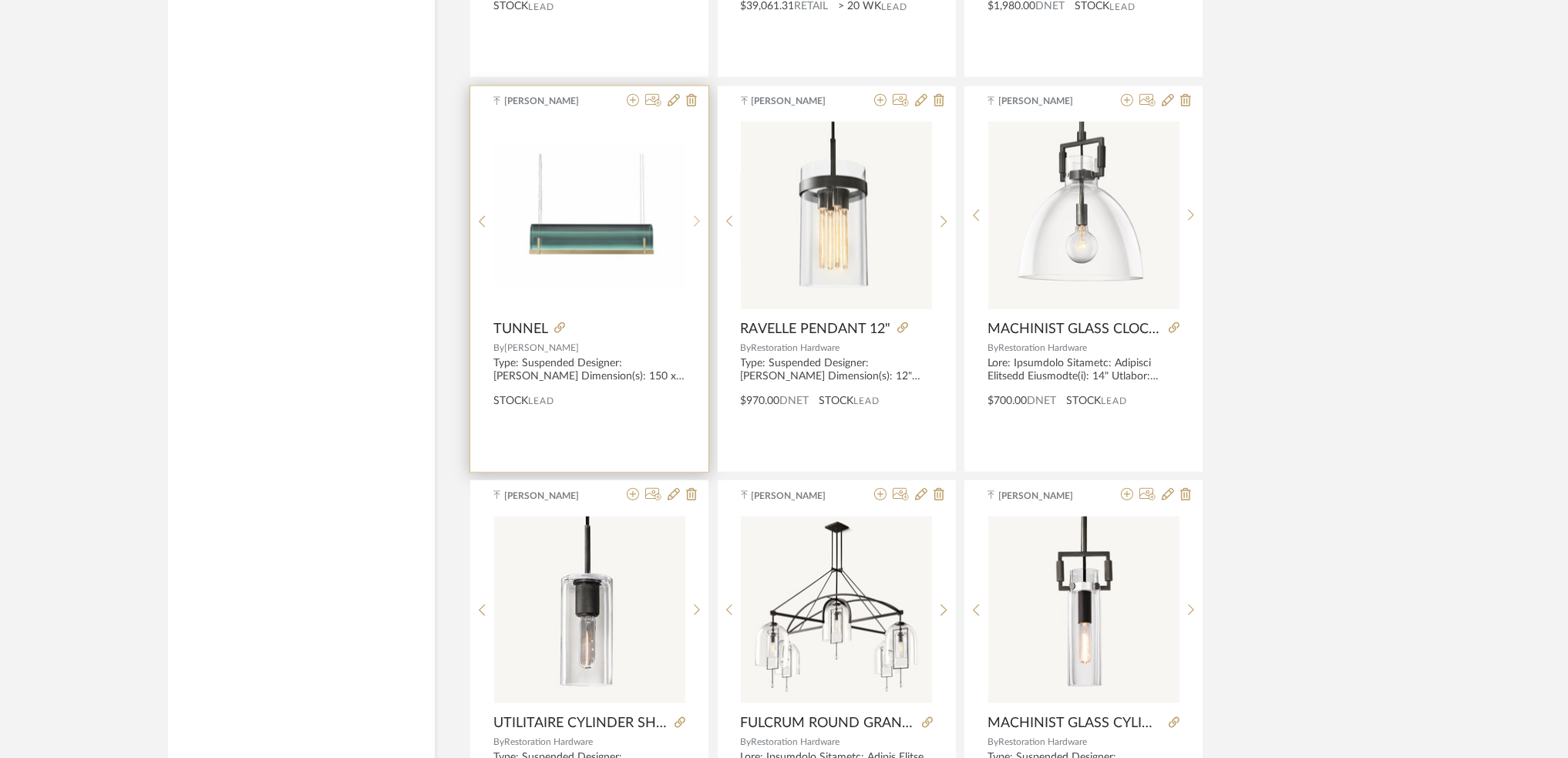
click at [696, 217] on icon at bounding box center [698, 222] width 7 height 13
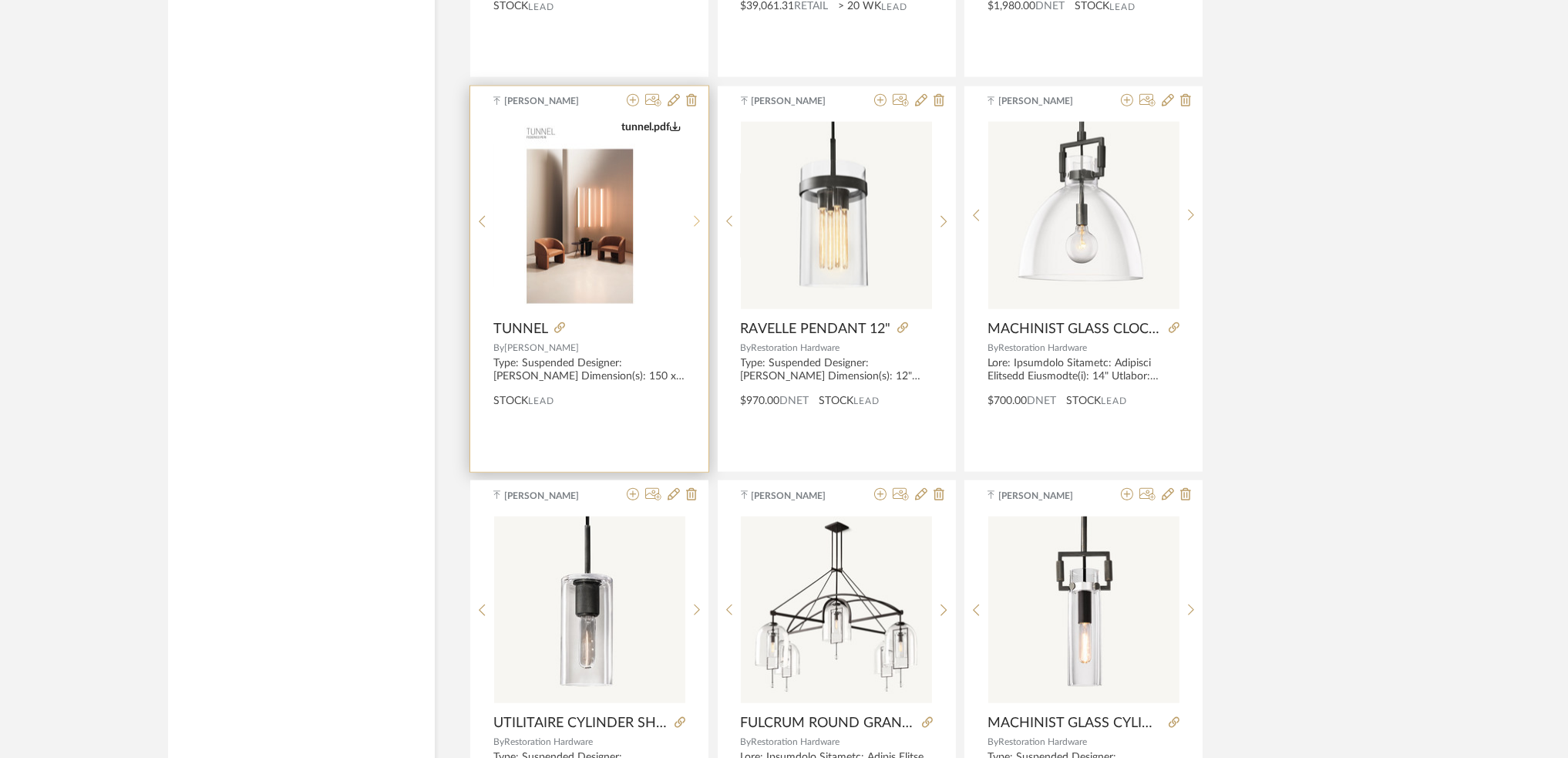
click at [696, 217] on icon at bounding box center [698, 222] width 7 height 13
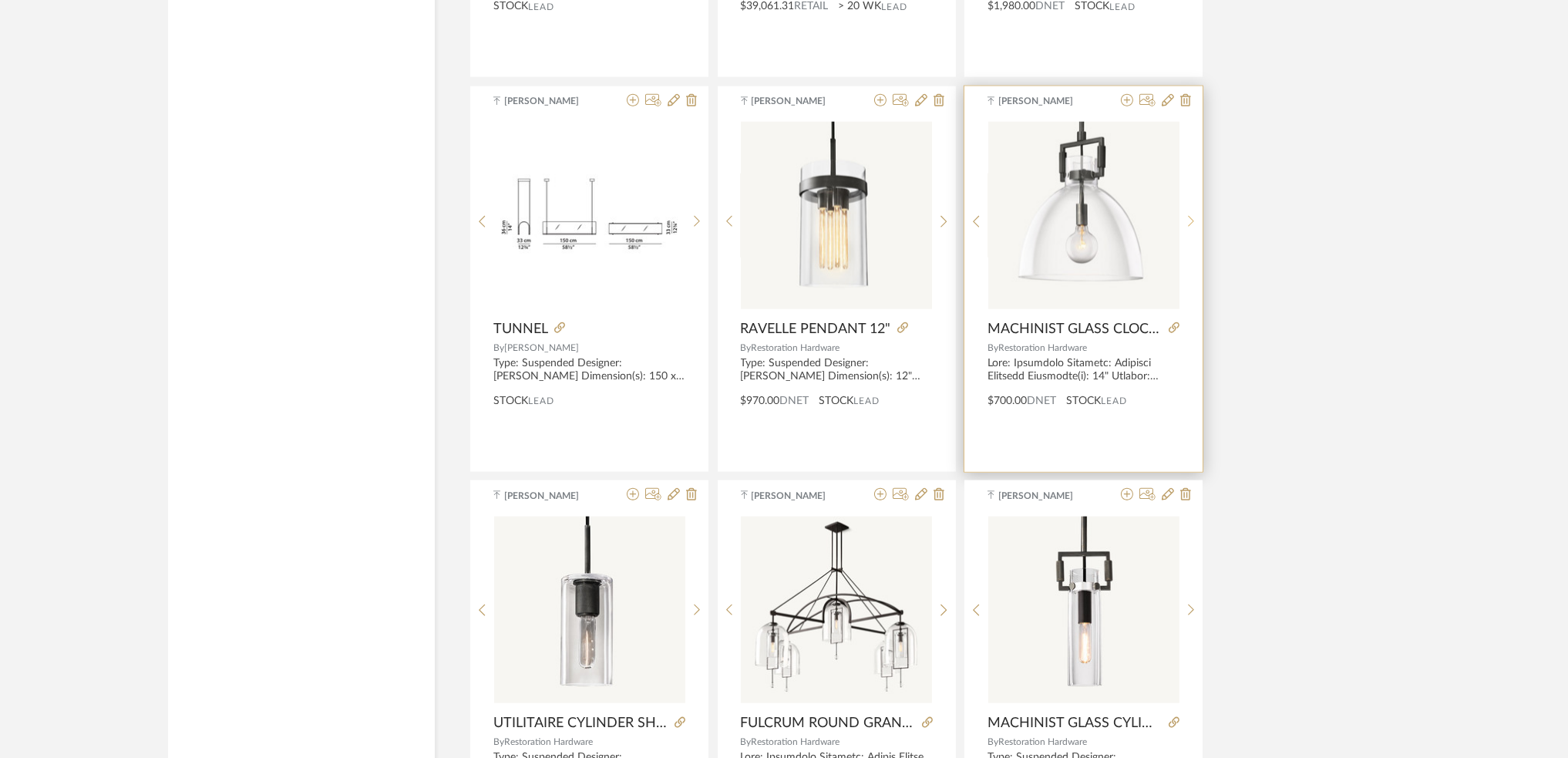
click at [1193, 221] on icon at bounding box center [1192, 222] width 7 height 13
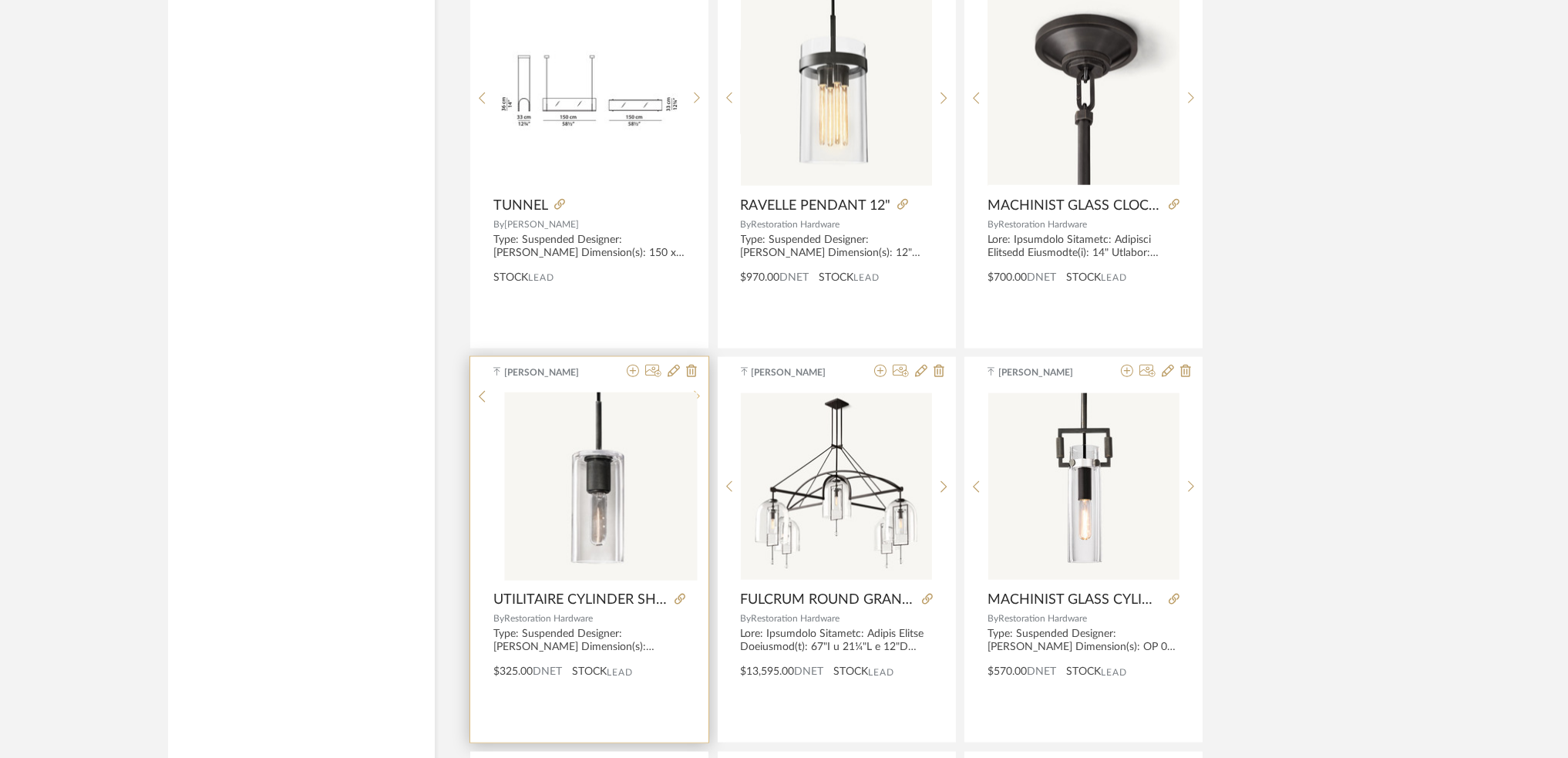
scroll to position [4113, 0]
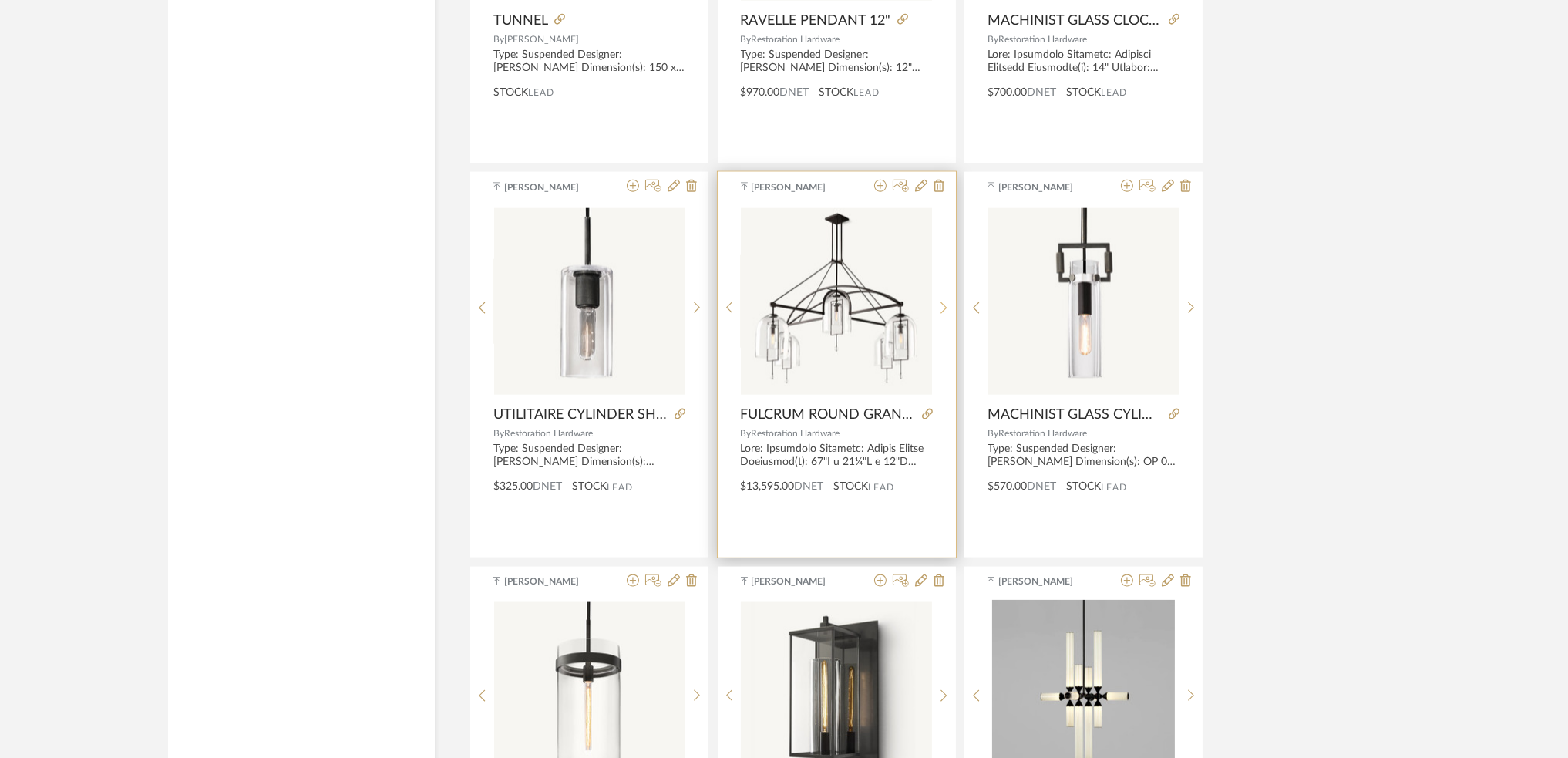
click at [945, 309] on icon at bounding box center [943, 308] width 6 height 12
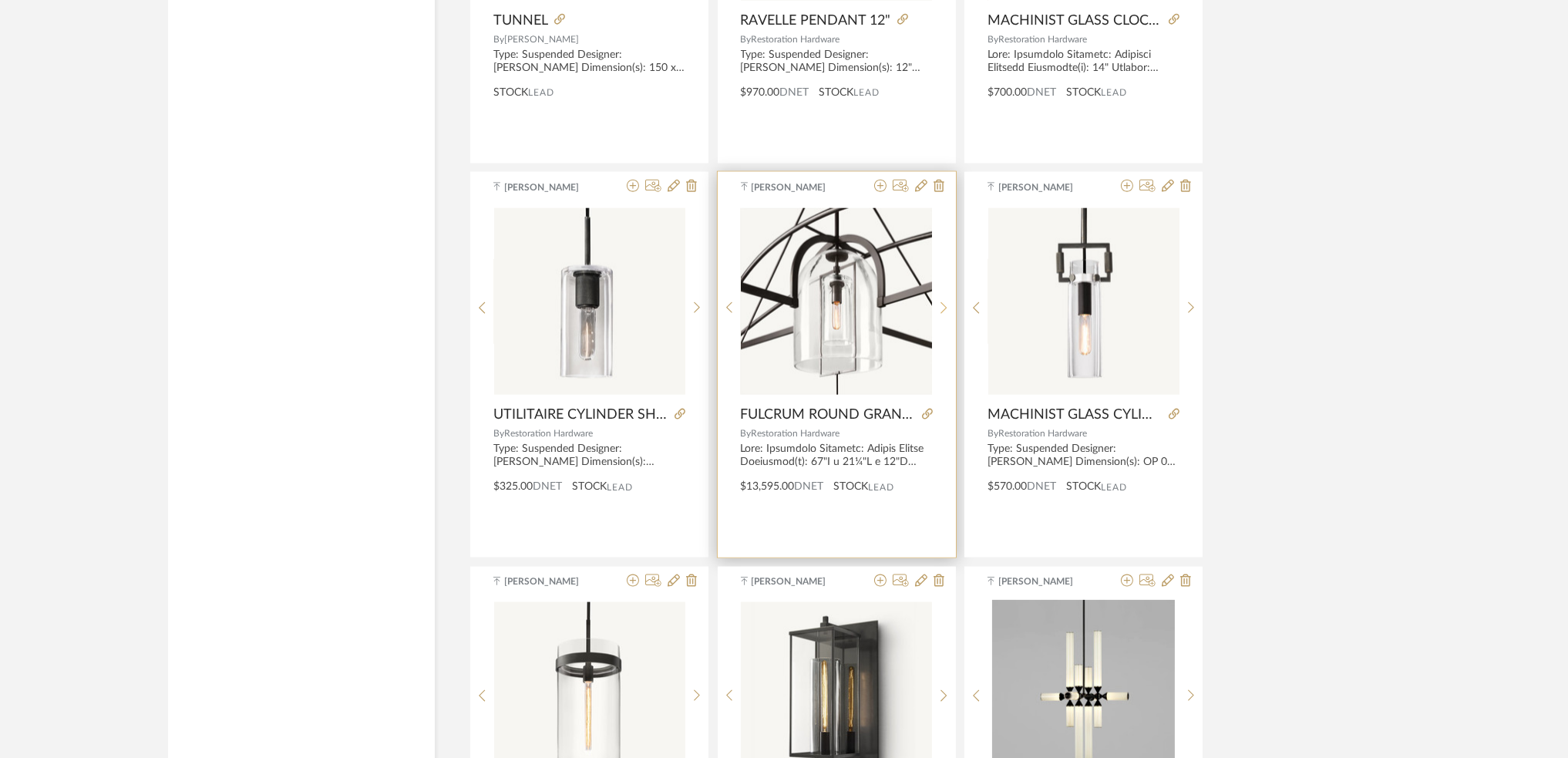
click at [944, 304] on icon at bounding box center [944, 308] width 7 height 13
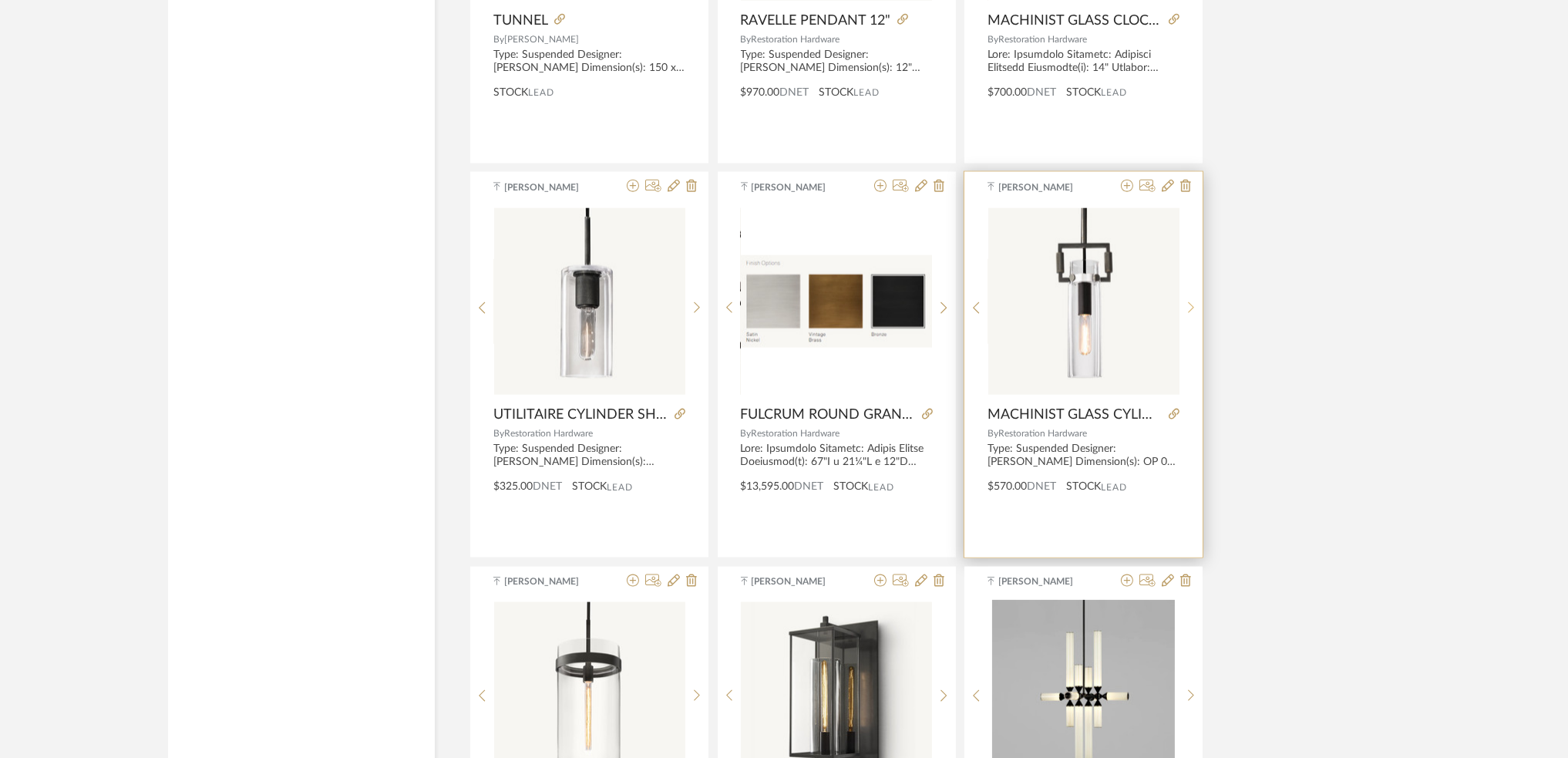
click at [1188, 314] on icon at bounding box center [1191, 308] width 6 height 12
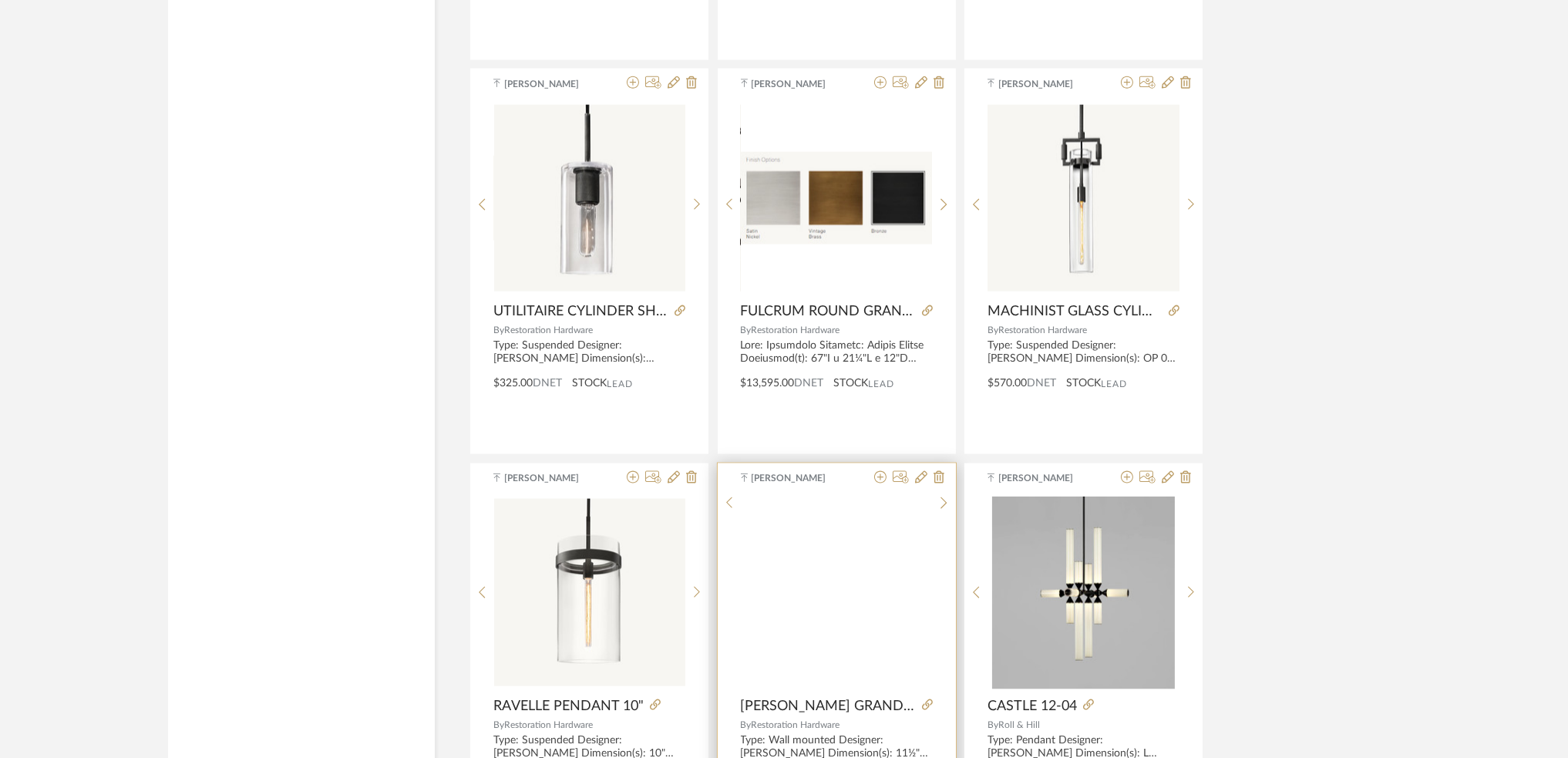
scroll to position [4421, 0]
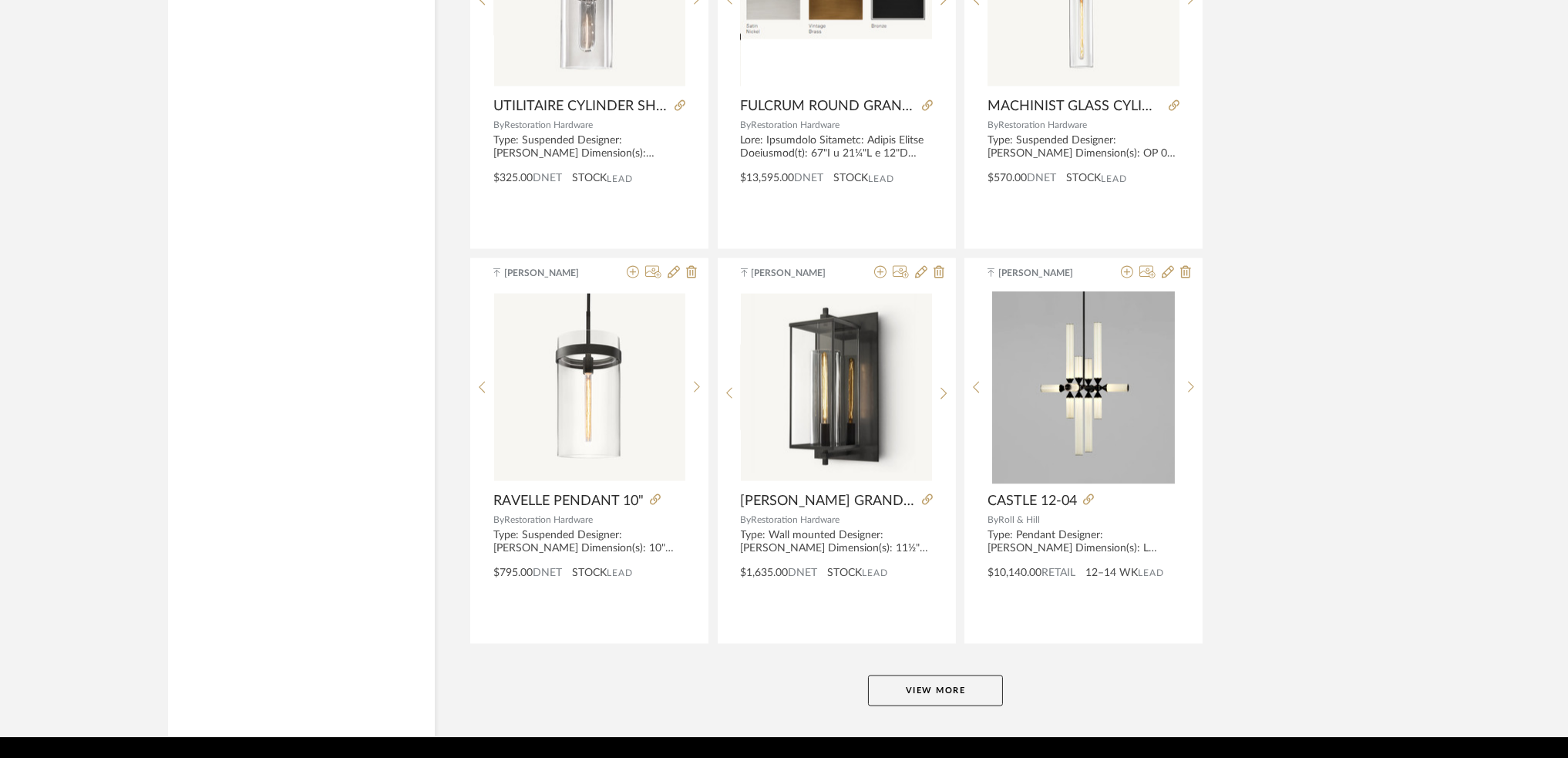
click at [928, 686] on button "View More" at bounding box center [935, 691] width 135 height 31
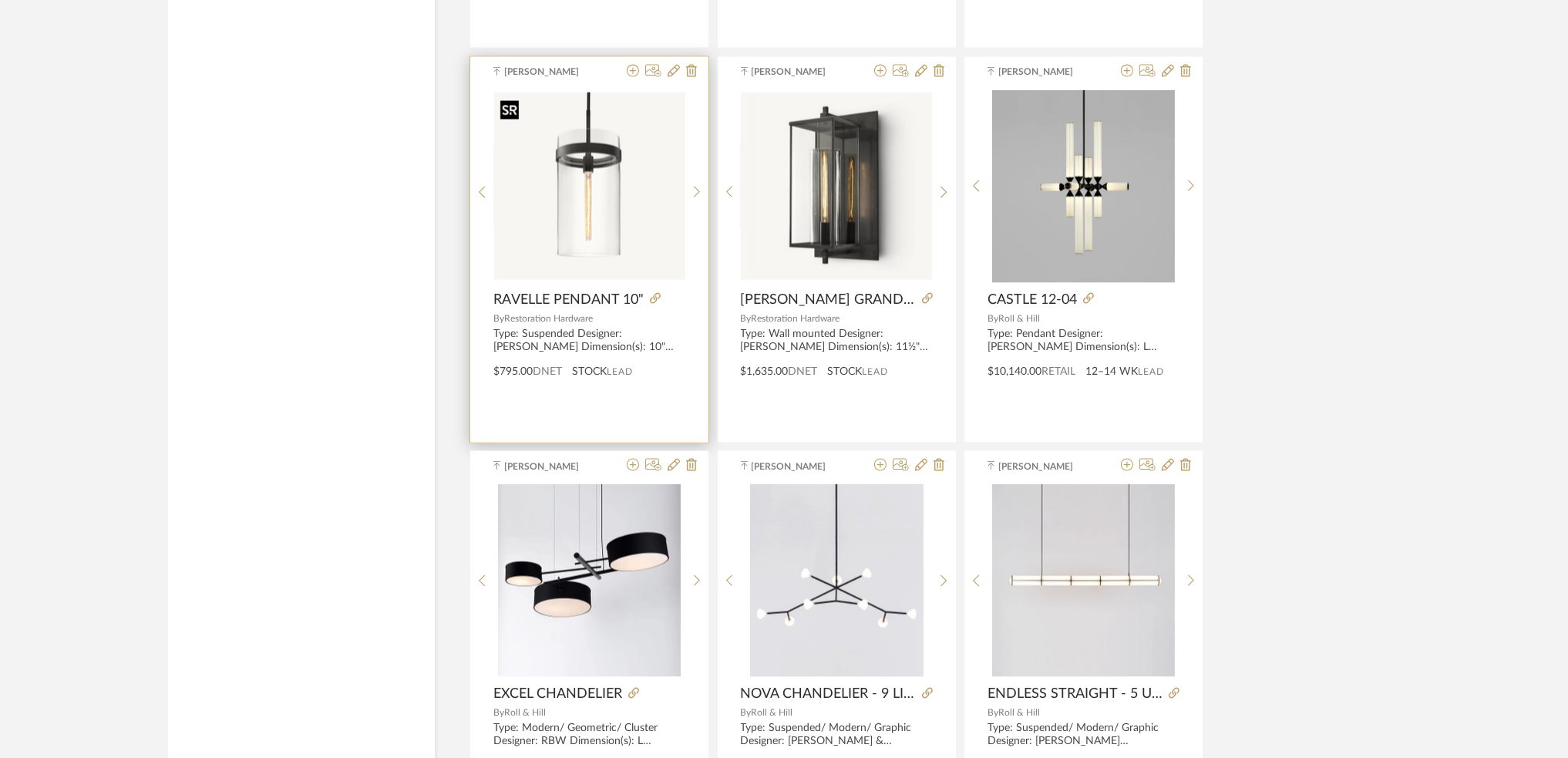
scroll to position [4627, 0]
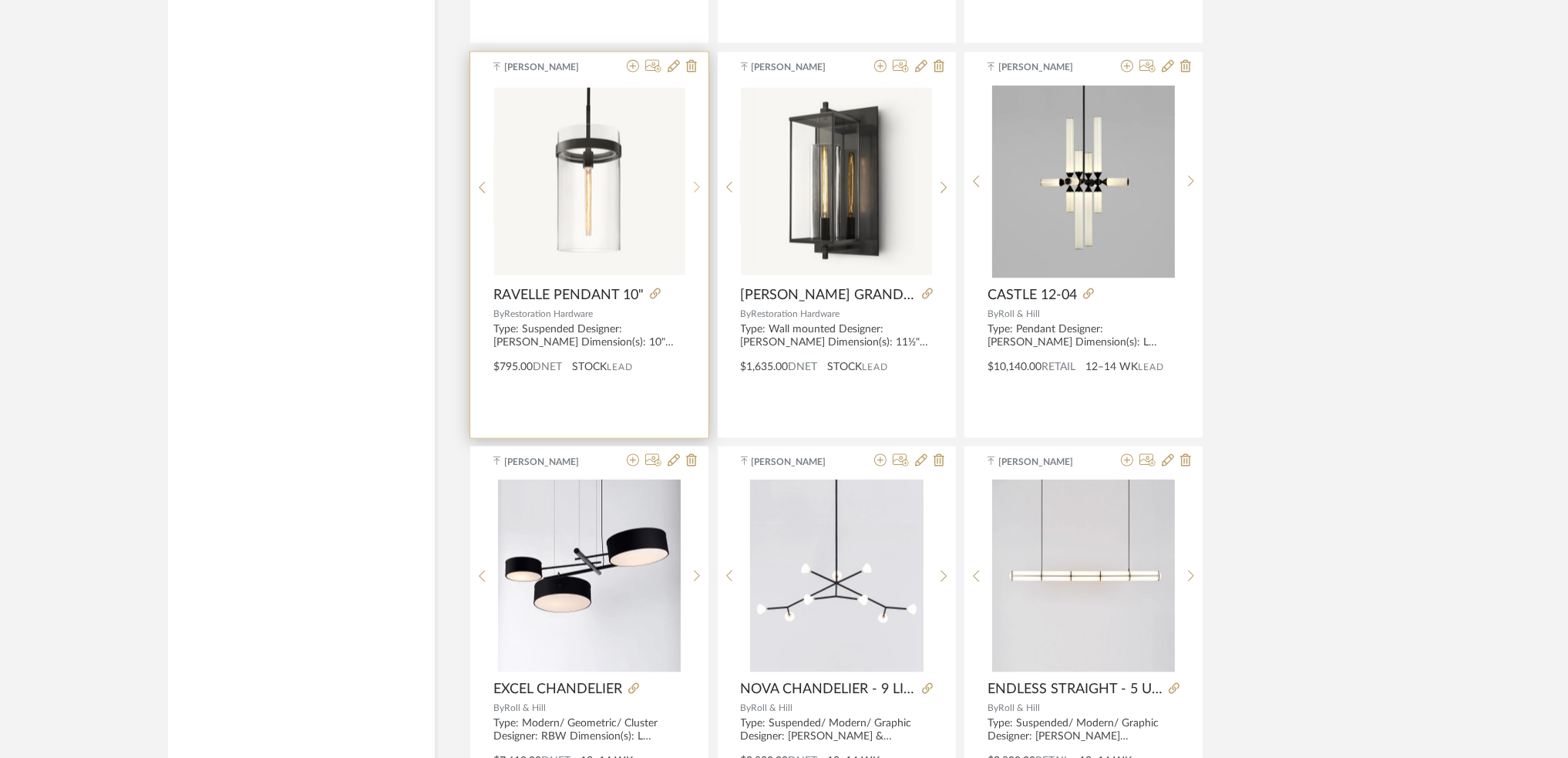
click at [698, 192] on icon at bounding box center [698, 188] width 7 height 13
click at [700, 188] on sr-next-btn at bounding box center [698, 188] width 24 height 13
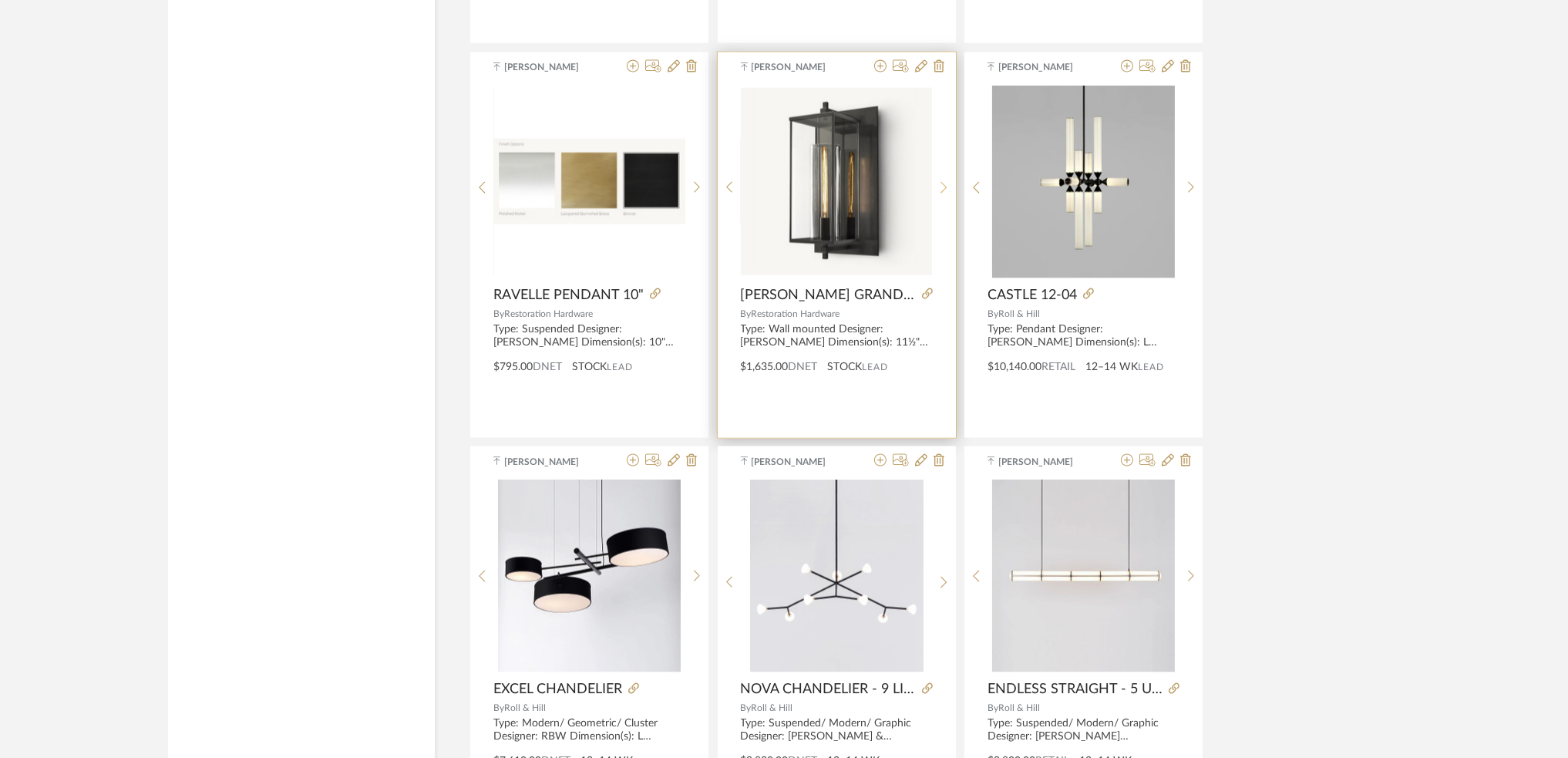
click at [941, 191] on icon at bounding box center [944, 188] width 7 height 13
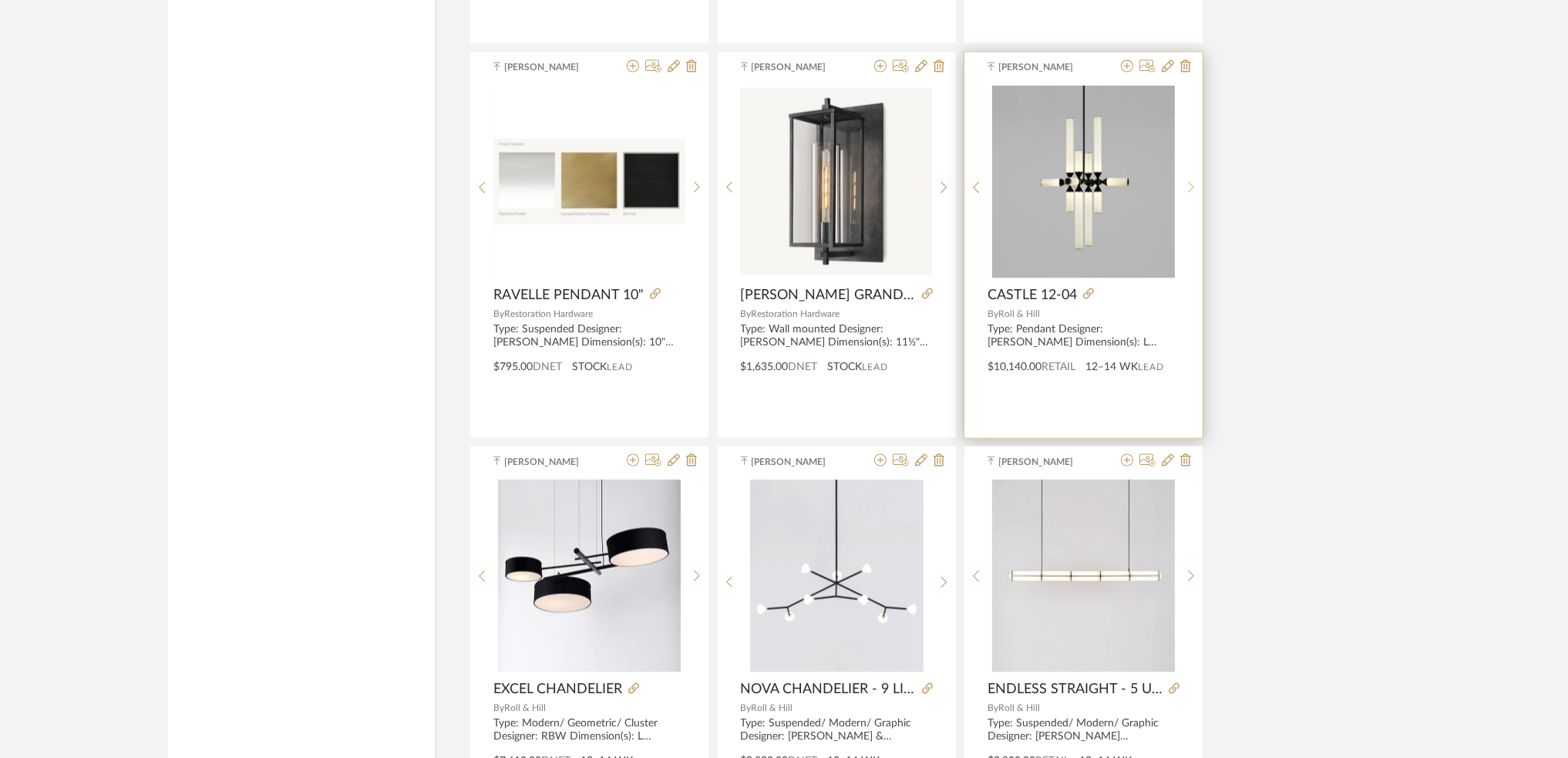
click at [1191, 194] on icon at bounding box center [1192, 188] width 7 height 13
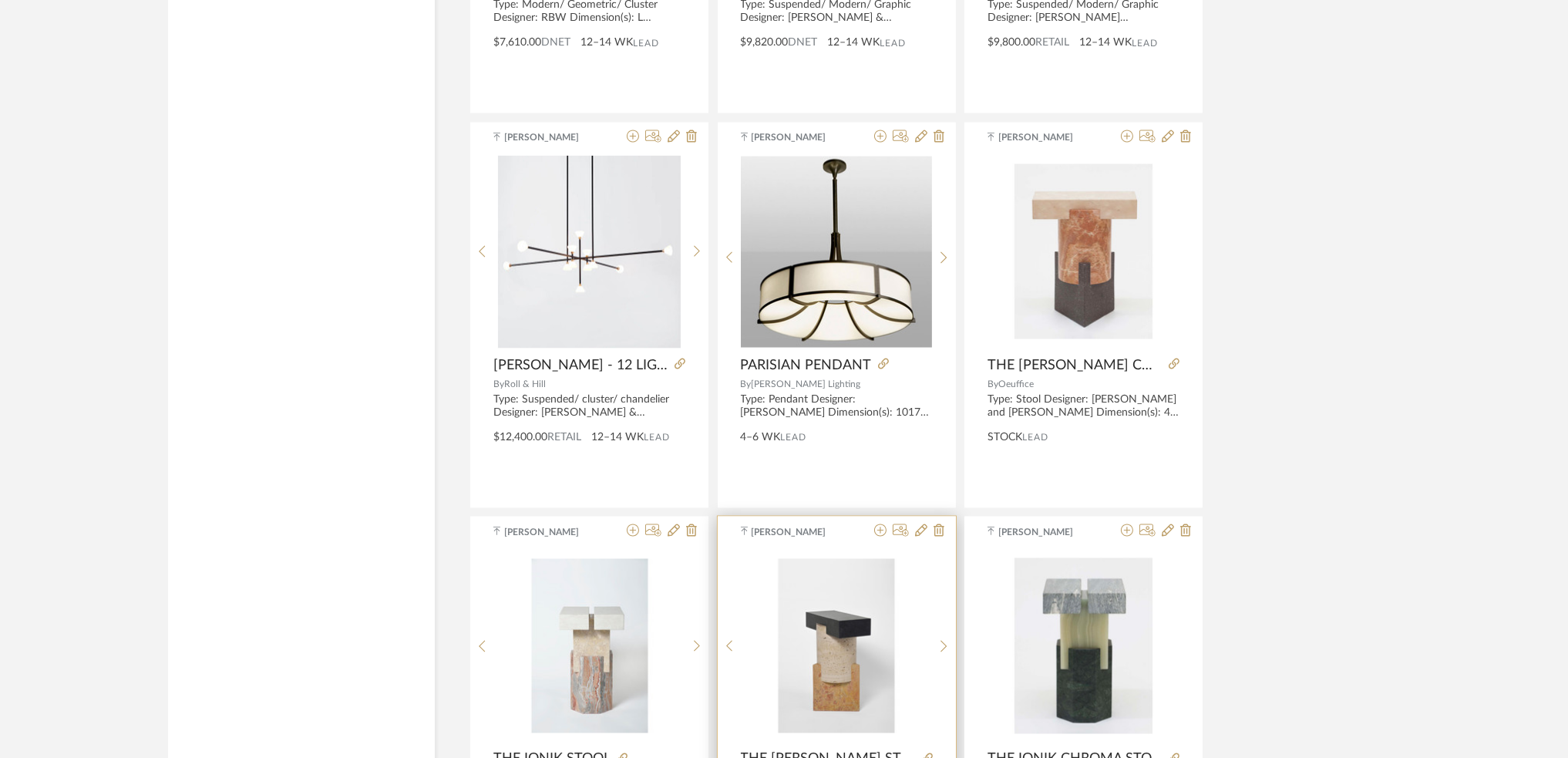
scroll to position [5347, 0]
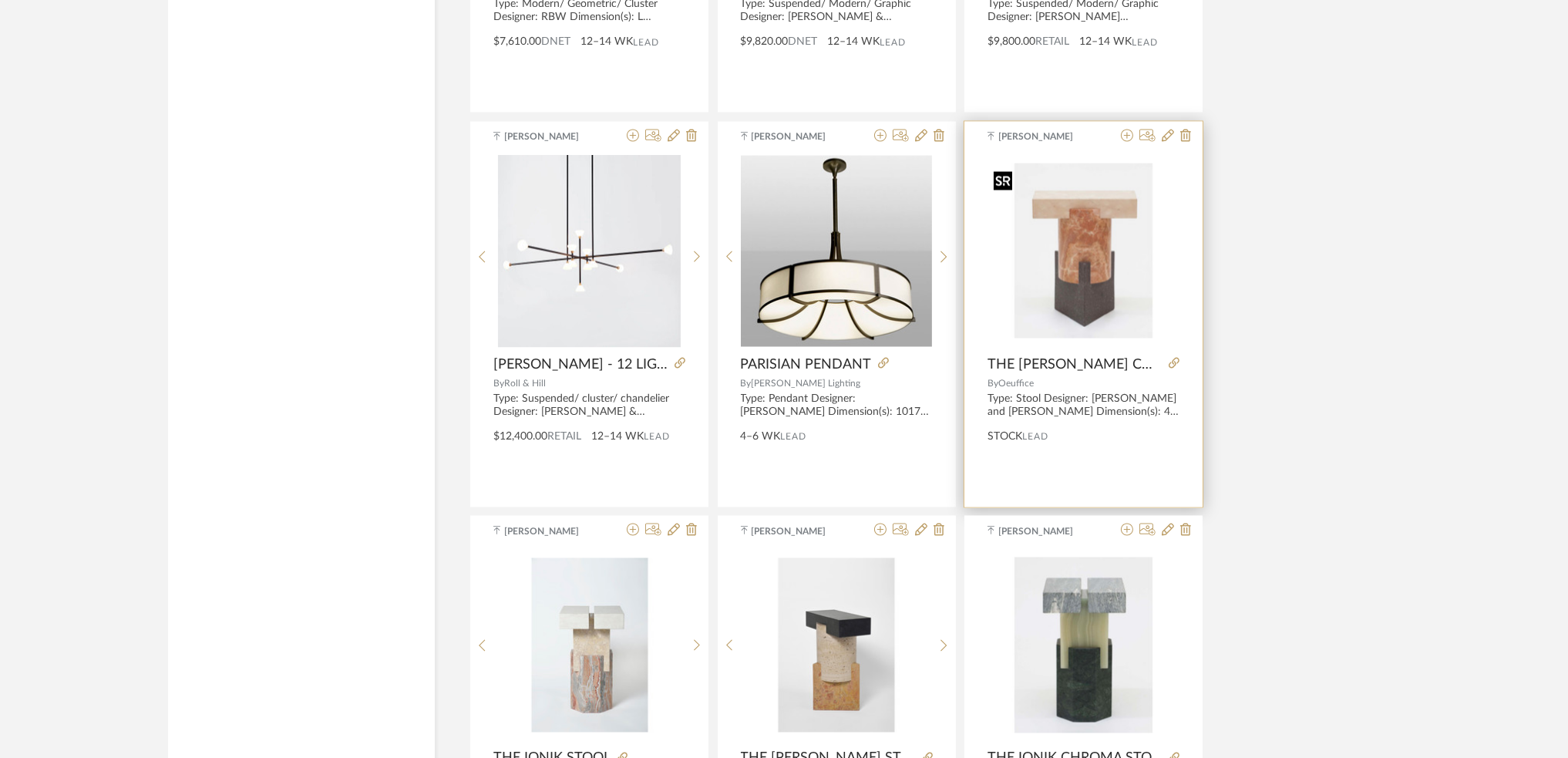
click at [1067, 274] on img "0" at bounding box center [1084, 251] width 192 height 175
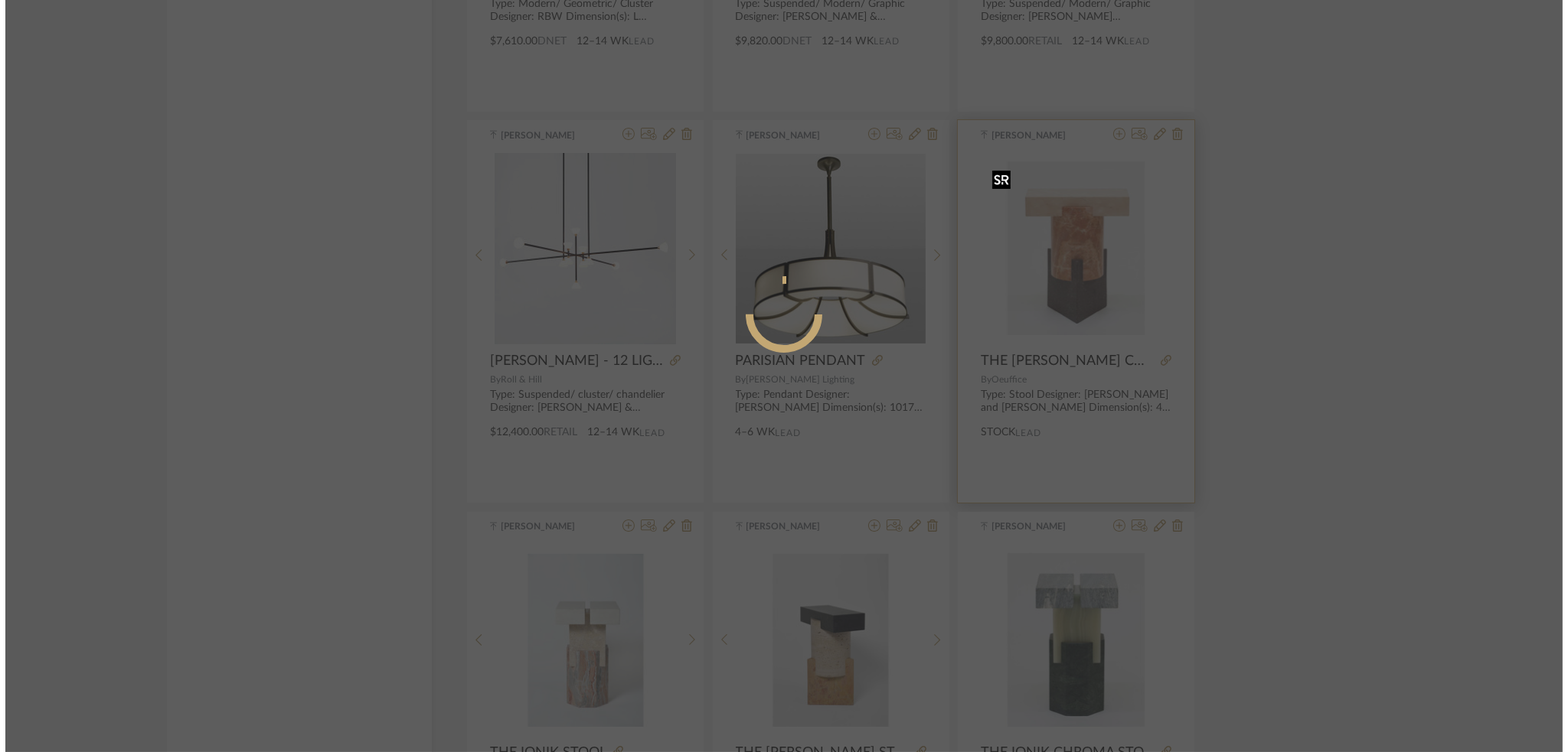
scroll to position [0, 0]
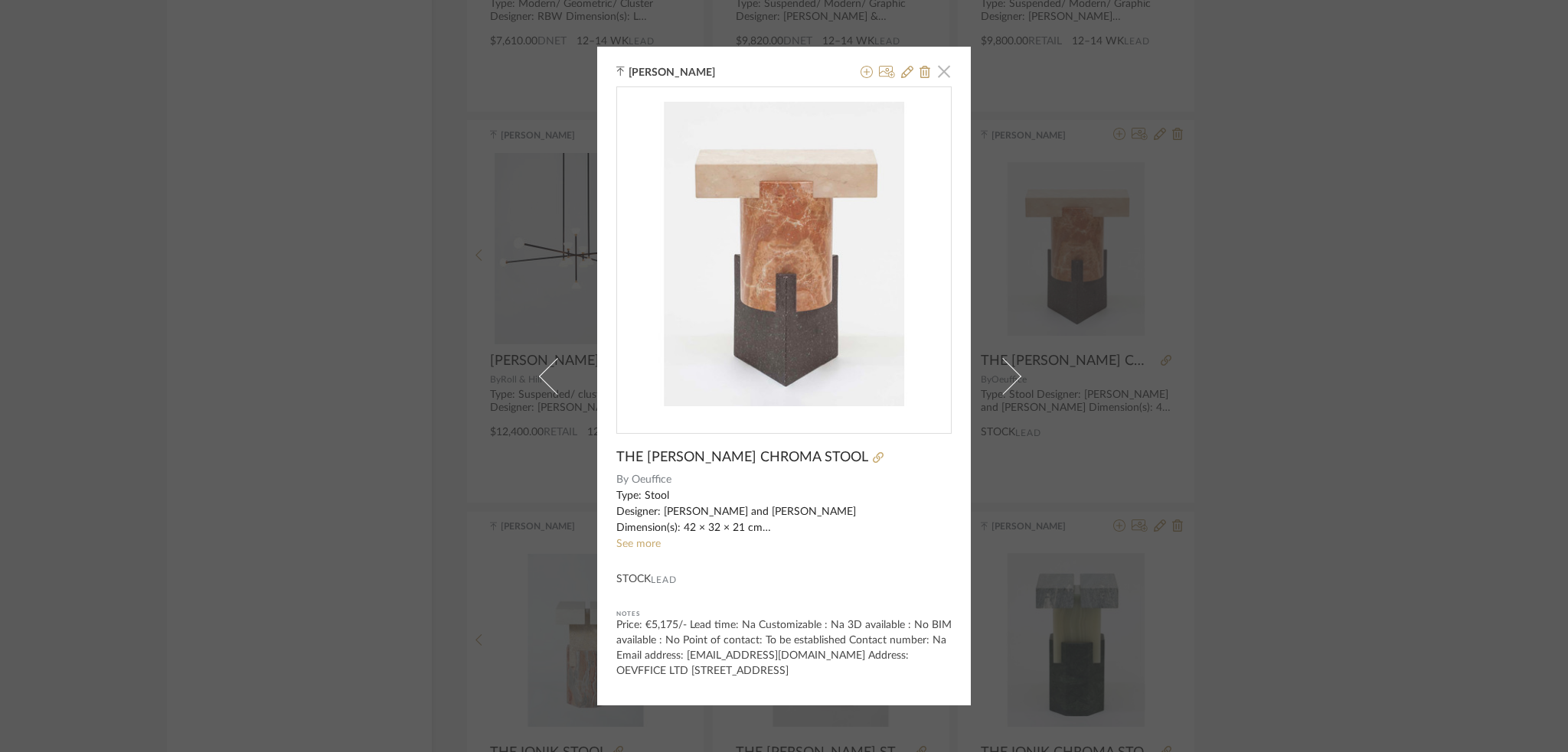
click at [935, 61] on span "button" at bounding box center [943, 71] width 30 height 30
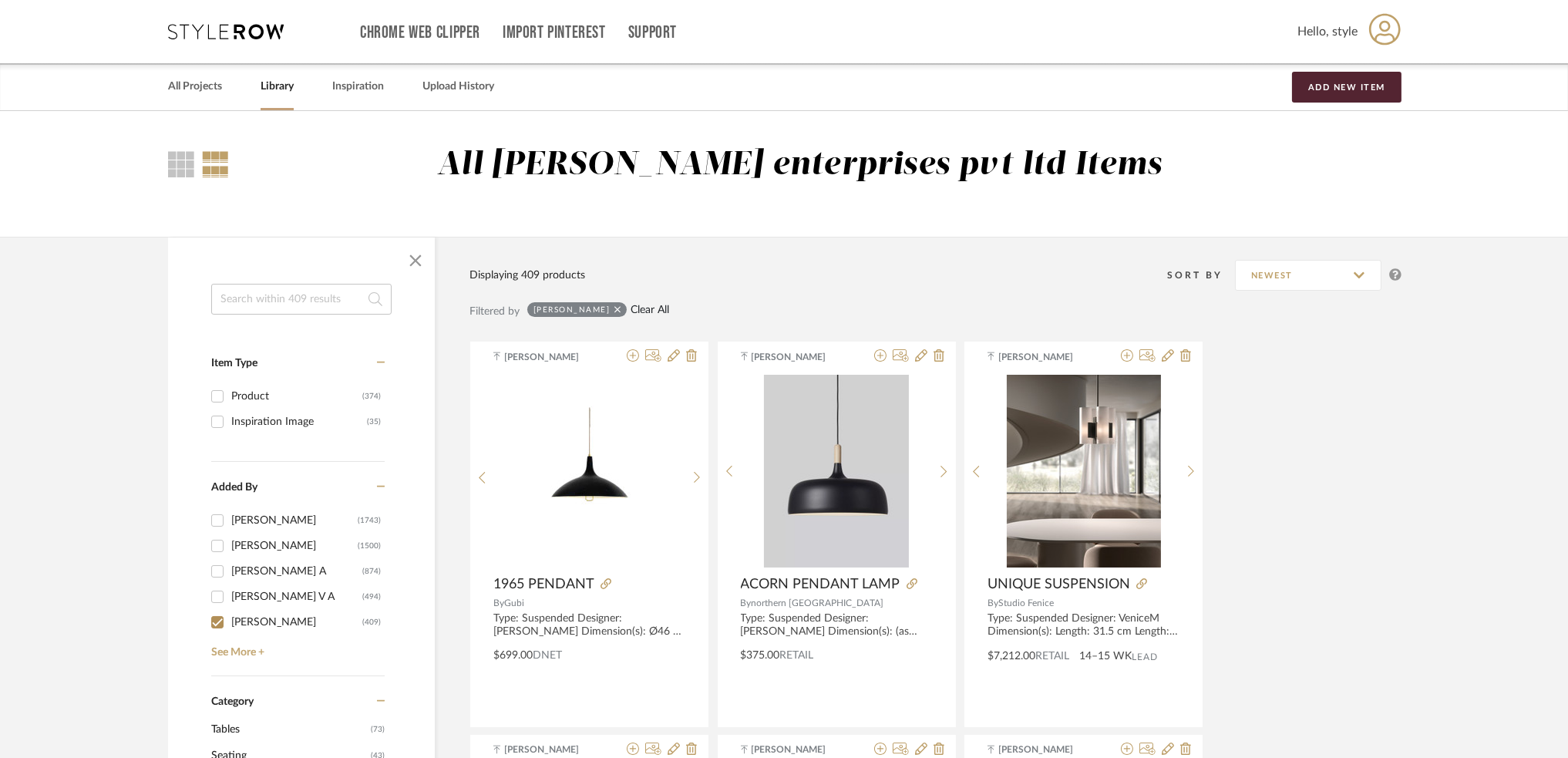
click at [646, 307] on link "Clear All" at bounding box center [650, 311] width 39 height 13
checkbox input "false"
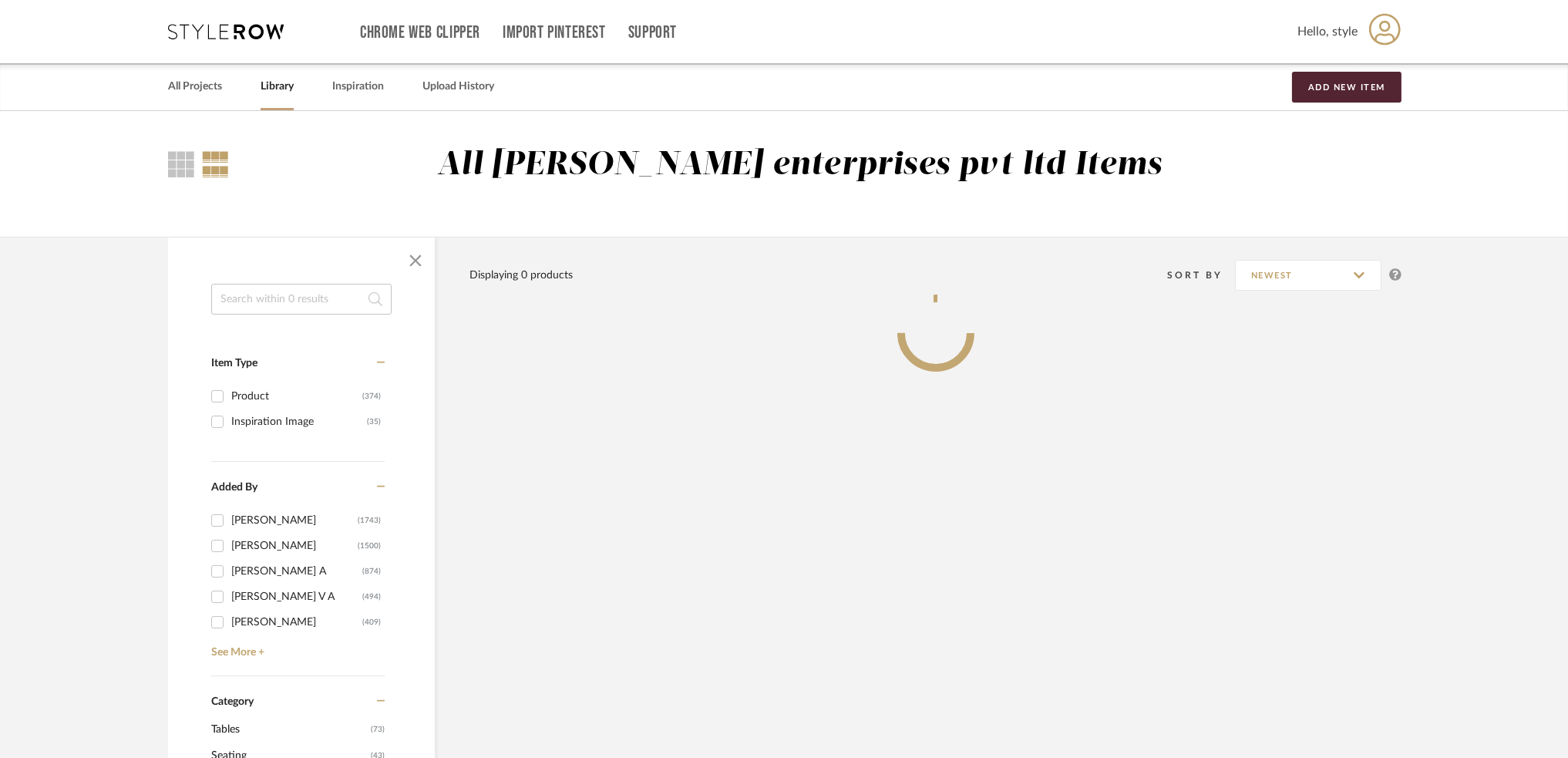
click at [316, 305] on input at bounding box center [301, 299] width 180 height 31
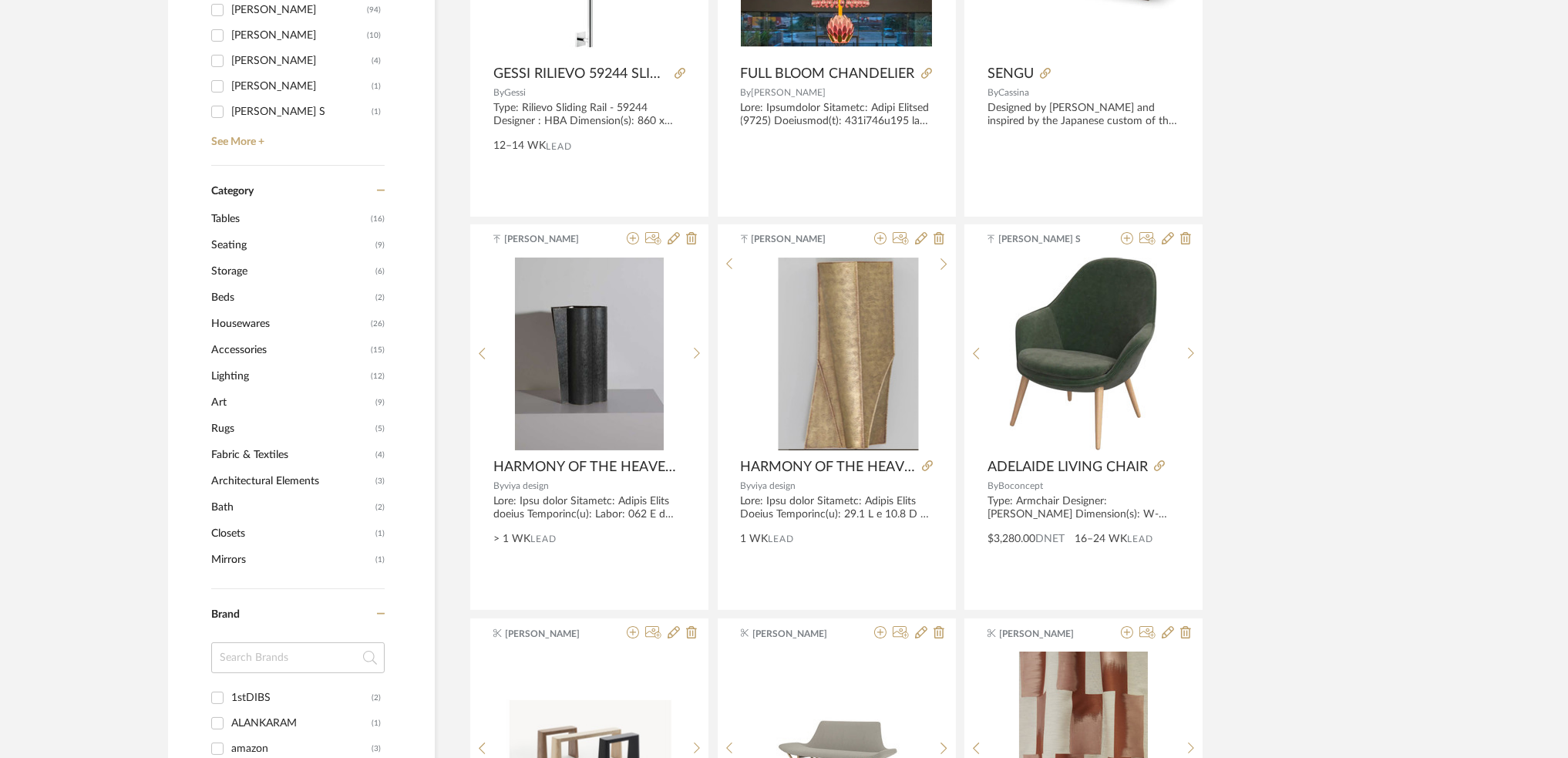
scroll to position [514, 0]
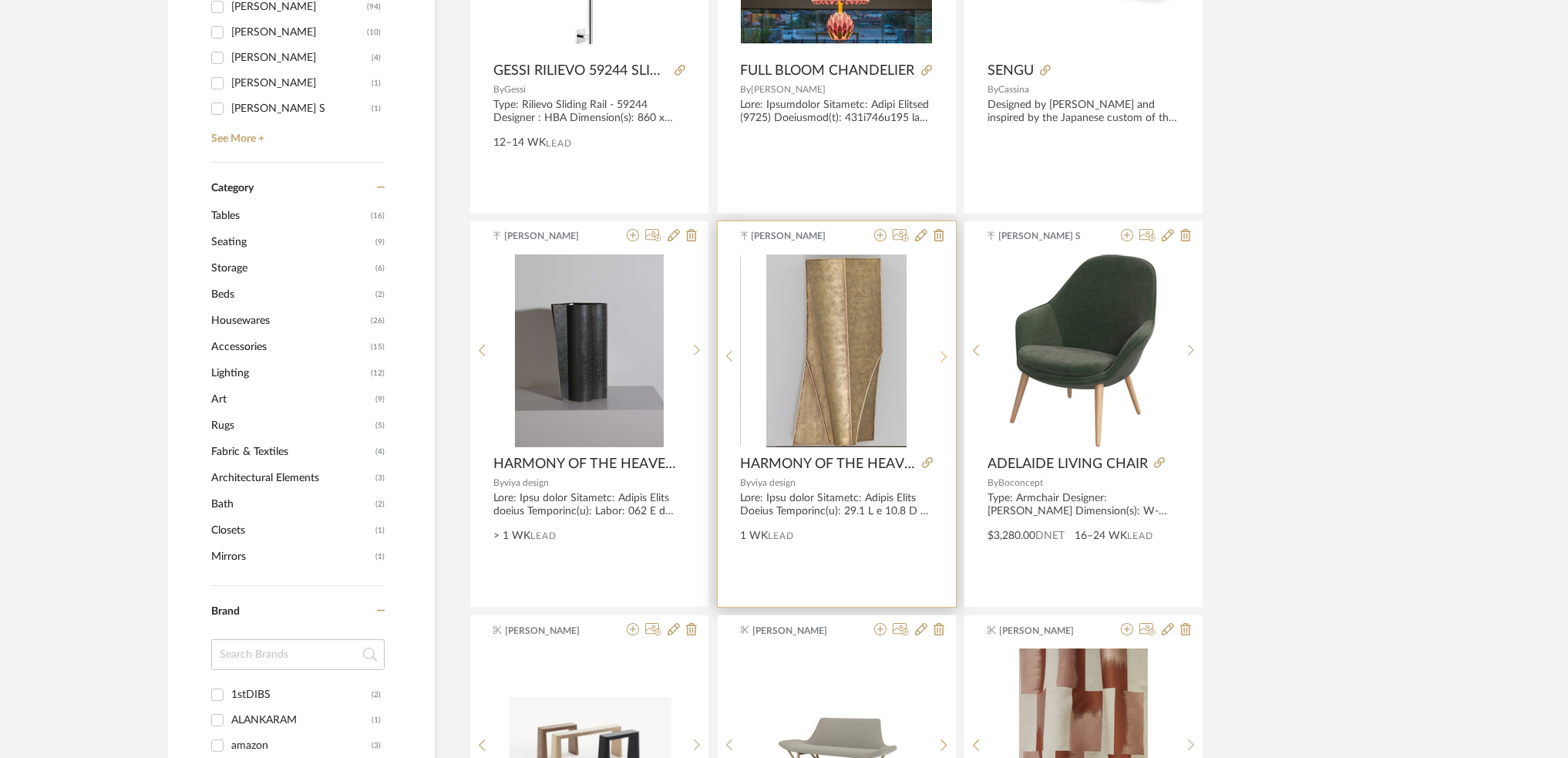
click at [942, 348] on div at bounding box center [944, 357] width 24 height 205
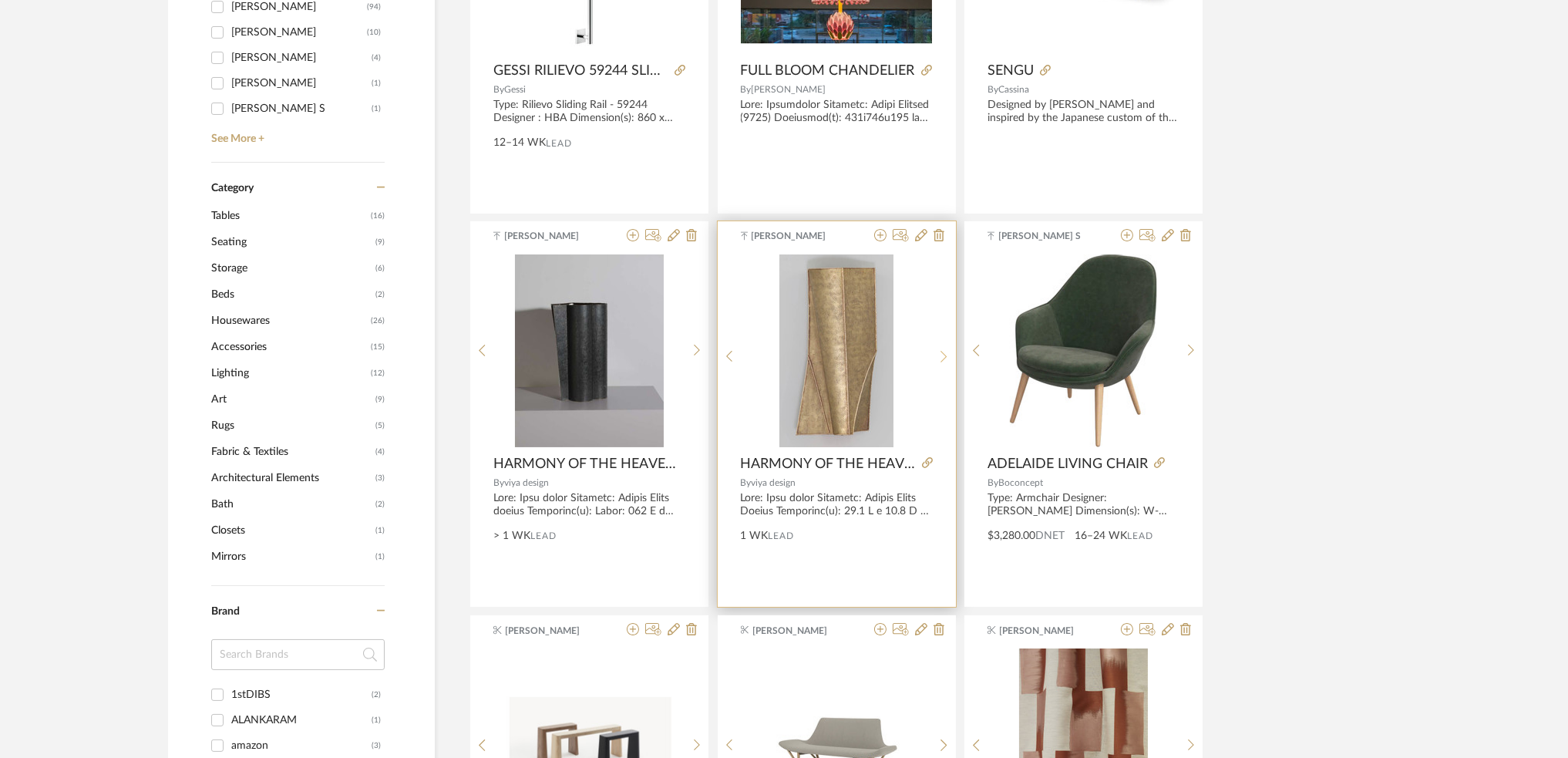
click at [942, 348] on div at bounding box center [944, 357] width 24 height 205
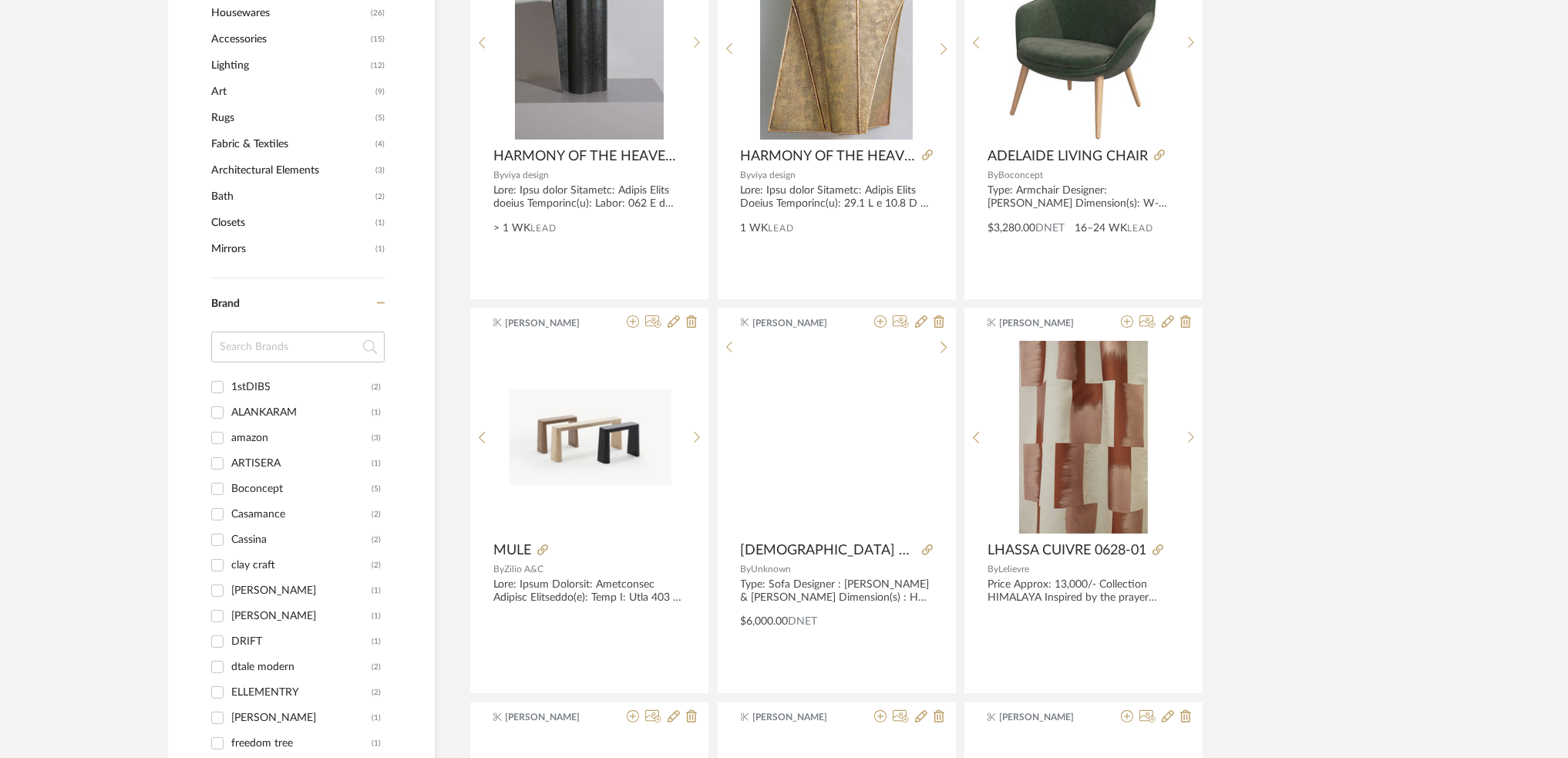
scroll to position [822, 0]
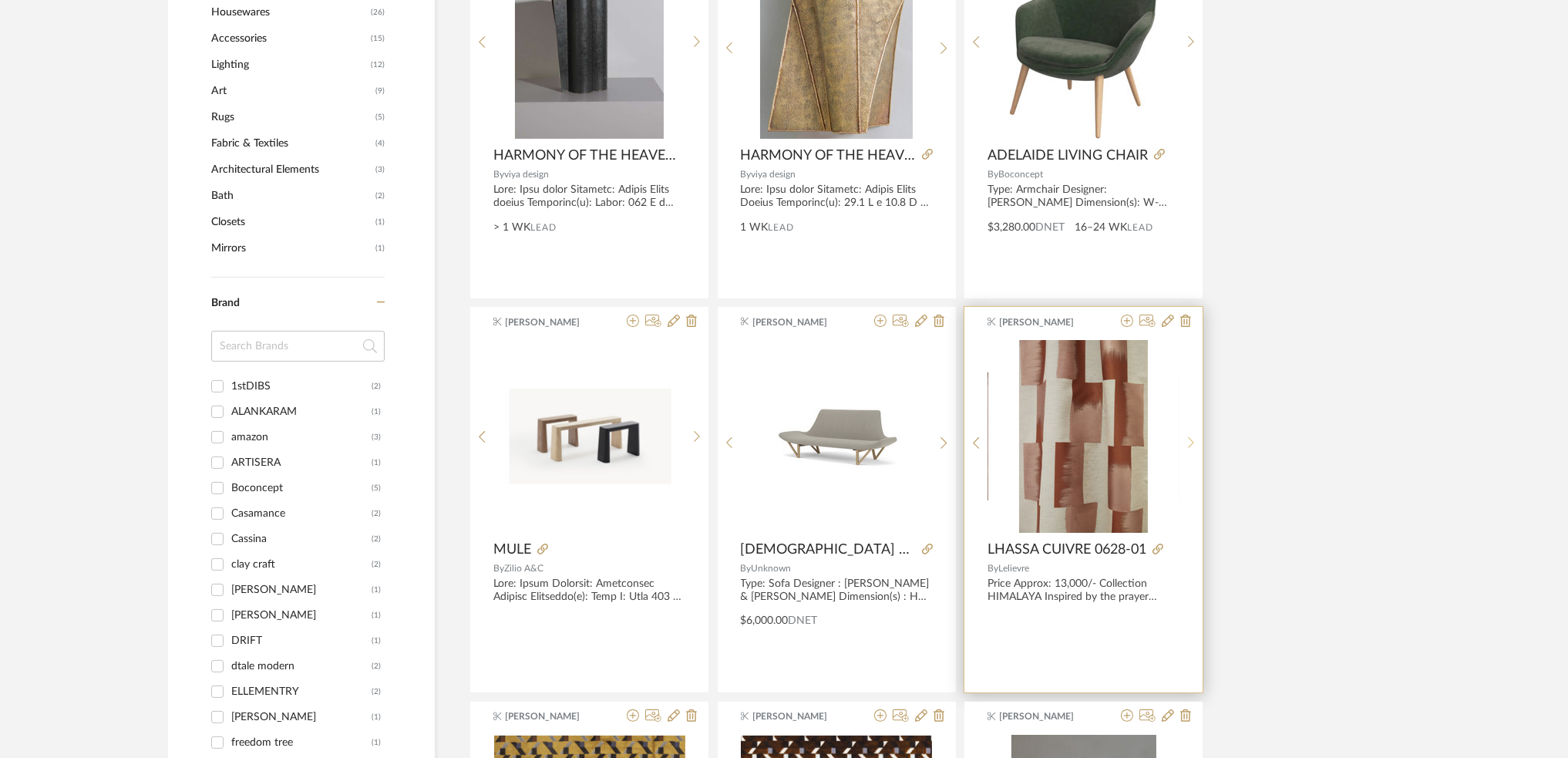
click at [1189, 444] on icon at bounding box center [1192, 443] width 7 height 13
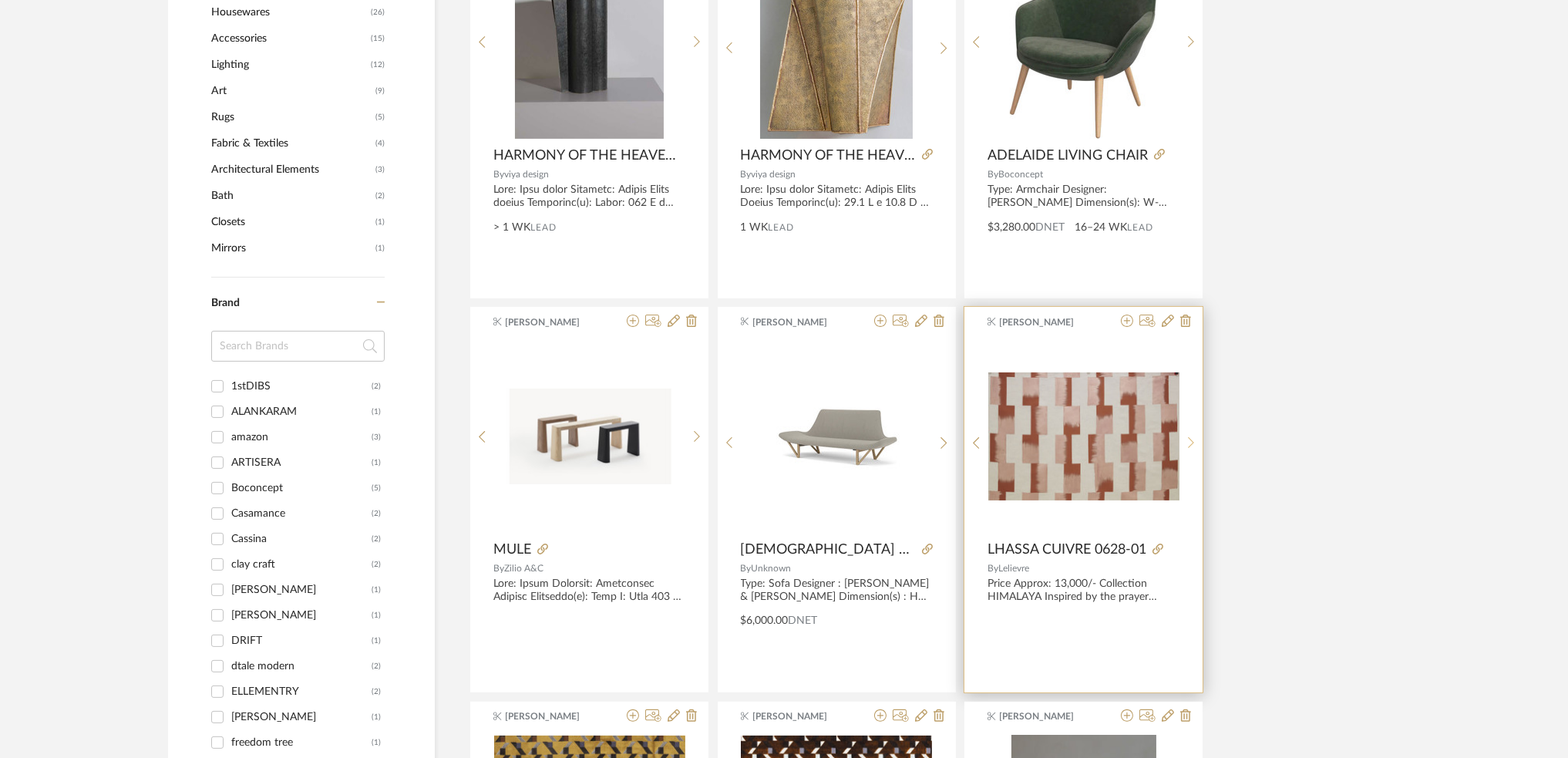
click at [1189, 444] on icon at bounding box center [1192, 443] width 7 height 13
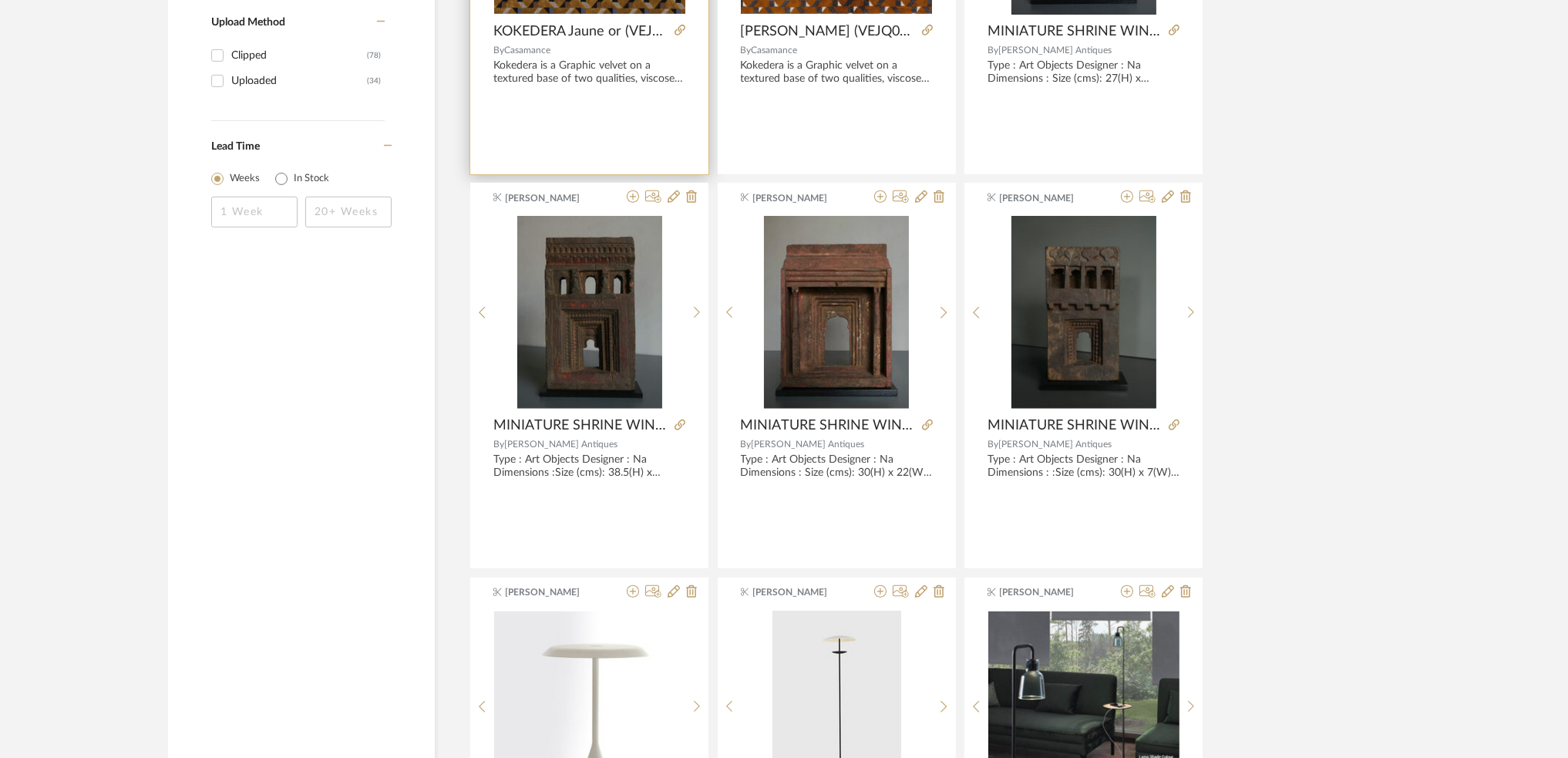
scroll to position [1747, 0]
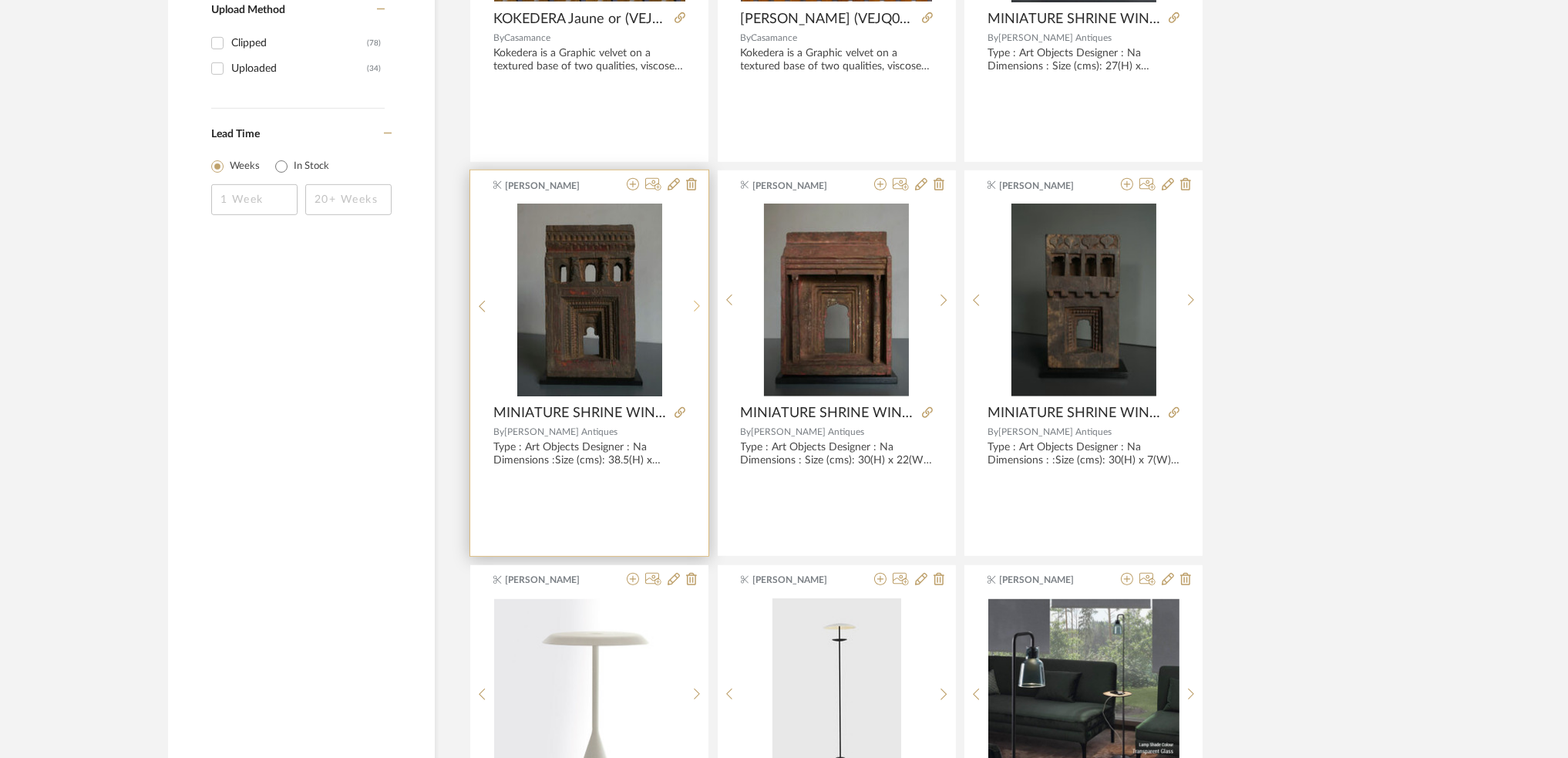
click at [691, 320] on div at bounding box center [698, 306] width 24 height 205
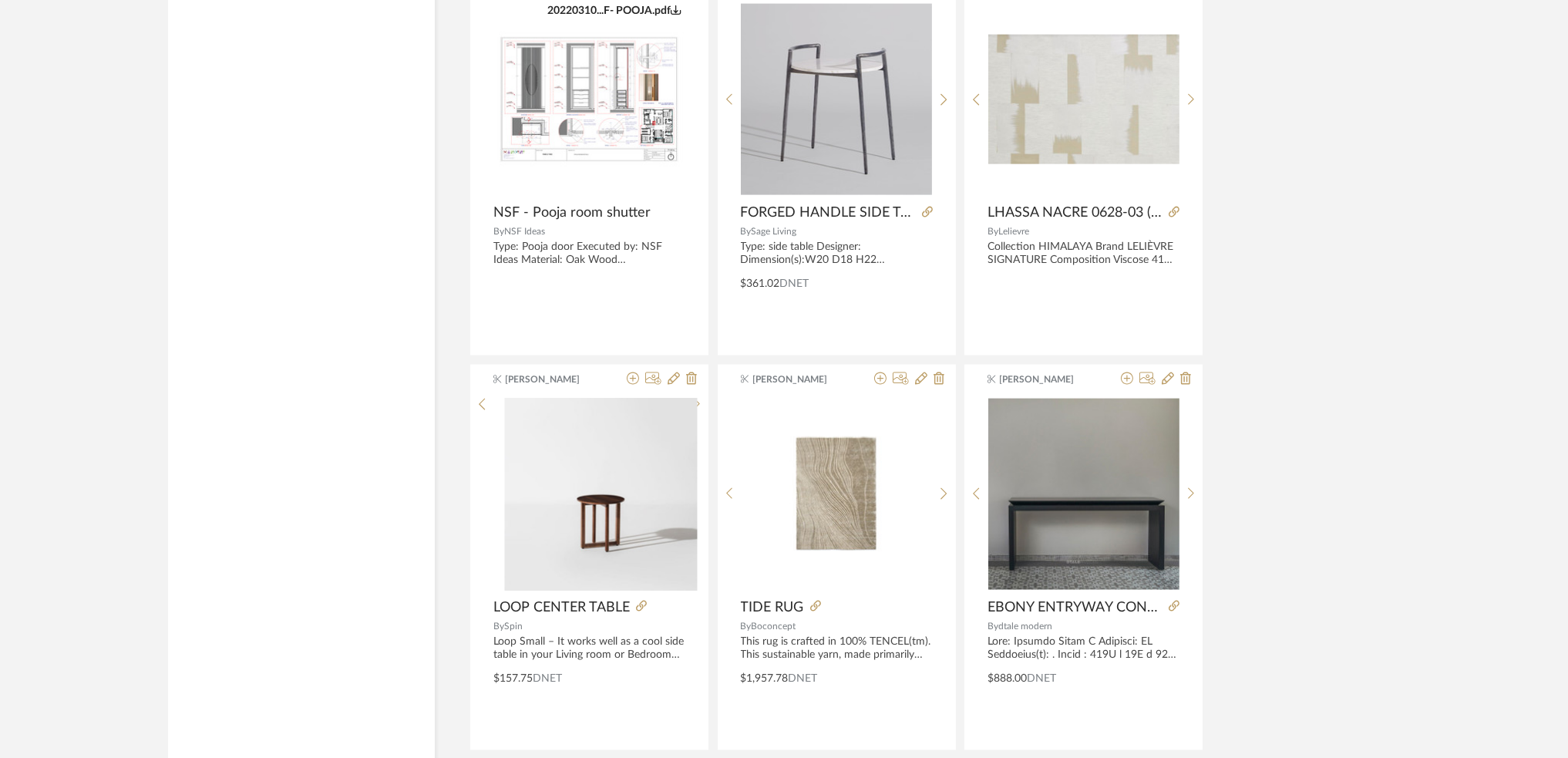
scroll to position [4471, 0]
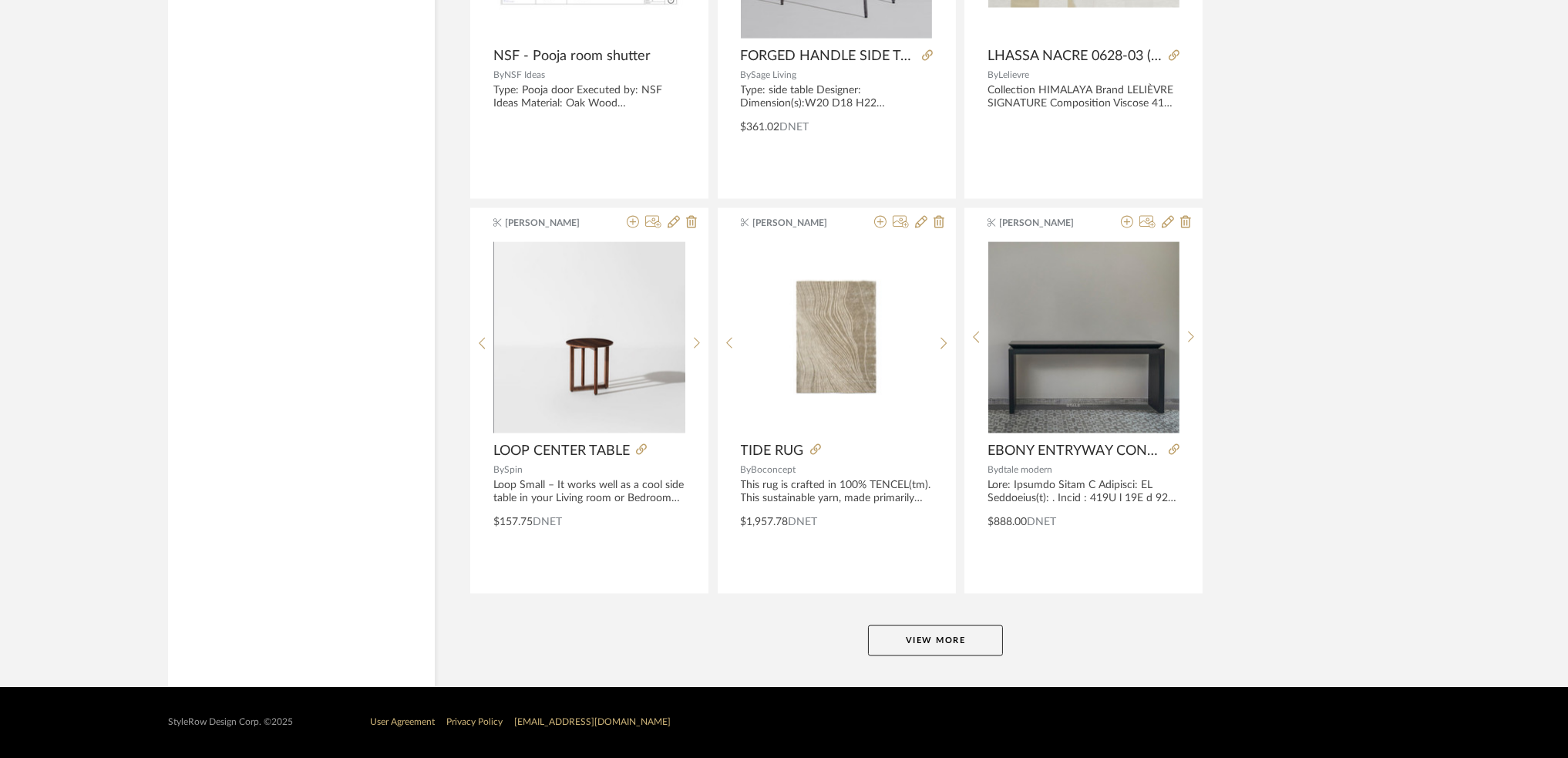
click at [956, 640] on button "View More" at bounding box center [935, 641] width 135 height 31
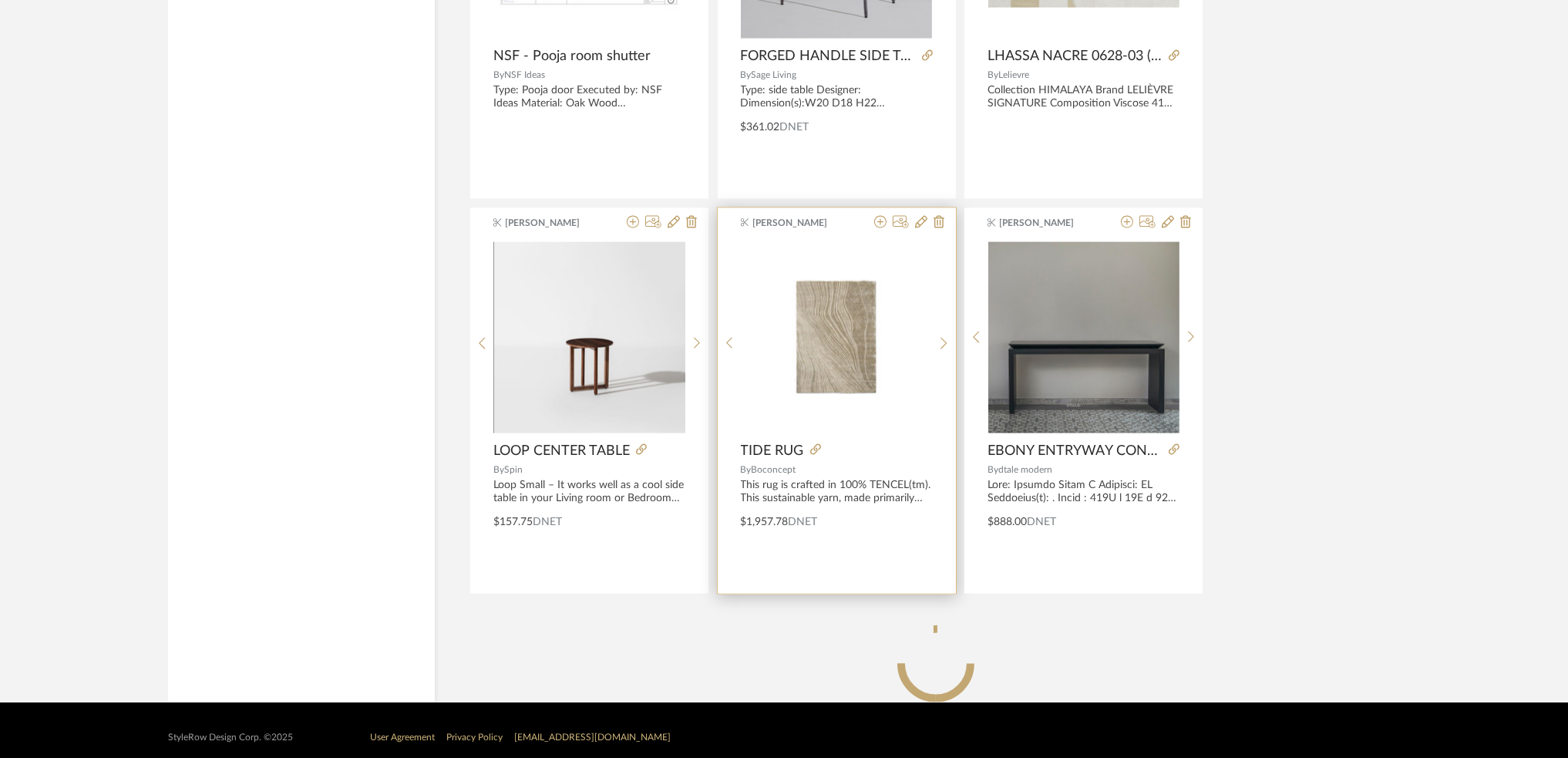
click at [854, 357] on img "0" at bounding box center [836, 337] width 191 height 115
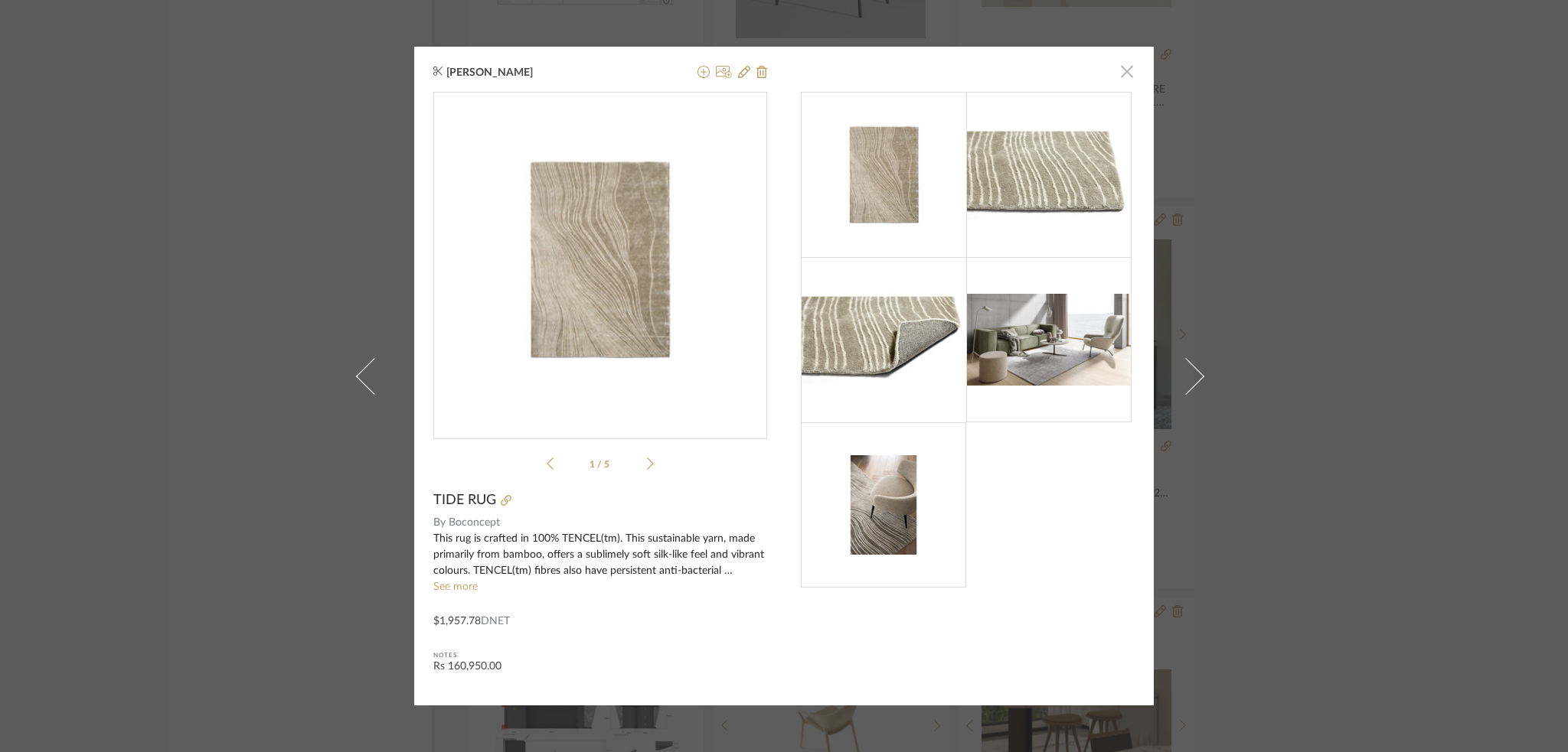
click at [1120, 76] on span "button" at bounding box center [1126, 71] width 30 height 30
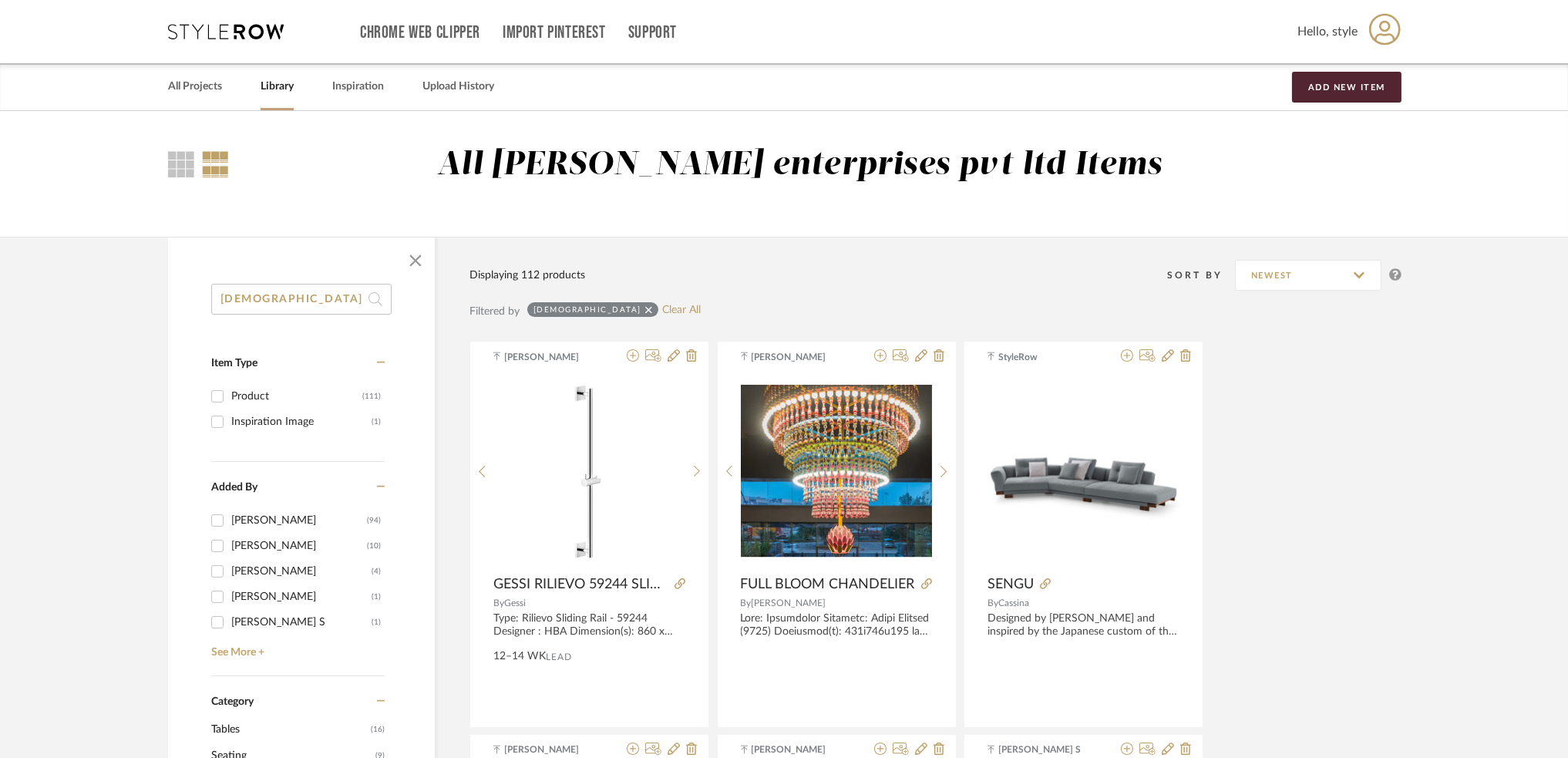
drag, startPoint x: 311, startPoint y: 300, endPoint x: 3, endPoint y: 300, distance: 308.0
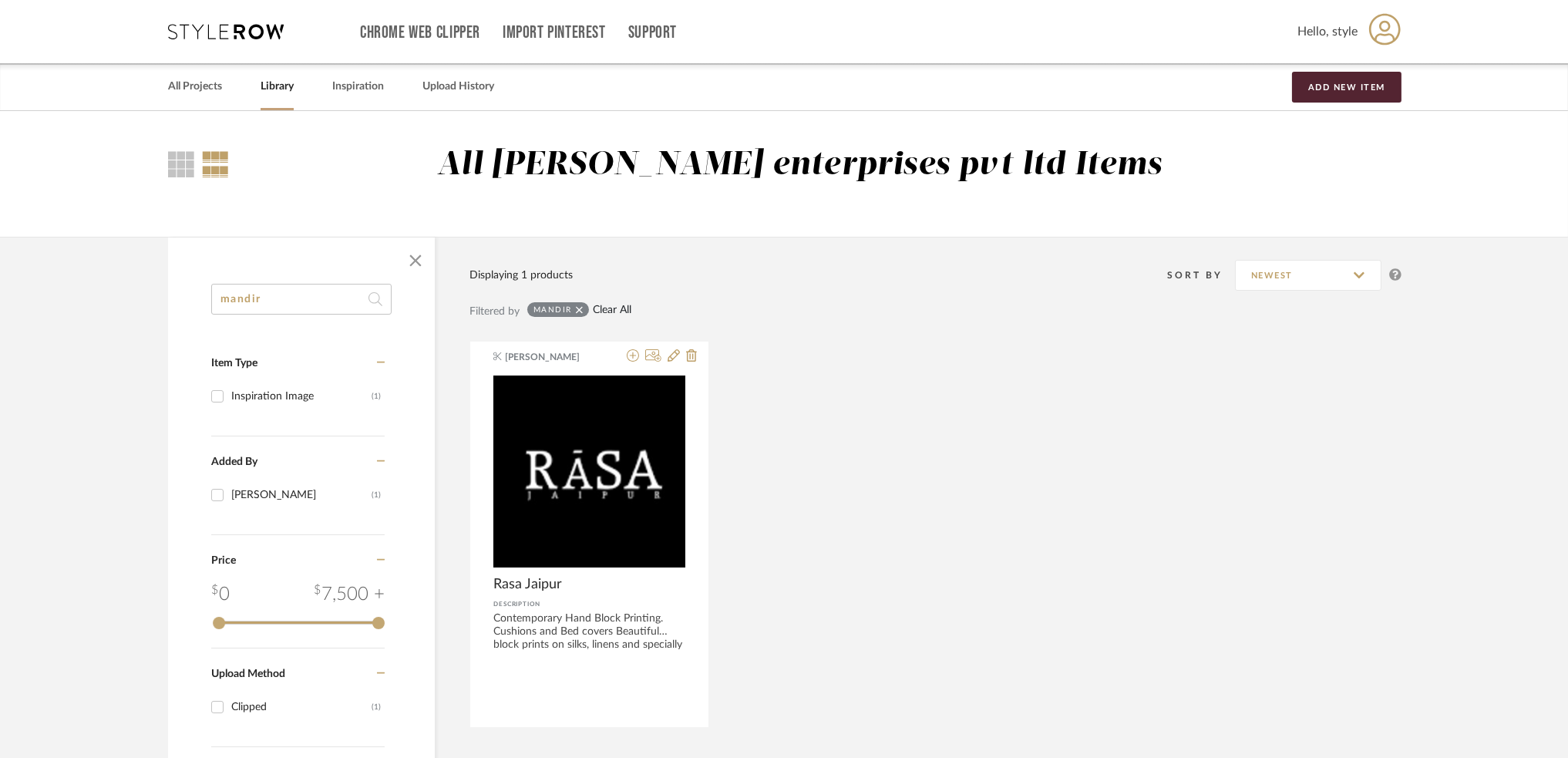
type input "mandir"
click at [612, 309] on link "Clear All" at bounding box center [613, 311] width 39 height 13
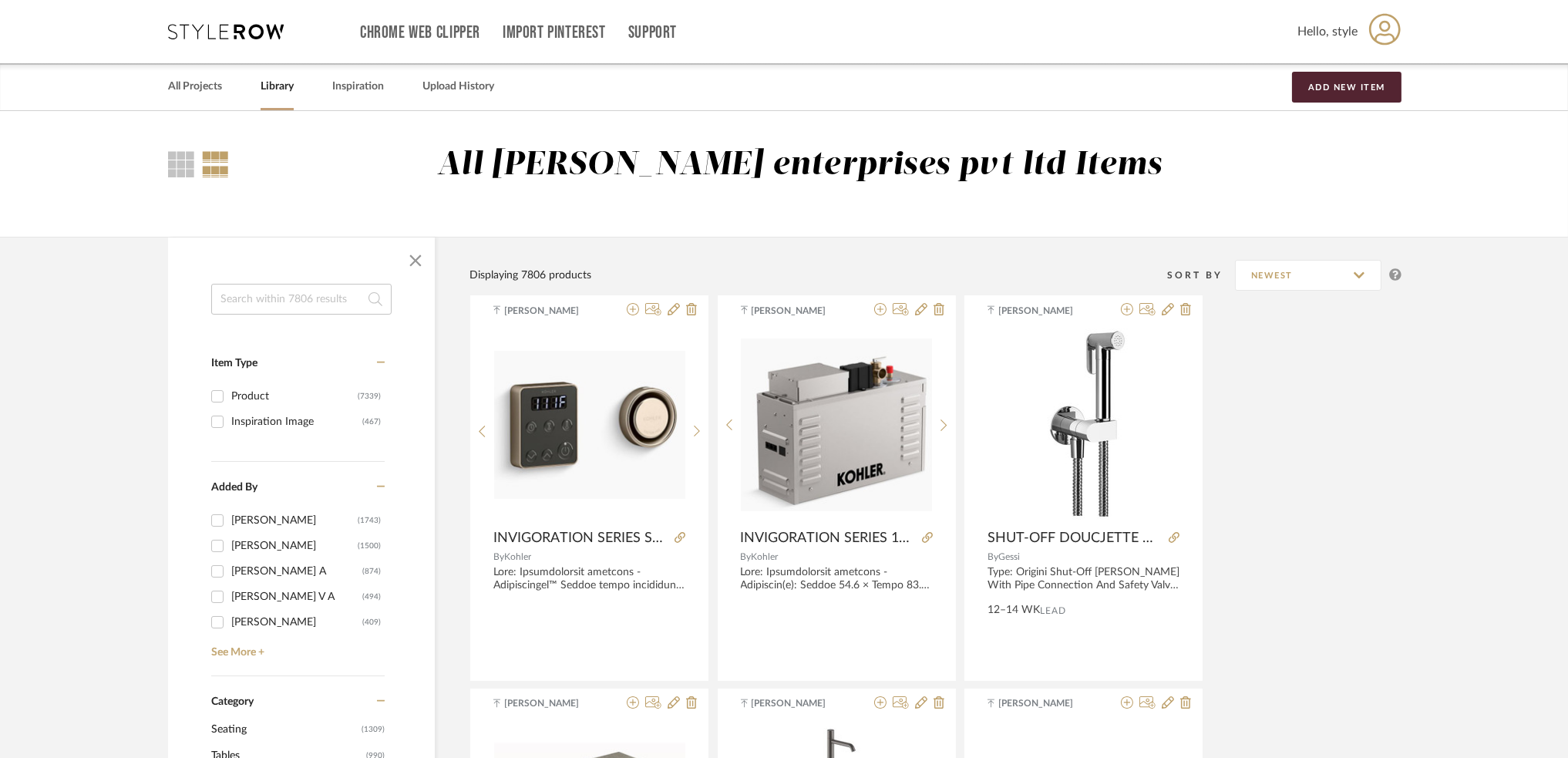
click at [253, 300] on input at bounding box center [301, 299] width 180 height 31
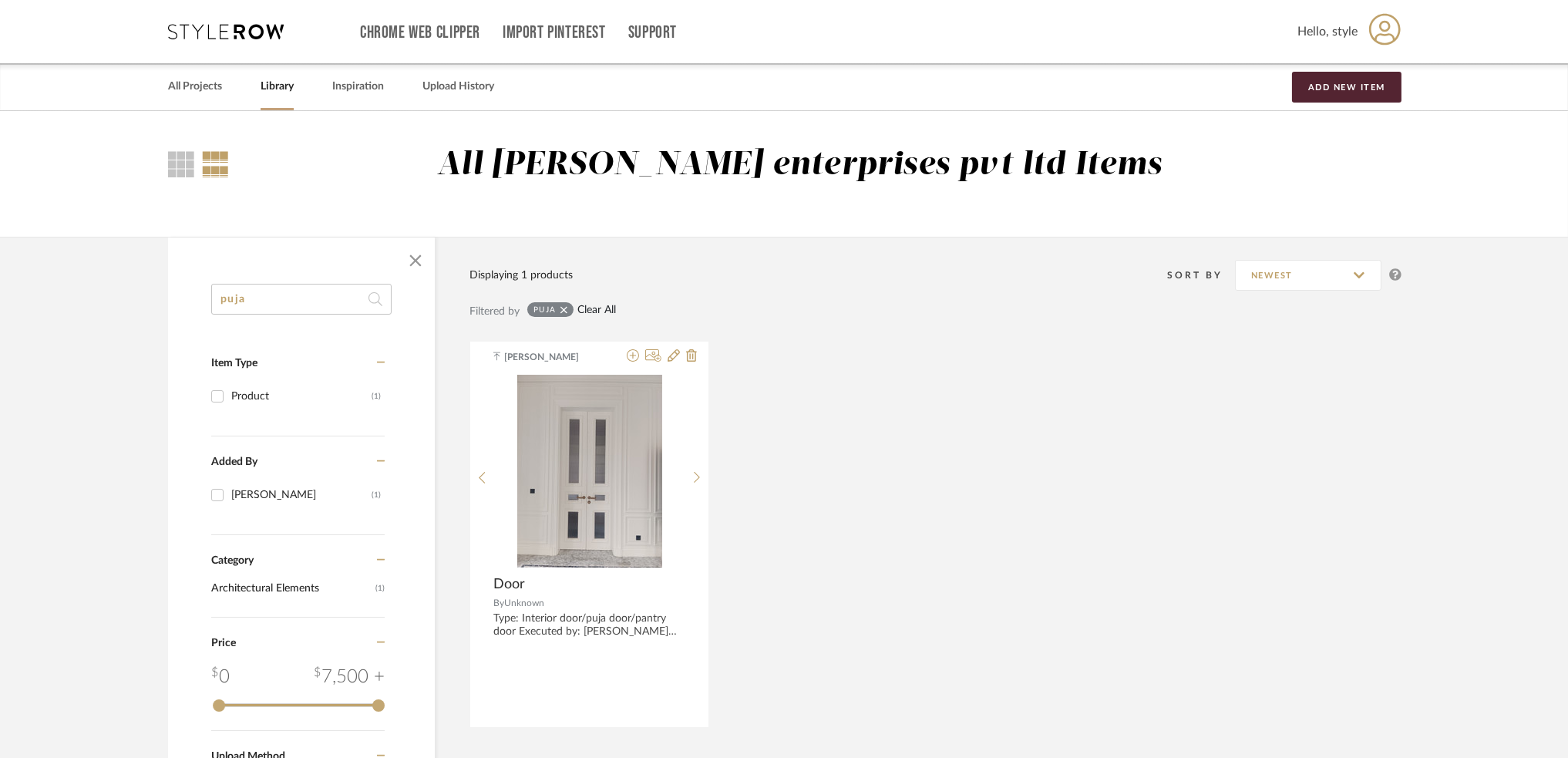
type input "puja"
click at [596, 309] on link "Clear All" at bounding box center [597, 311] width 39 height 13
